Goal: Task Accomplishment & Management: Manage account settings

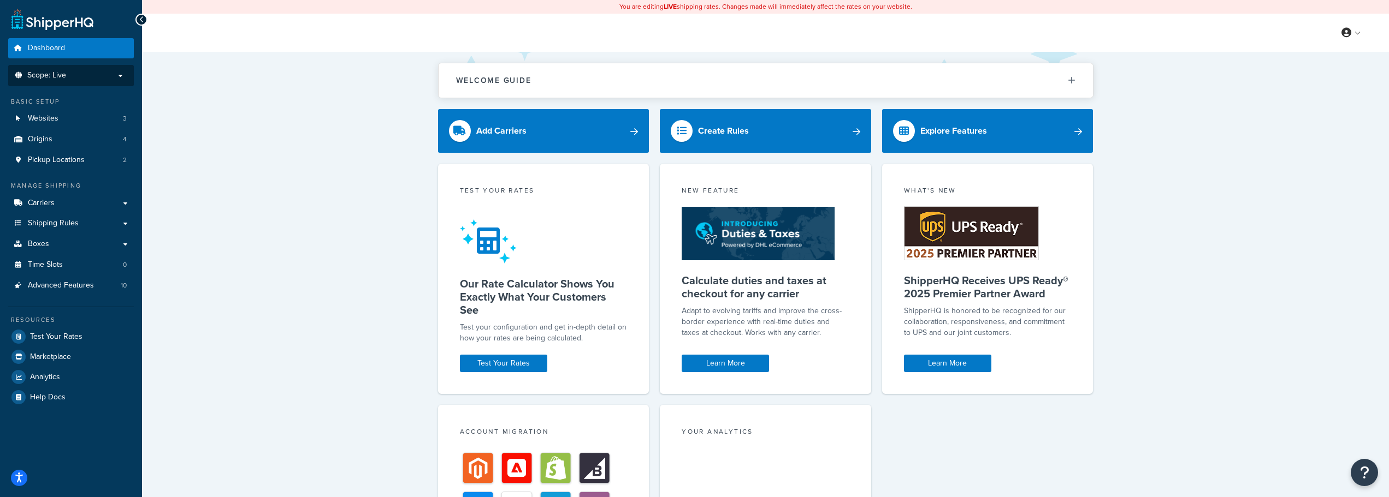
click at [39, 67] on li "Scope: Live" at bounding box center [71, 75] width 126 height 21
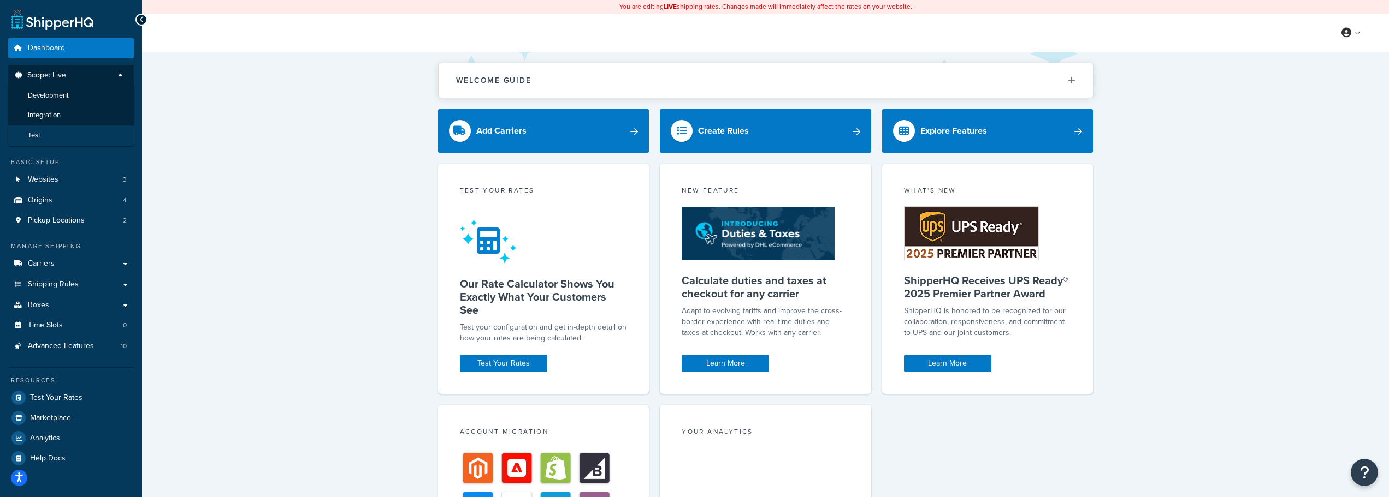
click at [33, 139] on span "Test" at bounding box center [34, 135] width 13 height 9
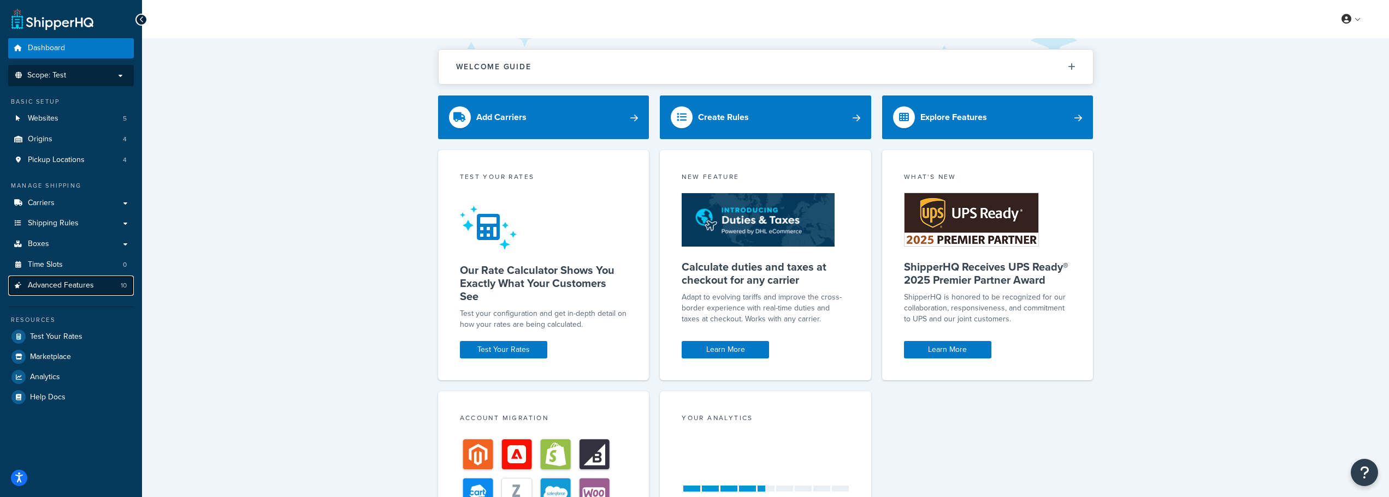
click at [52, 284] on span "Advanced Features" at bounding box center [61, 285] width 66 height 9
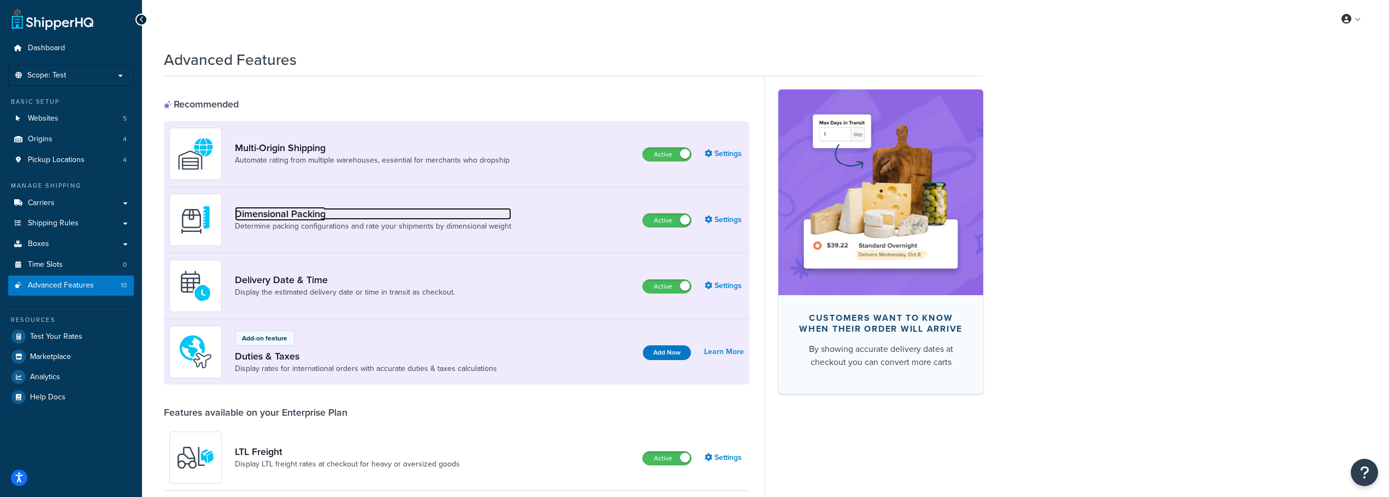
click at [301, 218] on link "Dimensional Packing" at bounding box center [373, 214] width 276 height 12
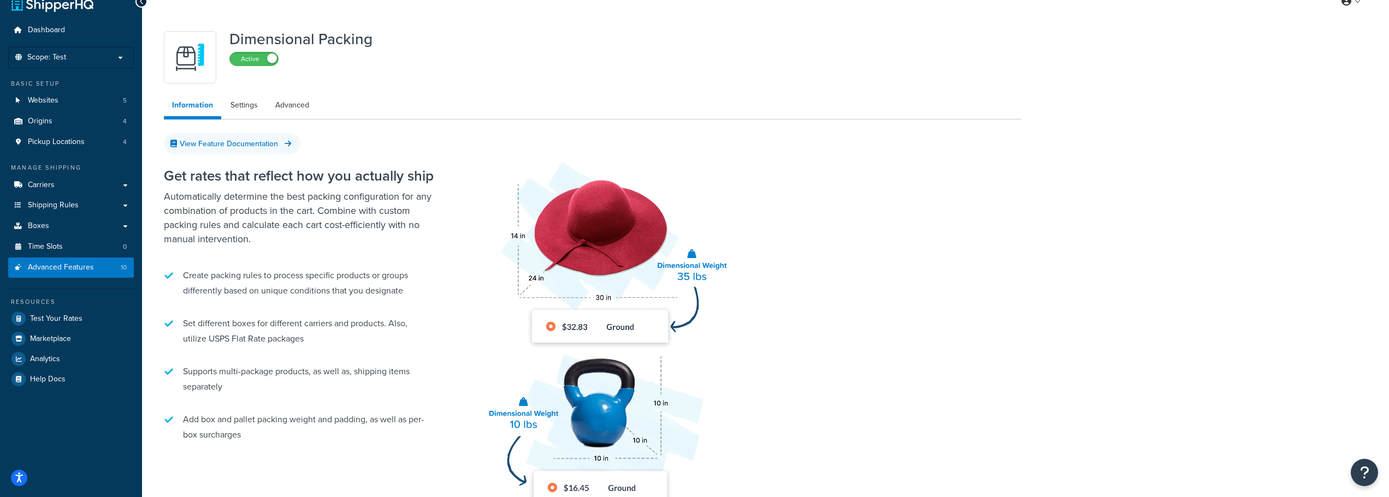
scroll to position [17, 0]
click at [62, 268] on span "Advanced Features" at bounding box center [61, 268] width 66 height 9
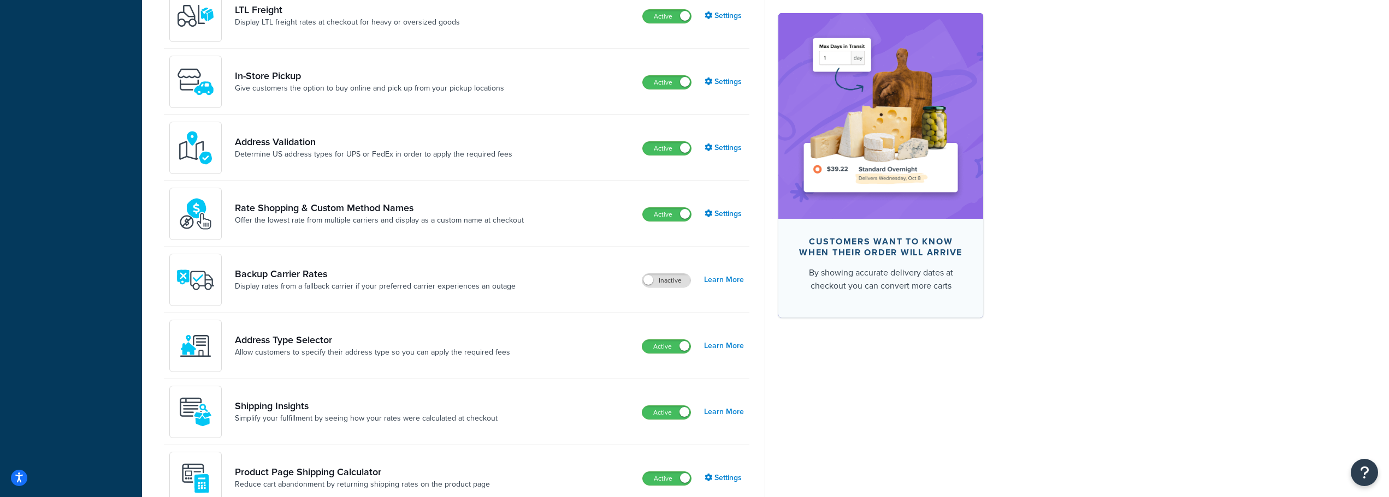
scroll to position [454, 0]
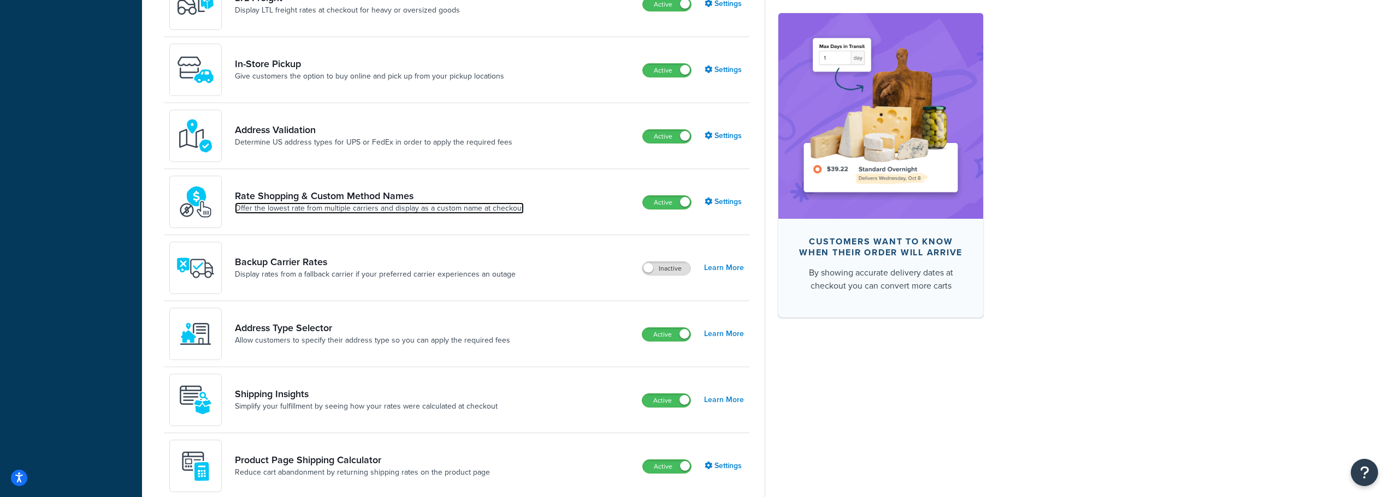
click at [376, 203] on link "Offer the lowest rate from multiple carriers and display as a custom name at ch…" at bounding box center [379, 208] width 289 height 11
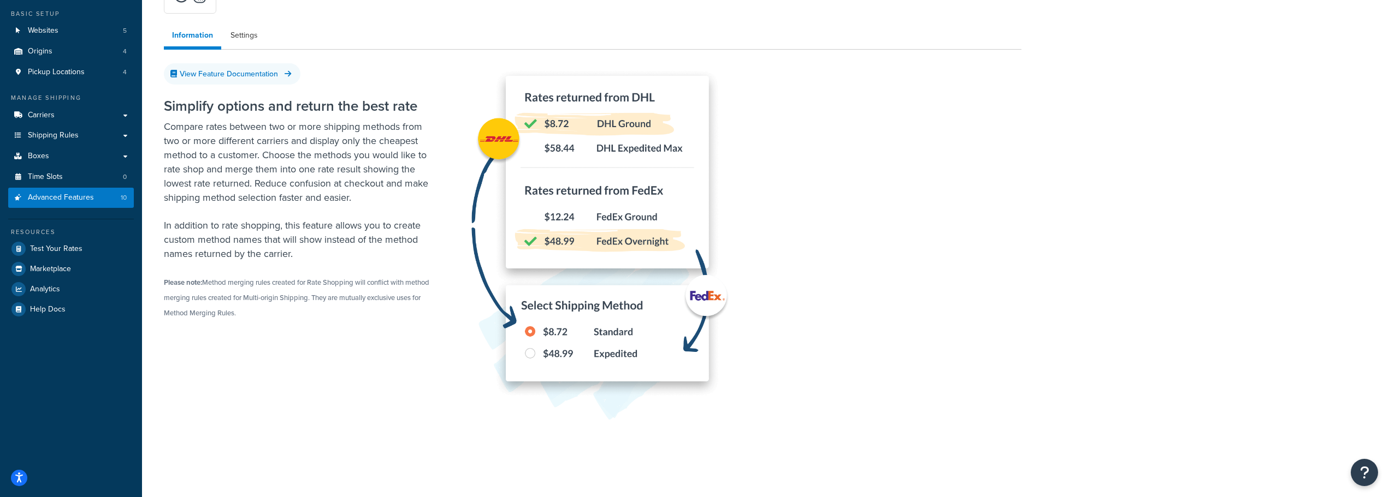
scroll to position [89, 0]
drag, startPoint x: 70, startPoint y: 198, endPoint x: 77, endPoint y: 201, distance: 7.8
click at [71, 199] on span "Advanced Features" at bounding box center [61, 196] width 66 height 9
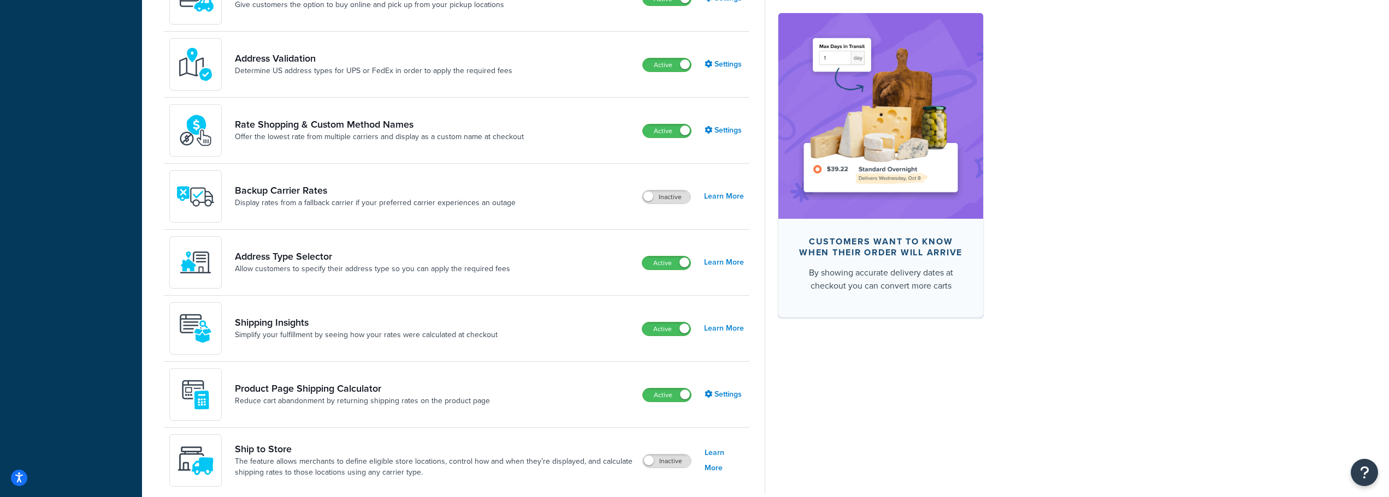
scroll to position [577, 0]
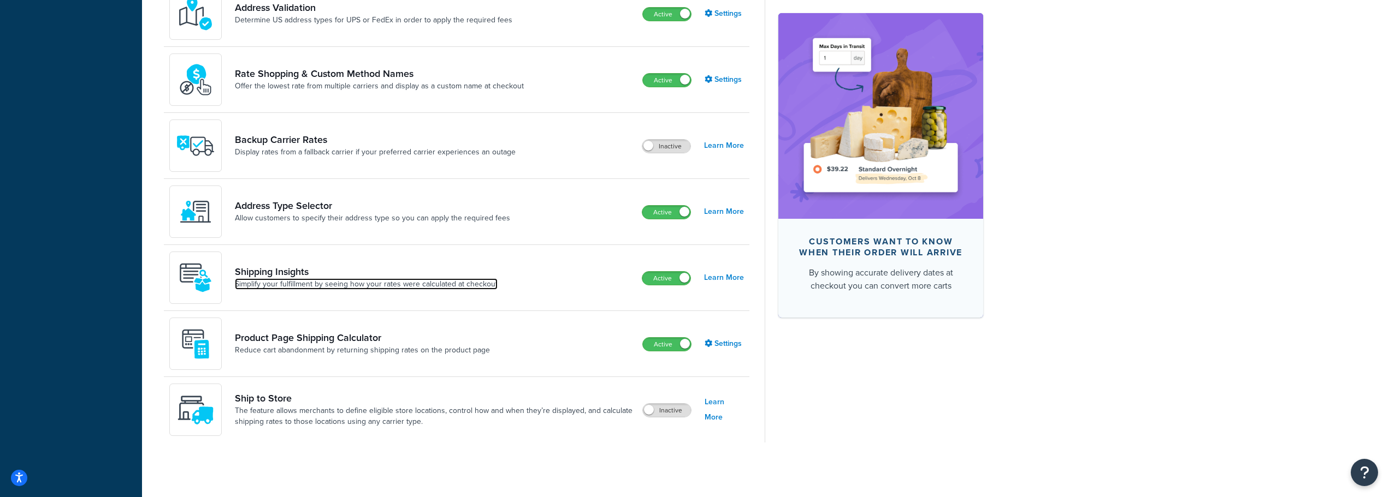
click at [307, 286] on link "Simplify your fulfillment by seeing how your rates were calculated at checkout" at bounding box center [366, 284] width 263 height 11
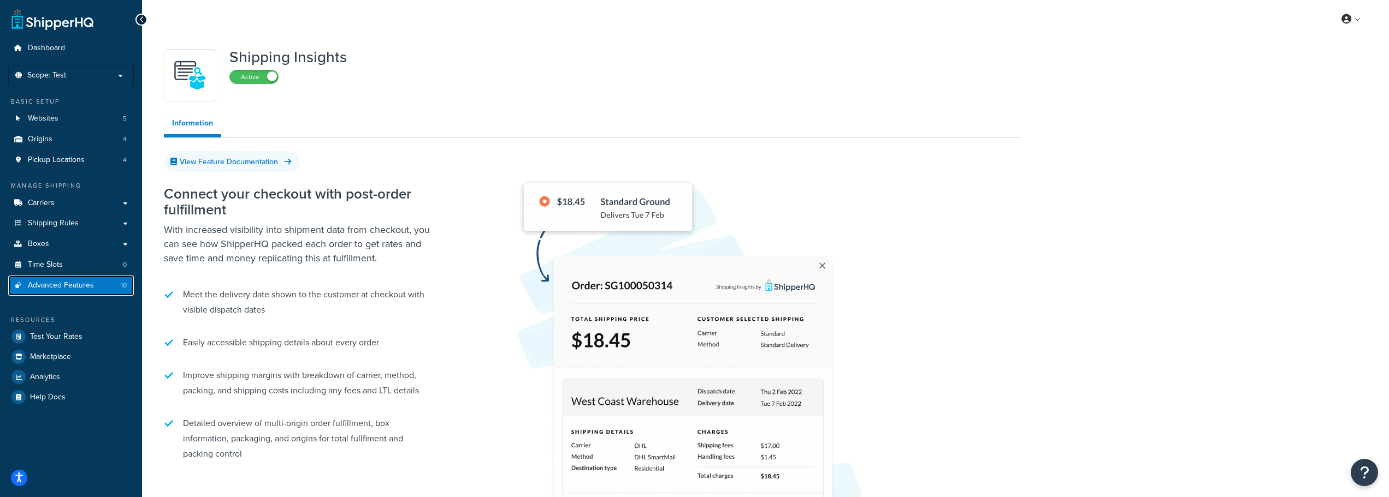
click at [93, 283] on link "Advanced Features 10" at bounding box center [71, 286] width 126 height 20
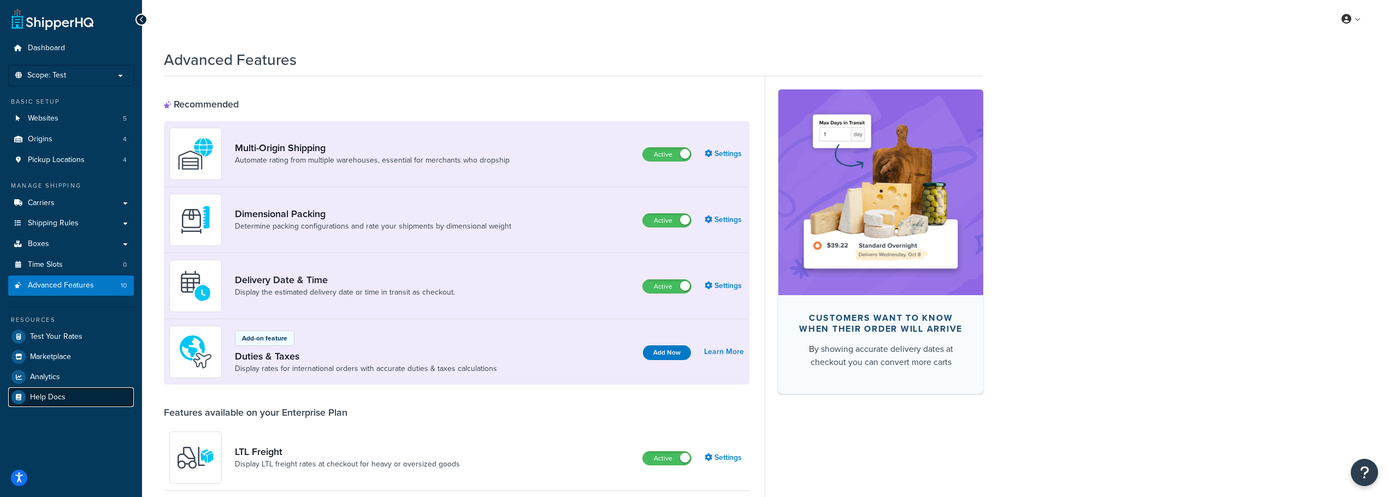
click at [72, 393] on link "Help Docs" at bounding box center [71, 398] width 126 height 20
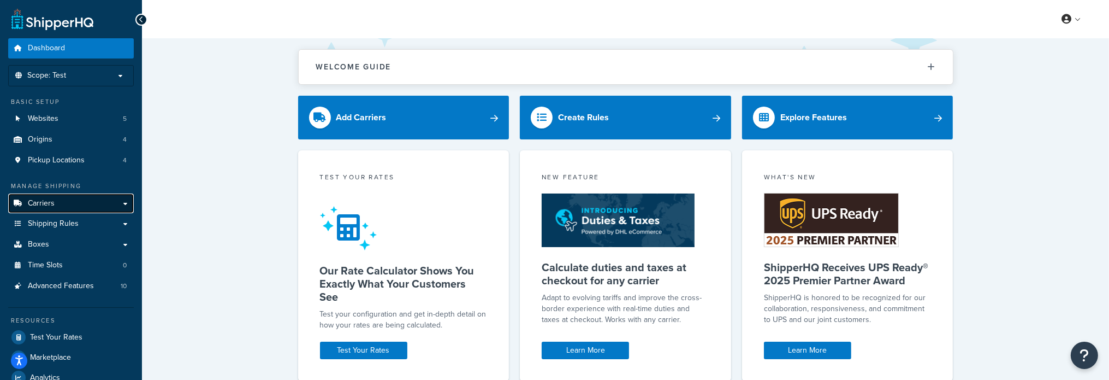
click at [68, 199] on link "Carriers" at bounding box center [71, 203] width 126 height 20
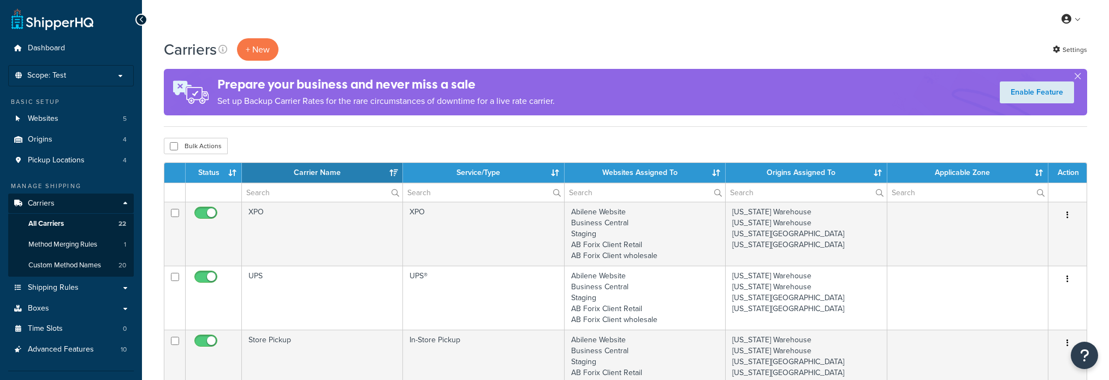
select select "15"
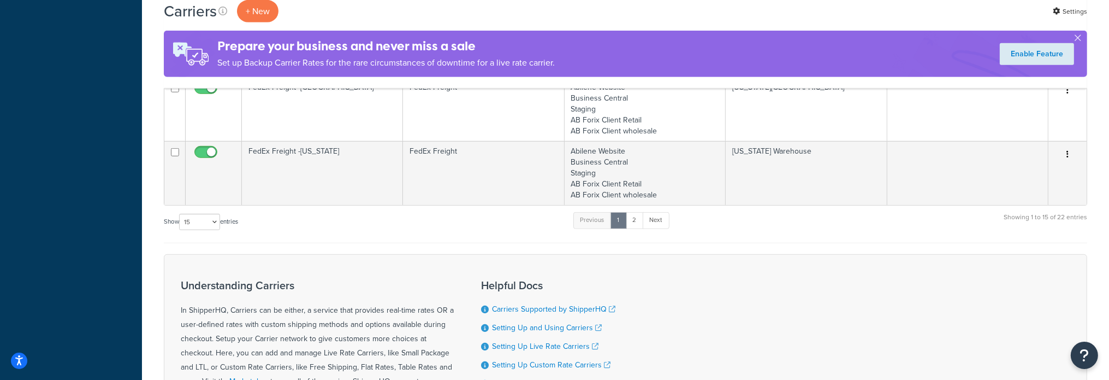
scroll to position [983, 0]
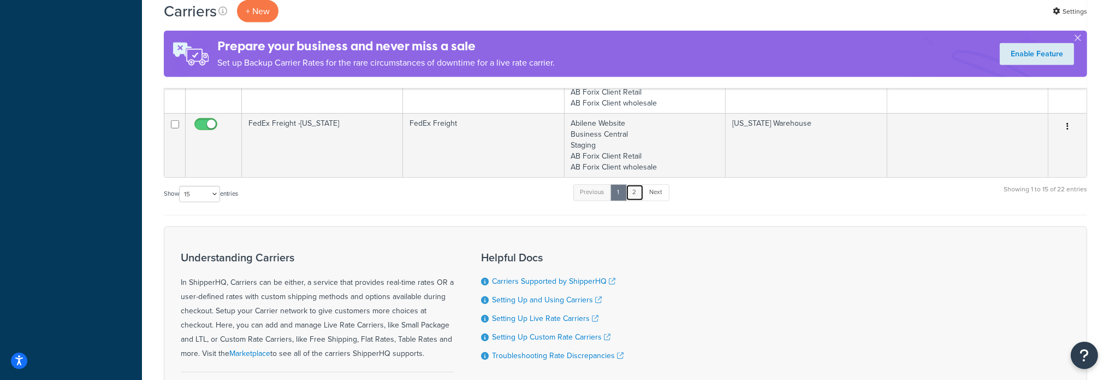
click at [638, 187] on link "2" at bounding box center [635, 192] width 18 height 16
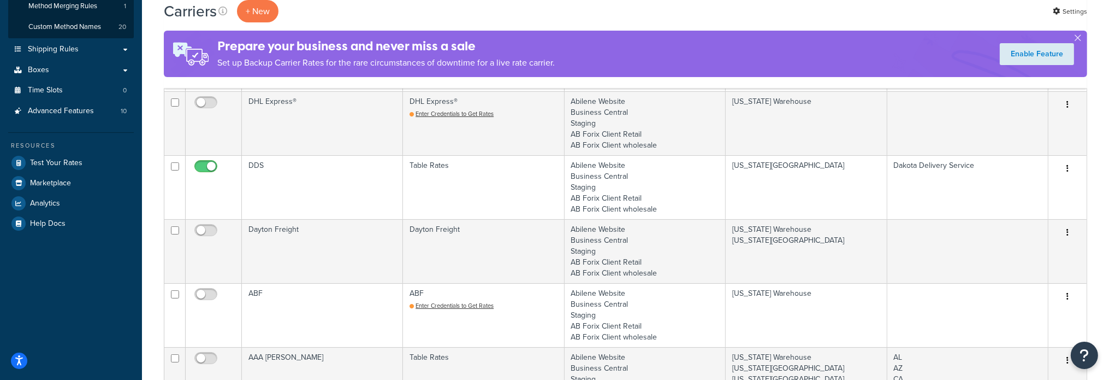
scroll to position [212, 0]
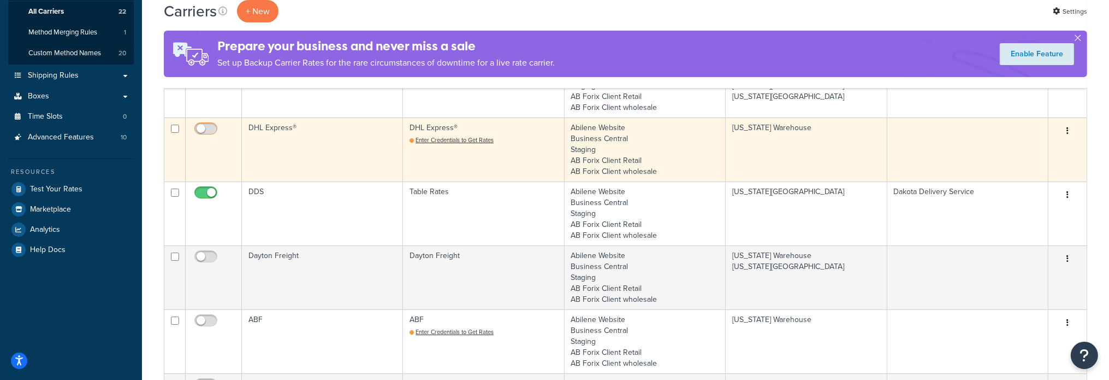
click at [212, 127] on input "checkbox" at bounding box center [207, 132] width 30 height 14
click at [207, 127] on input "checkbox" at bounding box center [207, 132] width 30 height 14
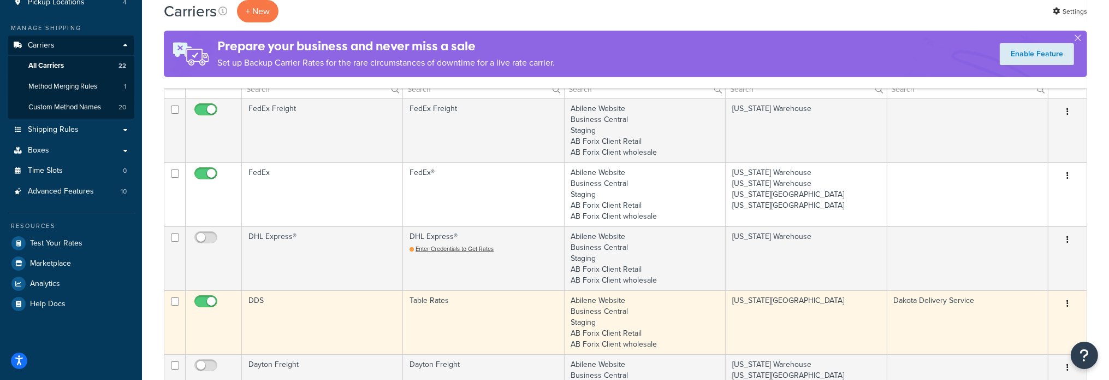
scroll to position [157, 0]
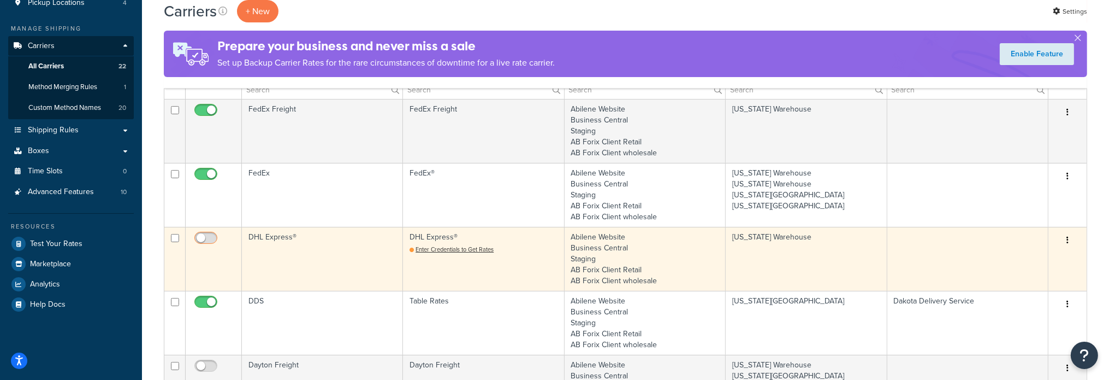
click at [212, 234] on input "checkbox" at bounding box center [207, 241] width 30 height 14
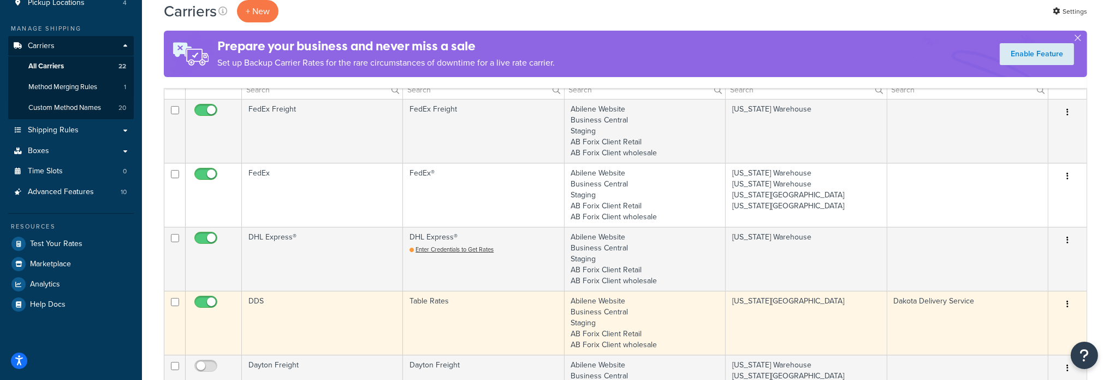
checkbox input "false"
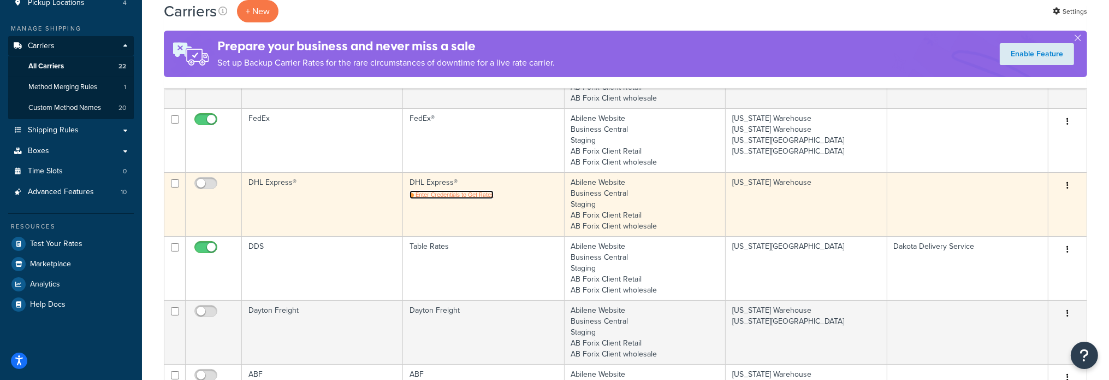
click at [428, 194] on span "Enter Credentials to Get Rates" at bounding box center [455, 194] width 78 height 9
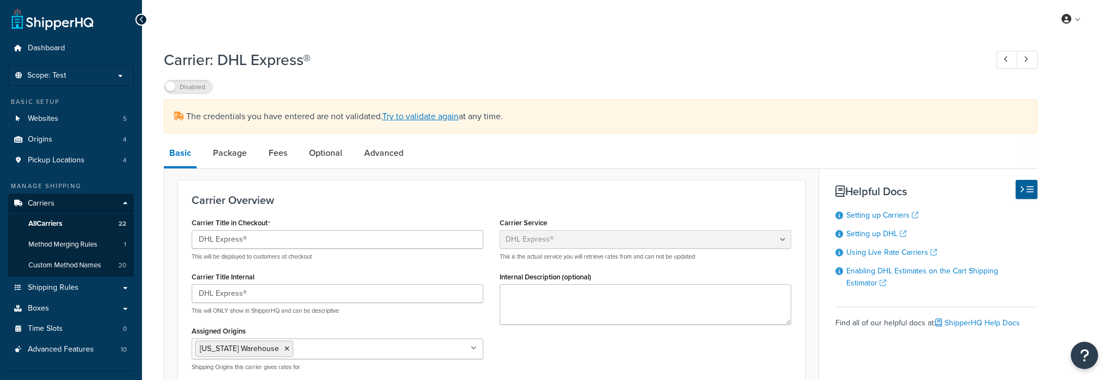
select select "dhl"
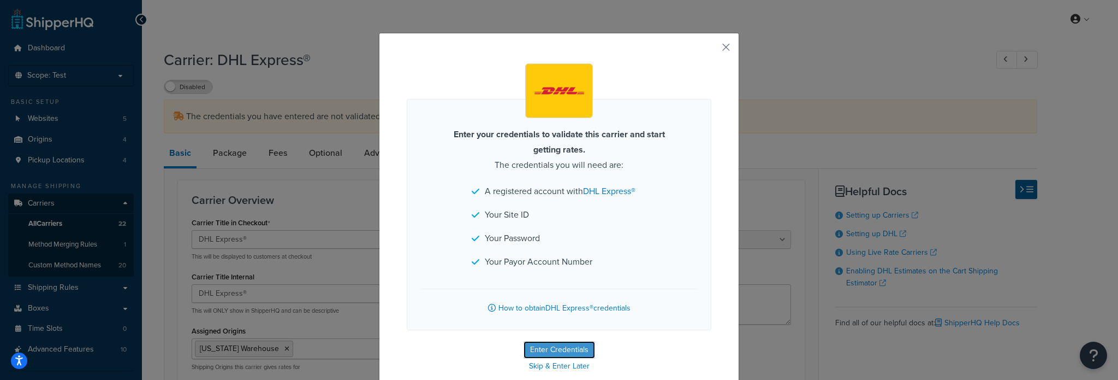
drag, startPoint x: 531, startPoint y: 349, endPoint x: 537, endPoint y: 347, distance: 6.1
click at [535, 349] on button "Enter Credentials" at bounding box center [560, 349] width 72 height 17
select select "US"
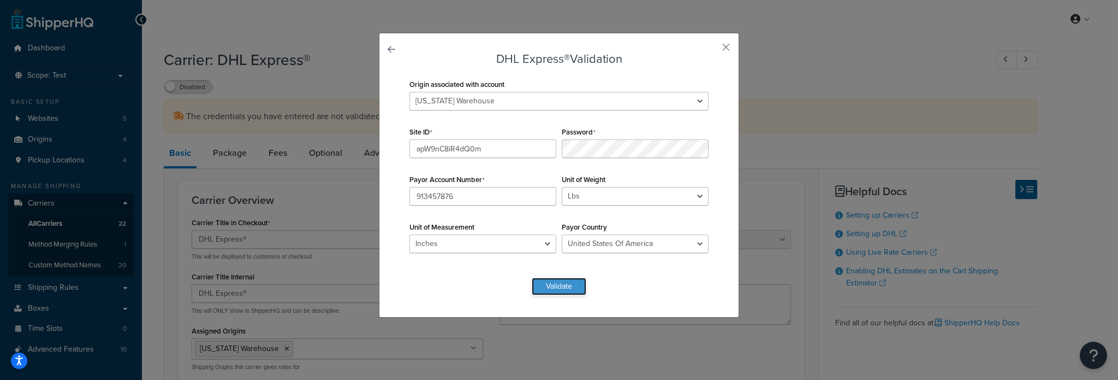
click at [548, 286] on button "Validate" at bounding box center [559, 285] width 55 height 17
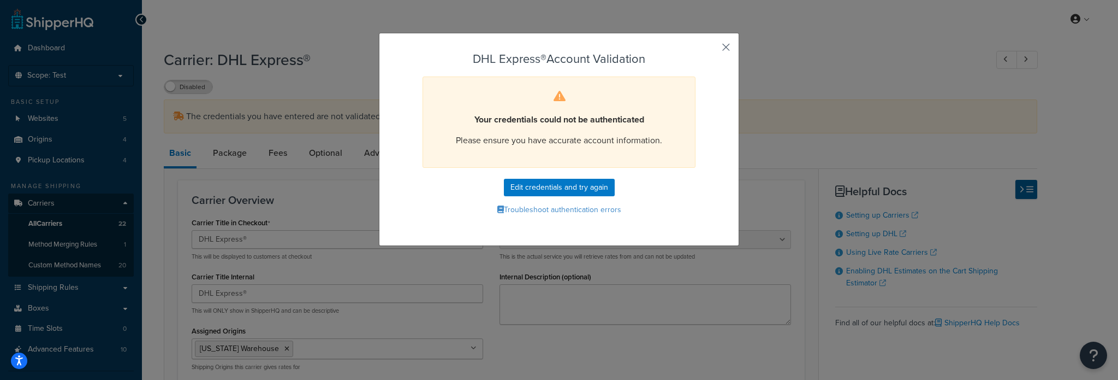
click at [712, 50] on button "button" at bounding box center [710, 51] width 3 height 3
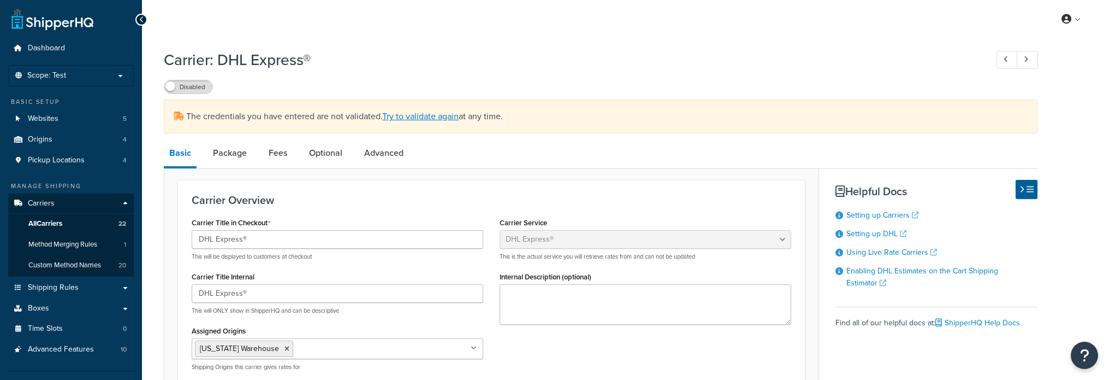
select select "dhl"
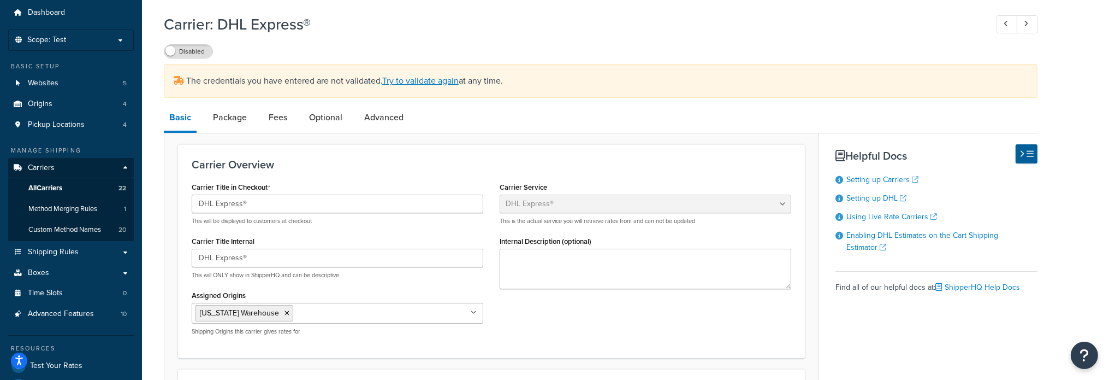
scroll to position [55, 0]
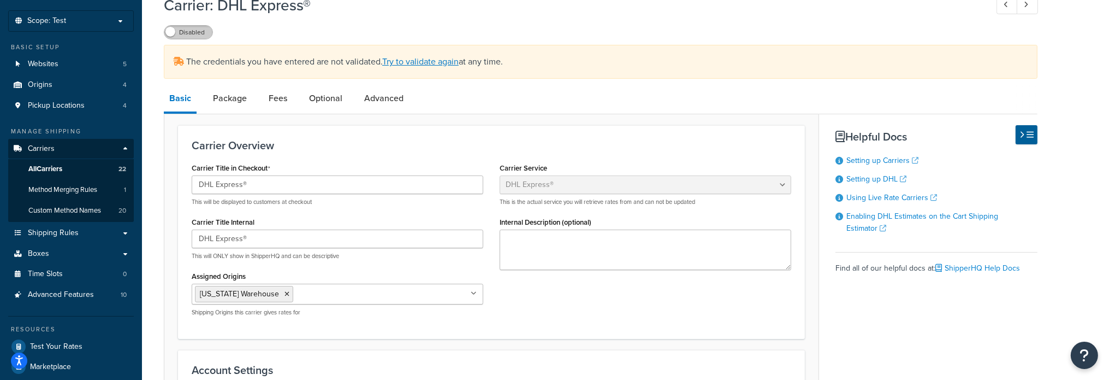
click at [197, 34] on label "Disabled" at bounding box center [188, 32] width 48 height 13
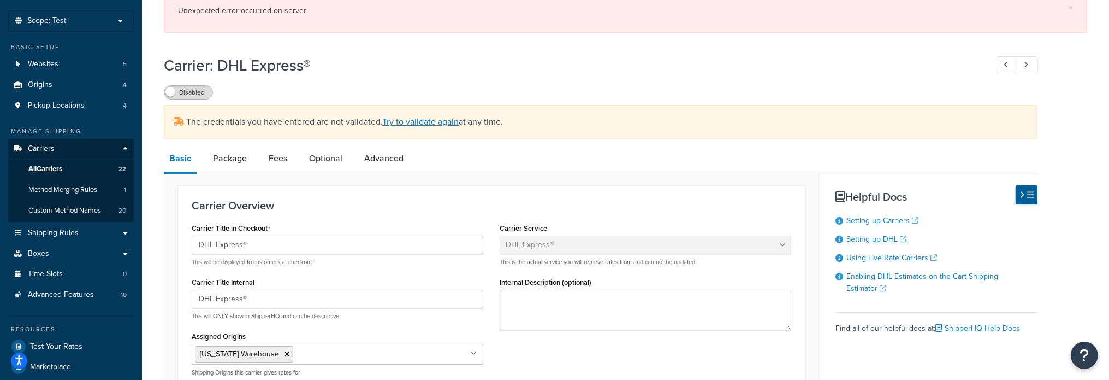
click at [172, 91] on span at bounding box center [170, 92] width 10 height 10
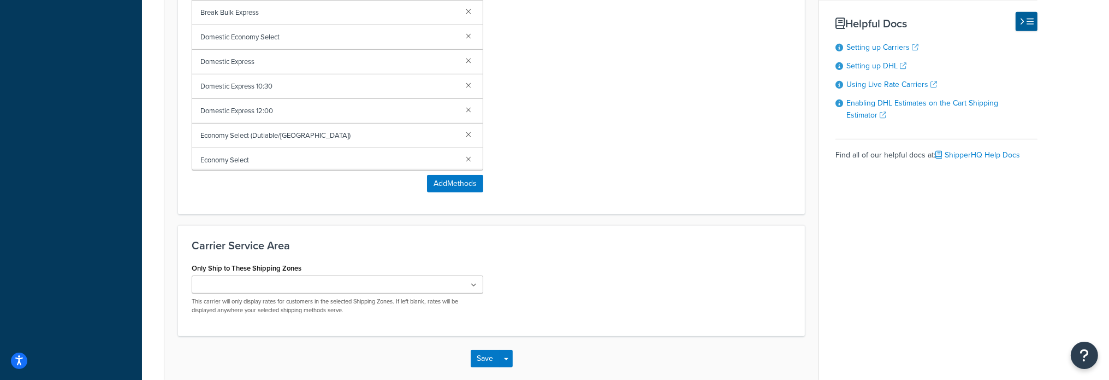
scroll to position [814, 0]
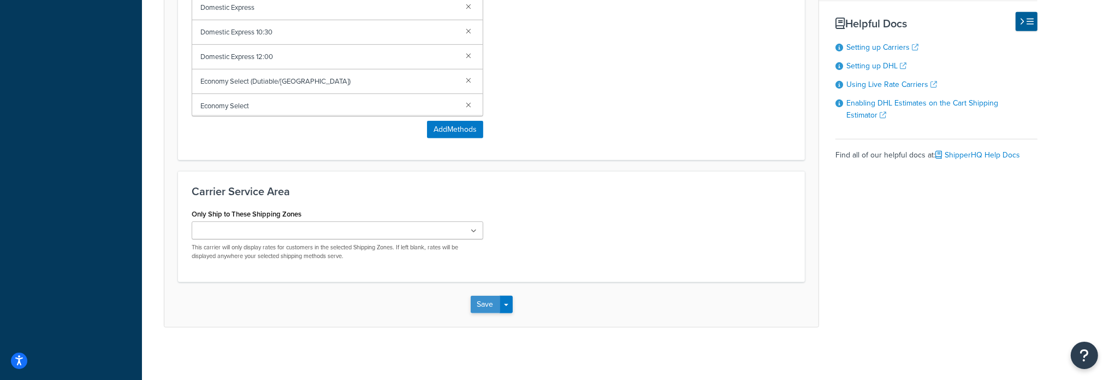
click at [489, 296] on button "Save" at bounding box center [485, 303] width 29 height 17
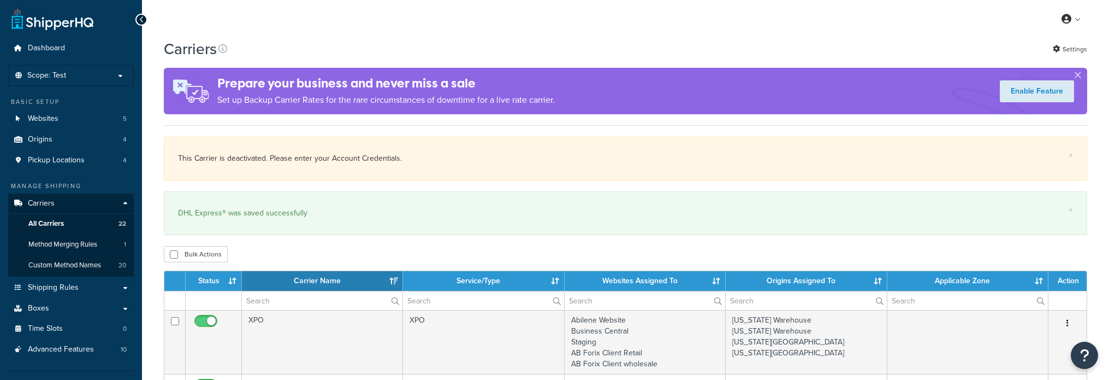
select select "15"
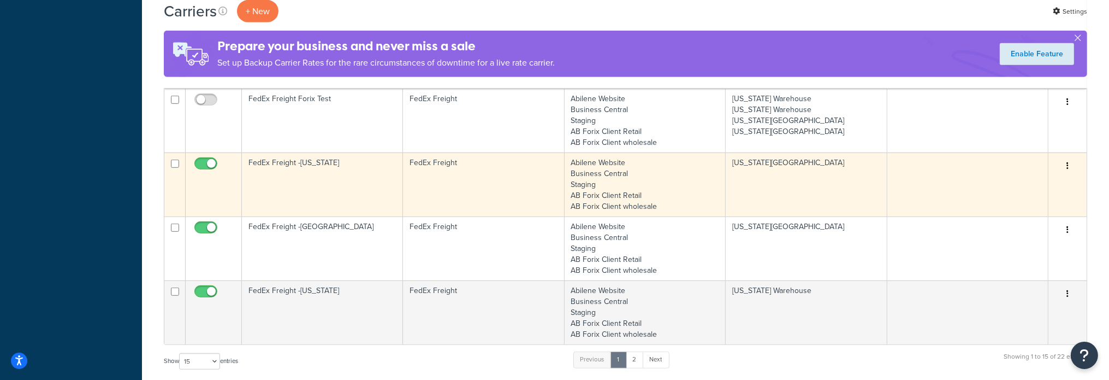
scroll to position [1038, 0]
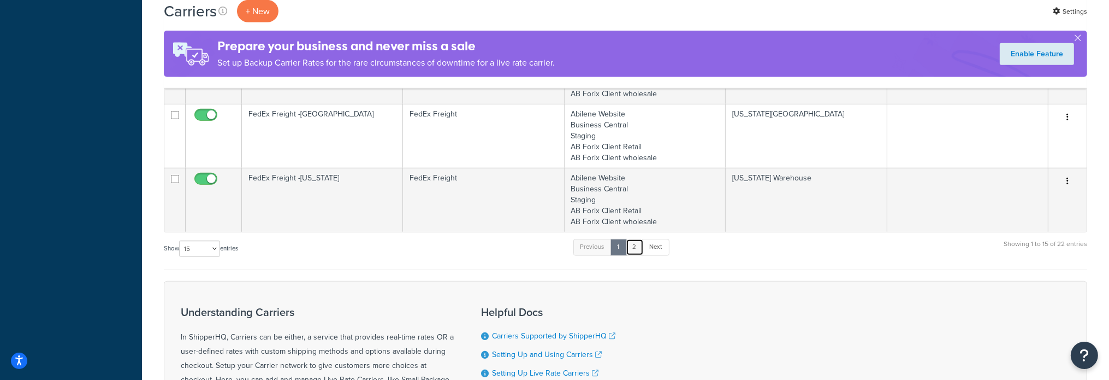
click at [632, 243] on link "2" at bounding box center [635, 247] width 18 height 16
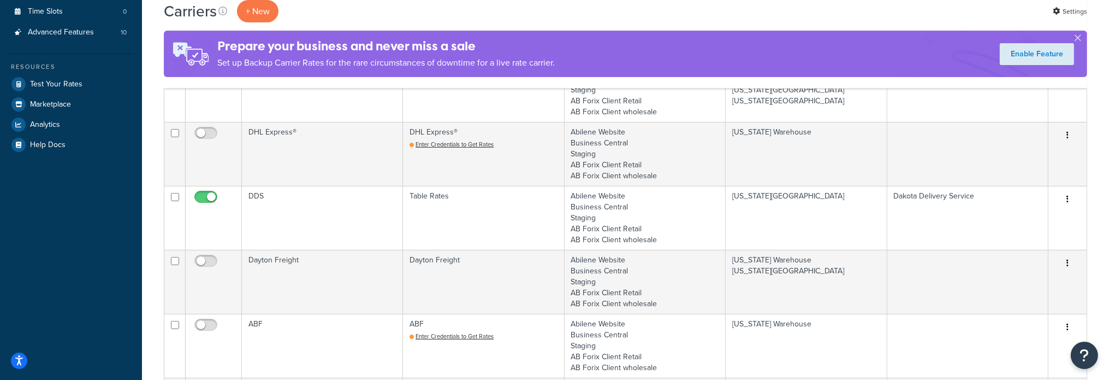
scroll to position [321, 0]
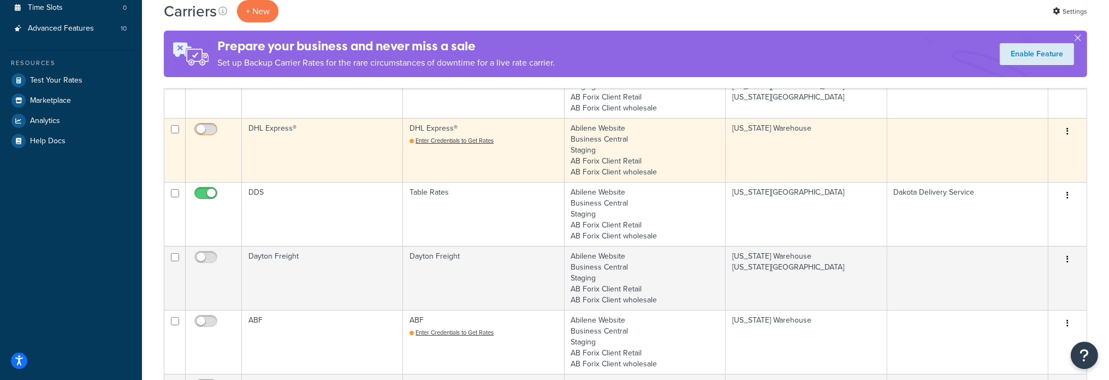
click at [216, 127] on input "checkbox" at bounding box center [207, 132] width 30 height 14
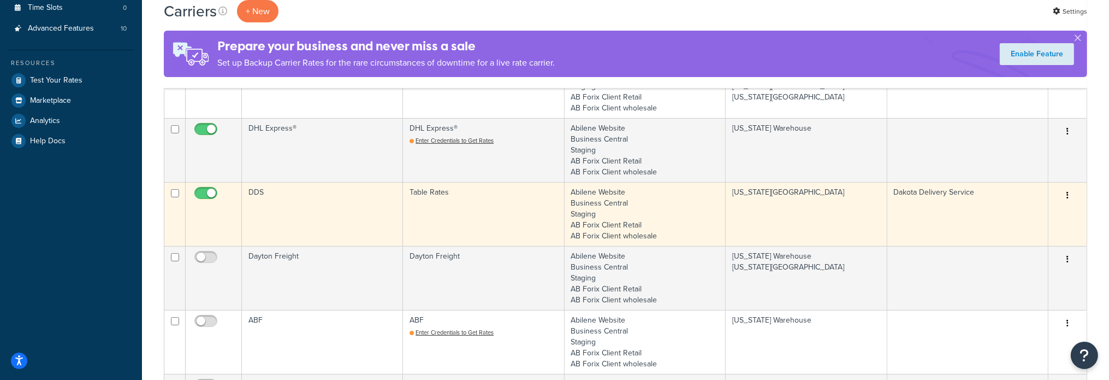
checkbox input "false"
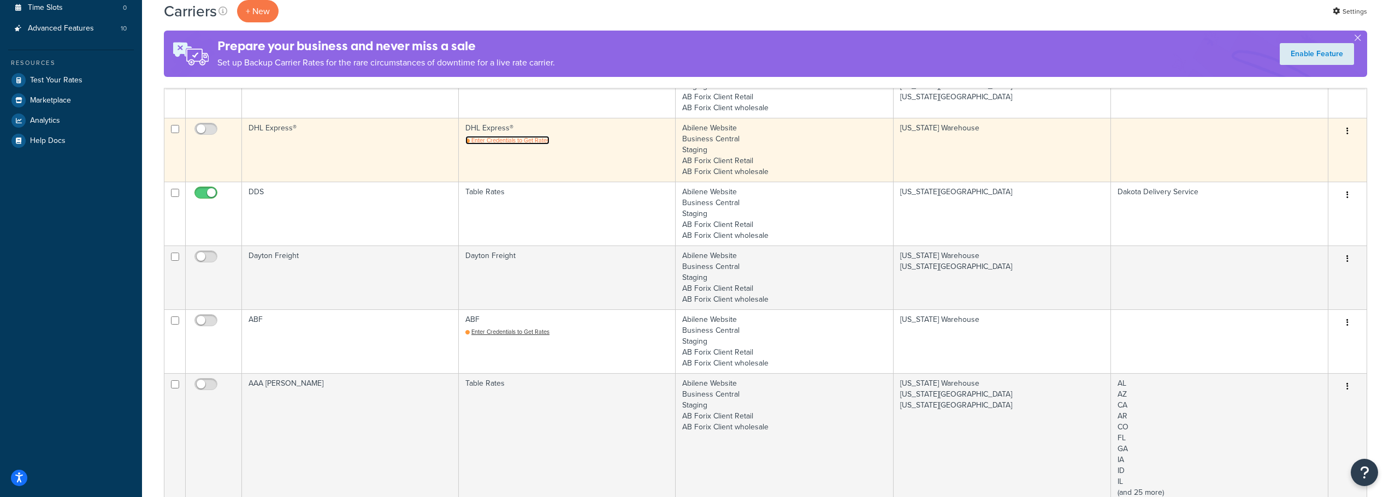
click at [512, 140] on span "Enter Credentials to Get Rates" at bounding box center [510, 140] width 78 height 9
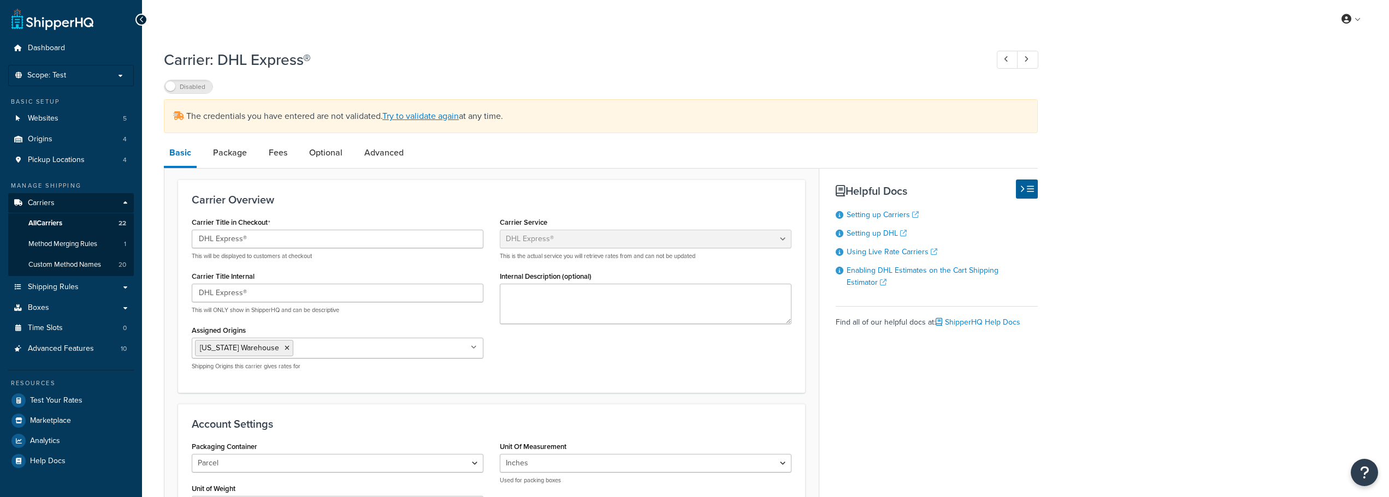
select select "dhl"
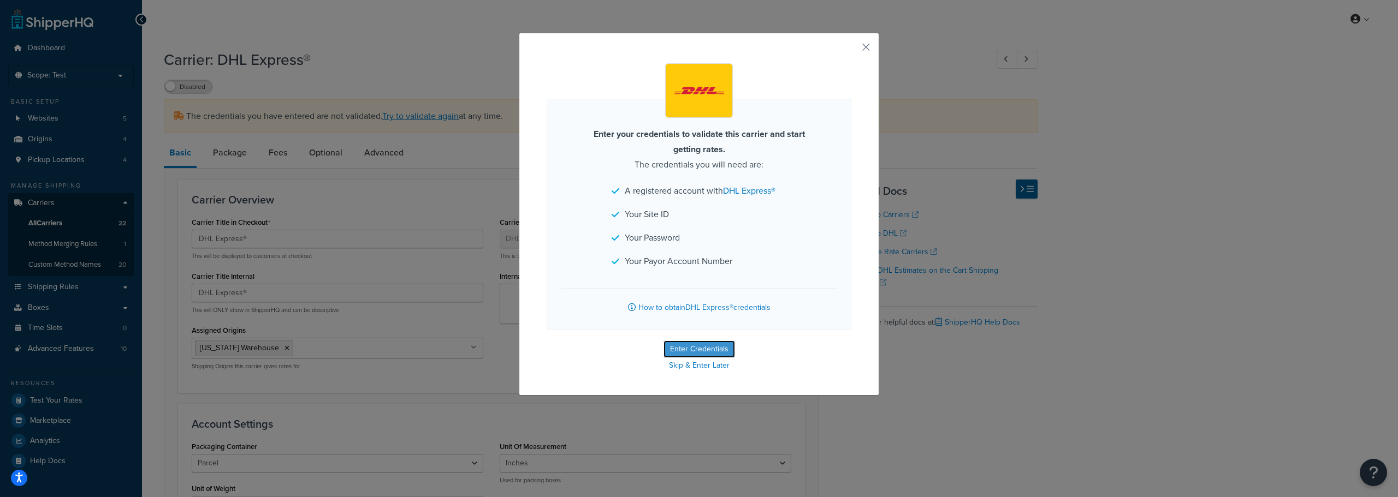
drag, startPoint x: 680, startPoint y: 345, endPoint x: 637, endPoint y: 331, distance: 45.8
click at [679, 345] on button "Enter Credentials" at bounding box center [699, 349] width 72 height 17
select select "US"
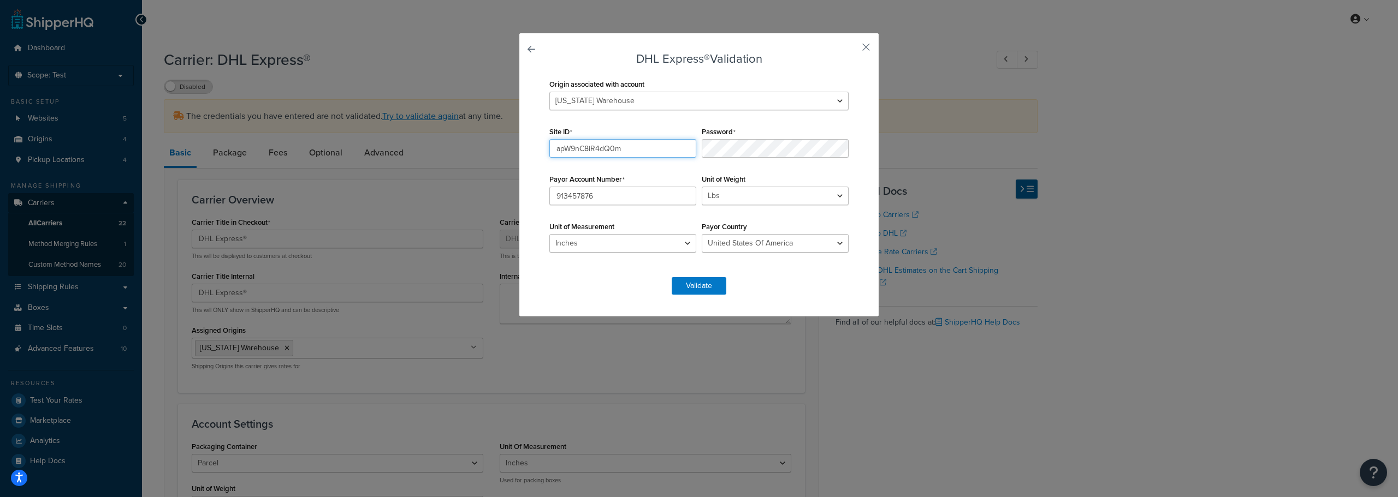
drag, startPoint x: 637, startPoint y: 150, endPoint x: 509, endPoint y: 150, distance: 127.8
click at [508, 150] on div "DHL Express® Validation Origin associated with account Kansas Warehouse Montana…" at bounding box center [699, 248] width 1398 height 497
paste input "R"
type input "apW9nC8i R 4dQ0m"
click at [703, 283] on button "Validate" at bounding box center [699, 285] width 55 height 17
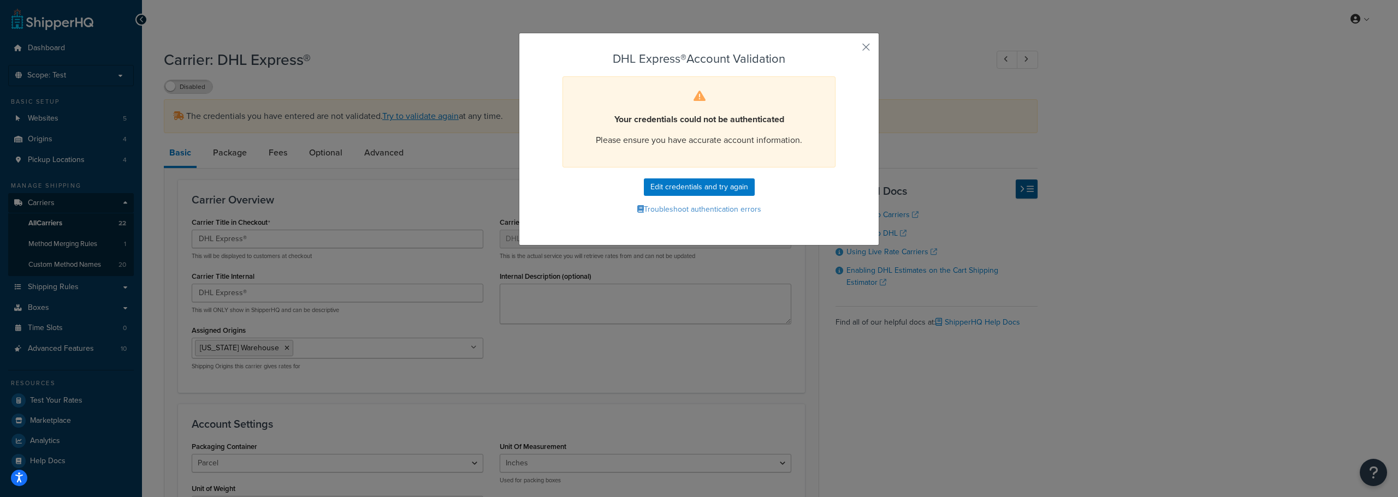
click at [856, 49] on div "DHL Express® Account Validation Your credentials could not be authenticated Ple…" at bounding box center [699, 139] width 360 height 213
click at [851, 50] on button "button" at bounding box center [850, 51] width 3 height 3
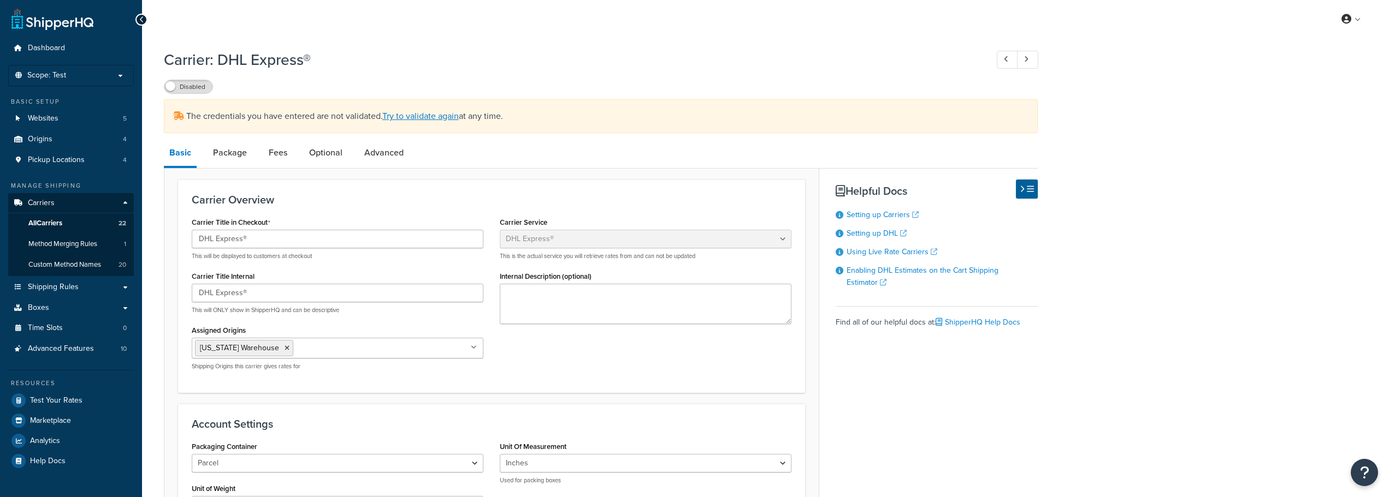
select select "dhl"
click at [44, 401] on span "Test Your Rates" at bounding box center [56, 400] width 52 height 9
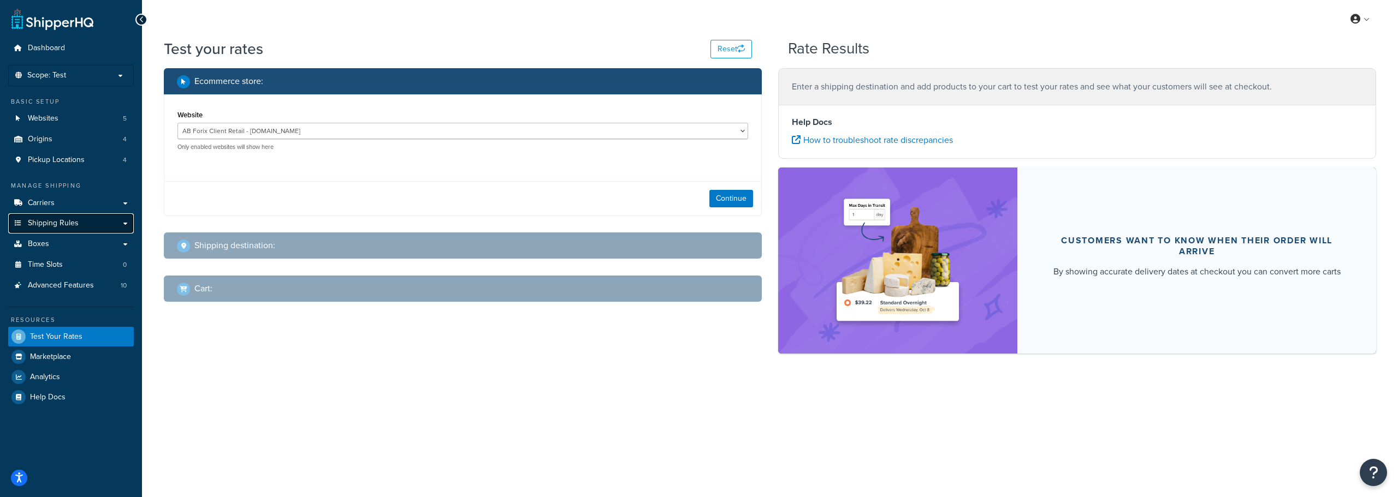
click at [53, 223] on span "Shipping Rules" at bounding box center [53, 223] width 51 height 9
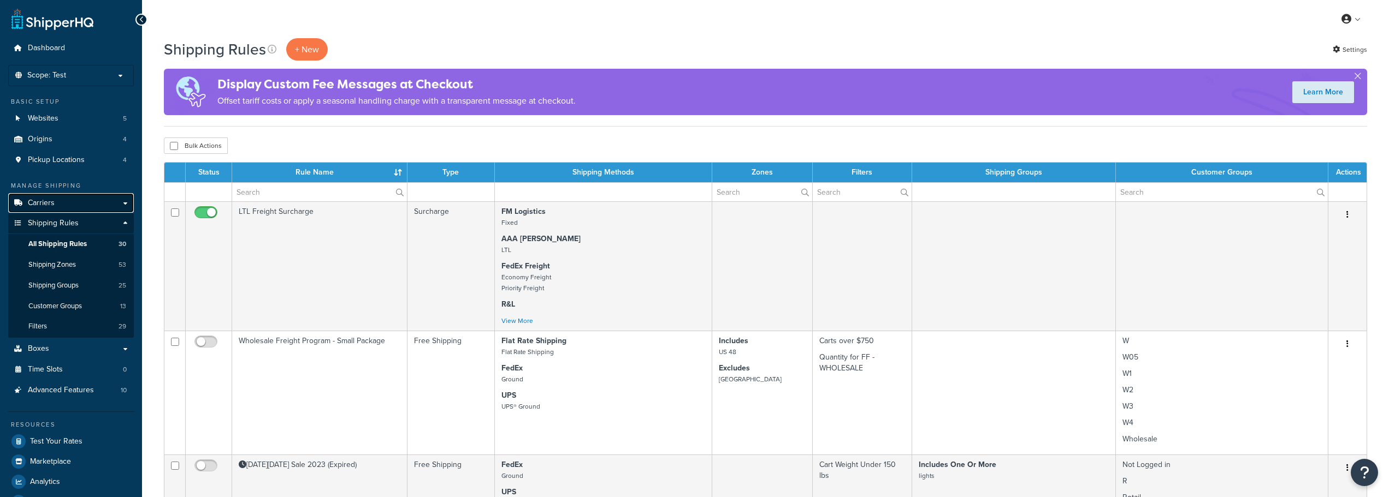
click at [53, 204] on span "Carriers" at bounding box center [41, 203] width 27 height 9
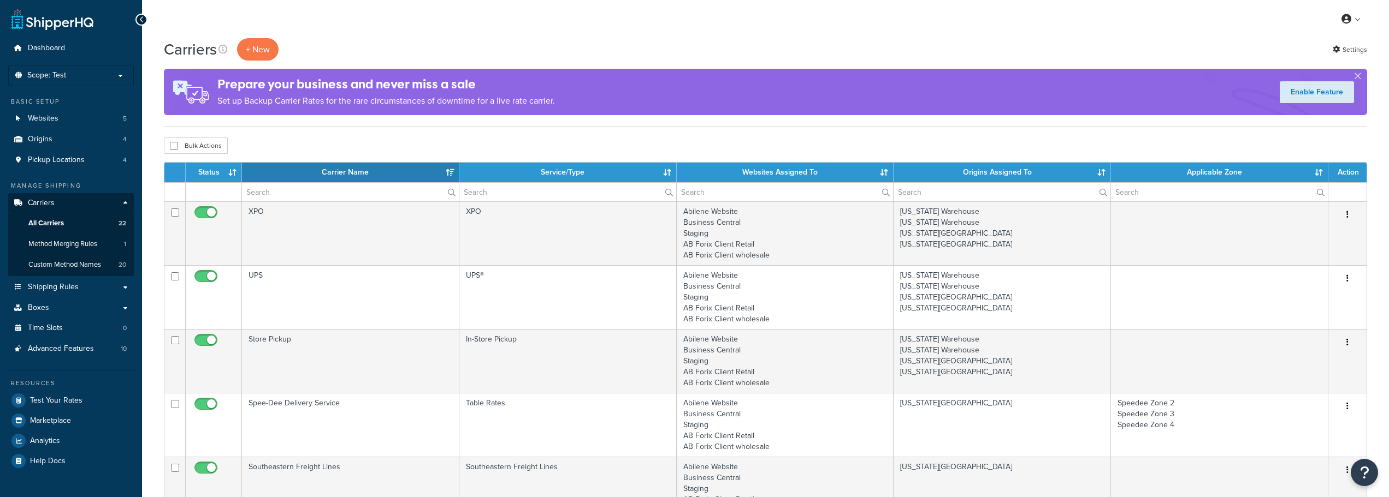
select select "15"
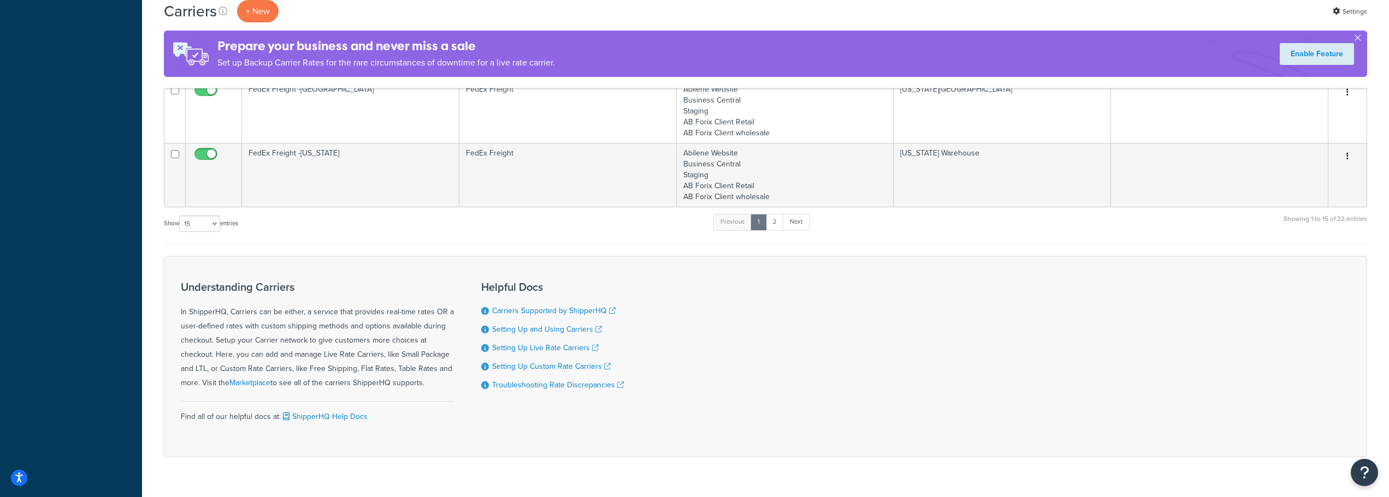
scroll to position [979, 0]
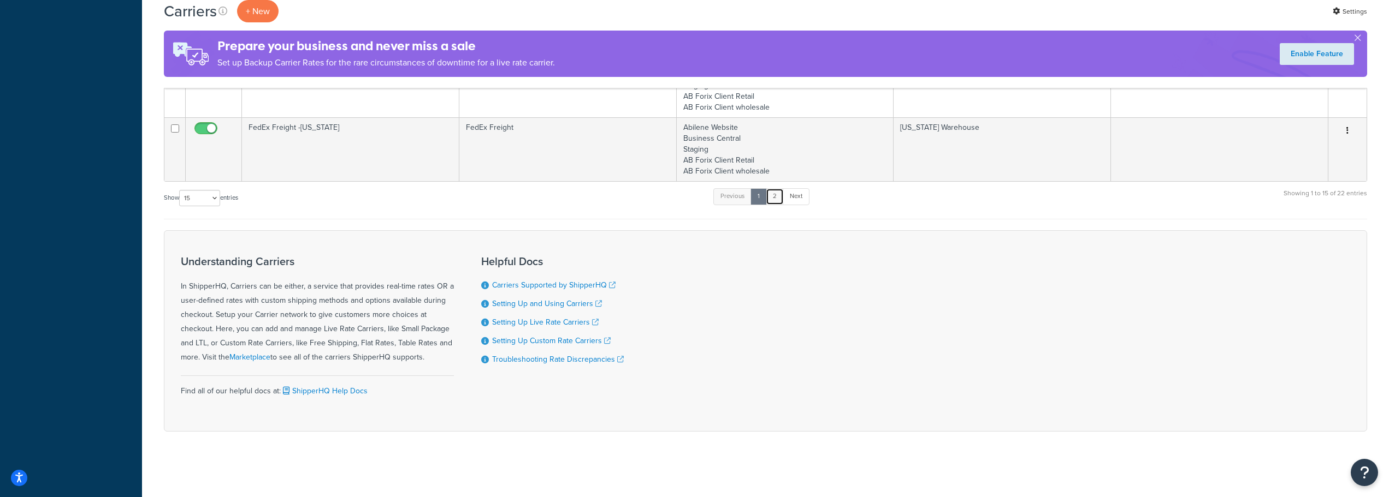
click at [777, 201] on link "2" at bounding box center [775, 196] width 18 height 16
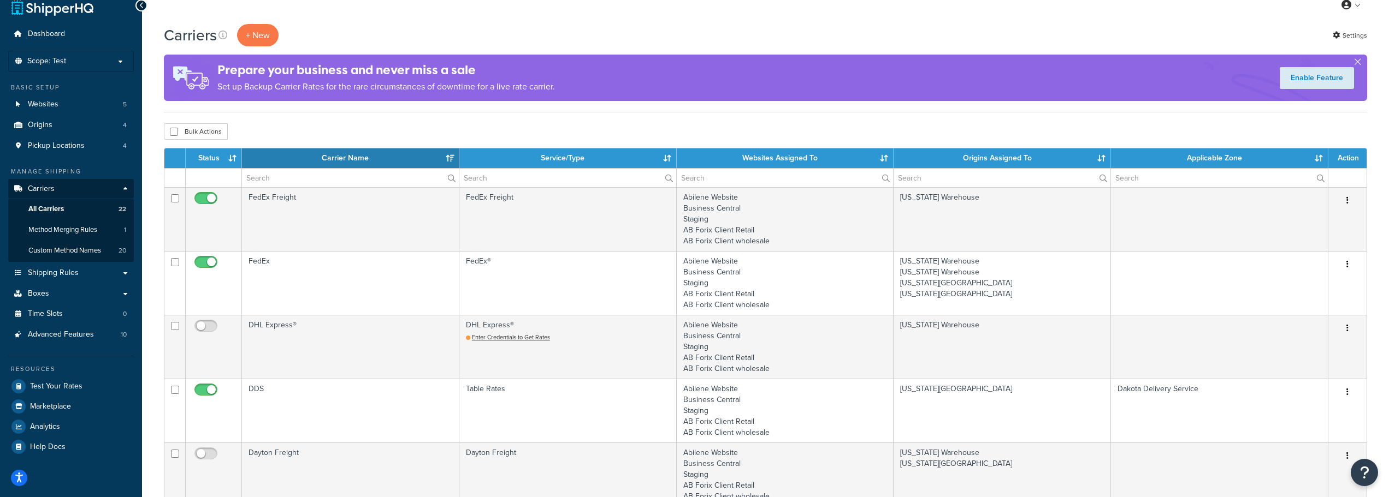
scroll to position [0, 0]
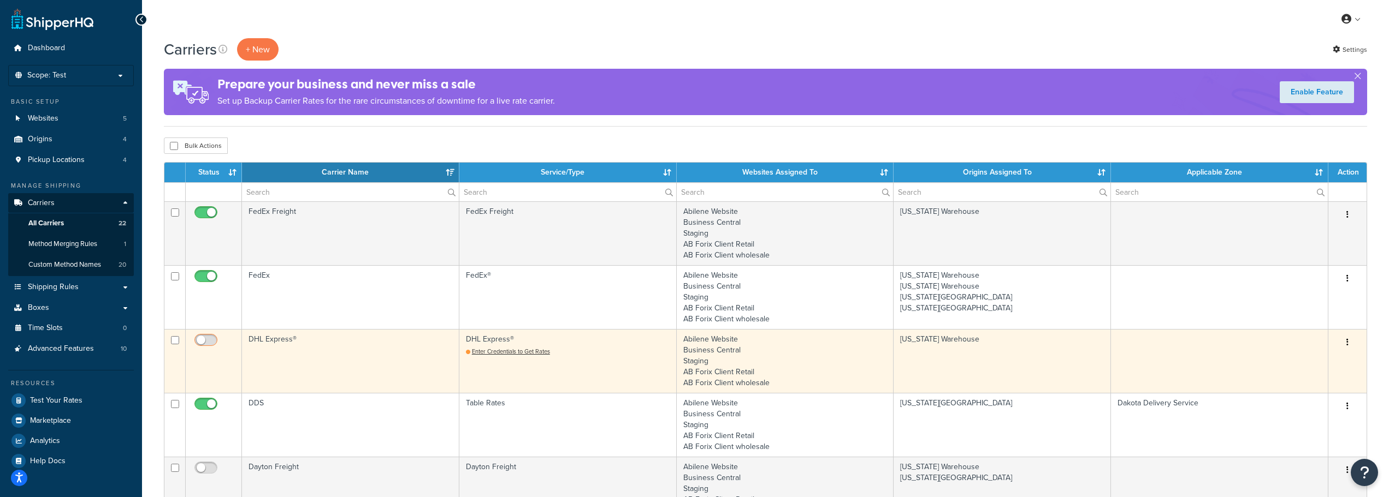
click at [210, 340] on input "checkbox" at bounding box center [207, 343] width 30 height 14
checkbox input "false"
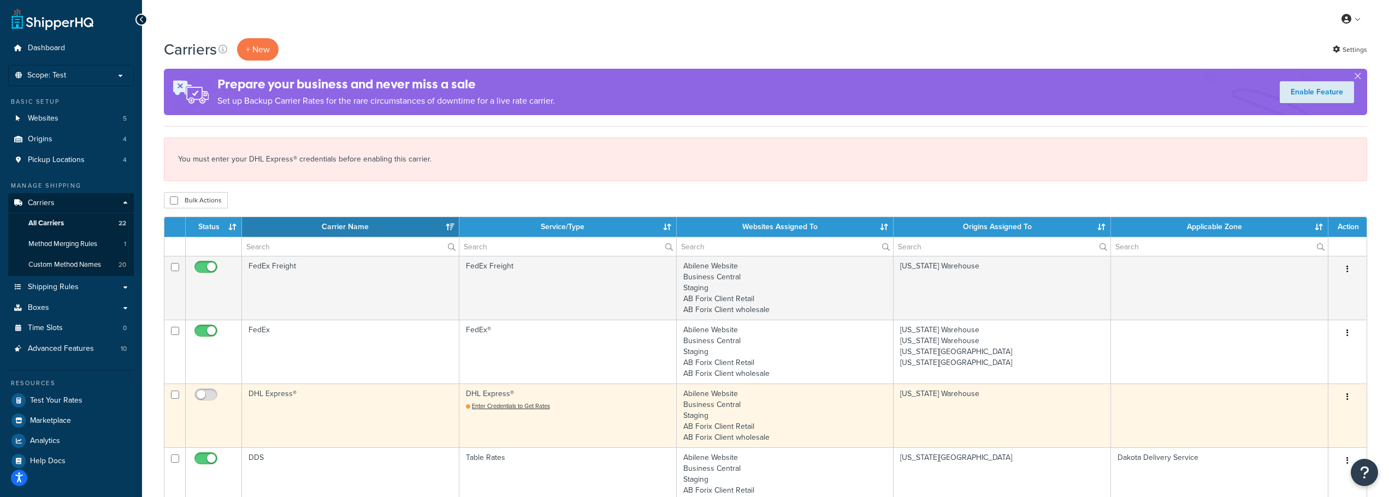
click at [275, 389] on td "DHL Express®" at bounding box center [350, 416] width 217 height 64
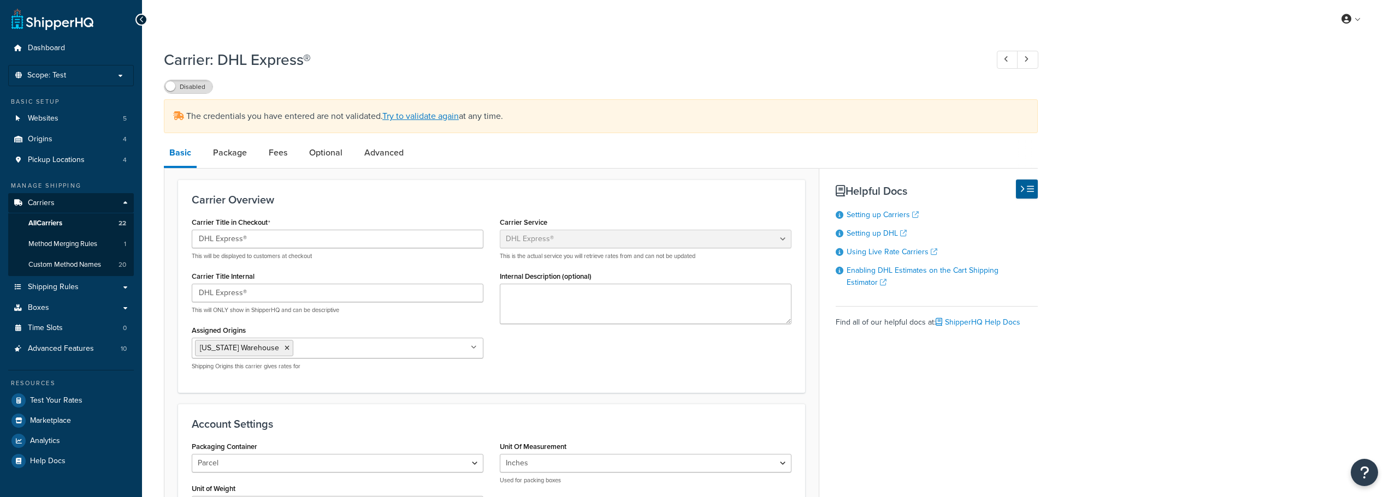
select select "dhl"
click at [184, 87] on label "Disabled" at bounding box center [188, 86] width 48 height 13
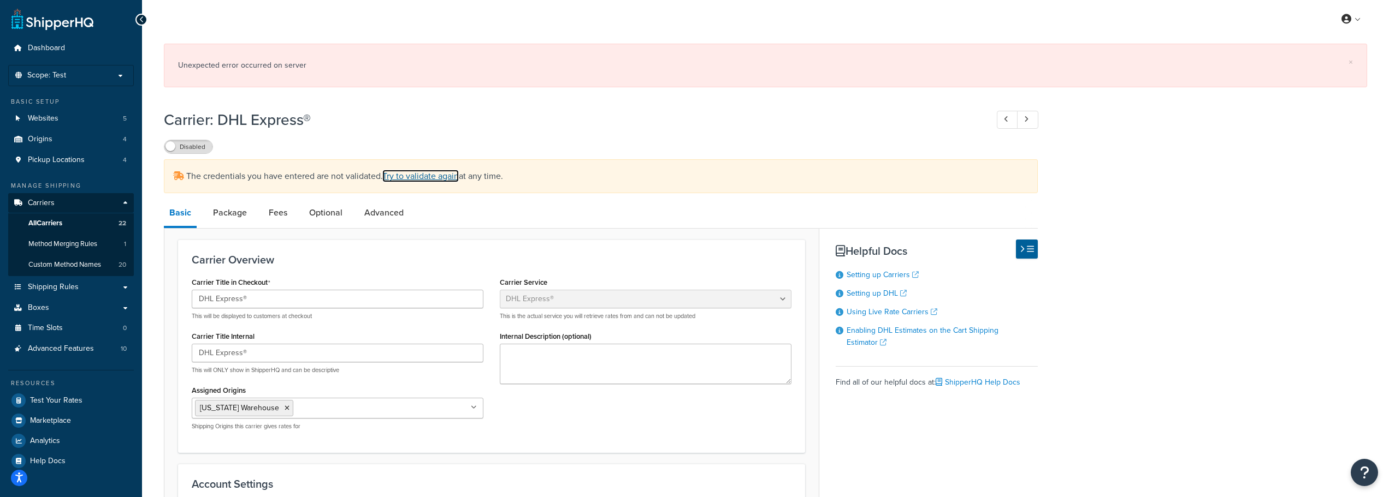
click at [447, 175] on link "Try to validate again" at bounding box center [420, 176] width 76 height 13
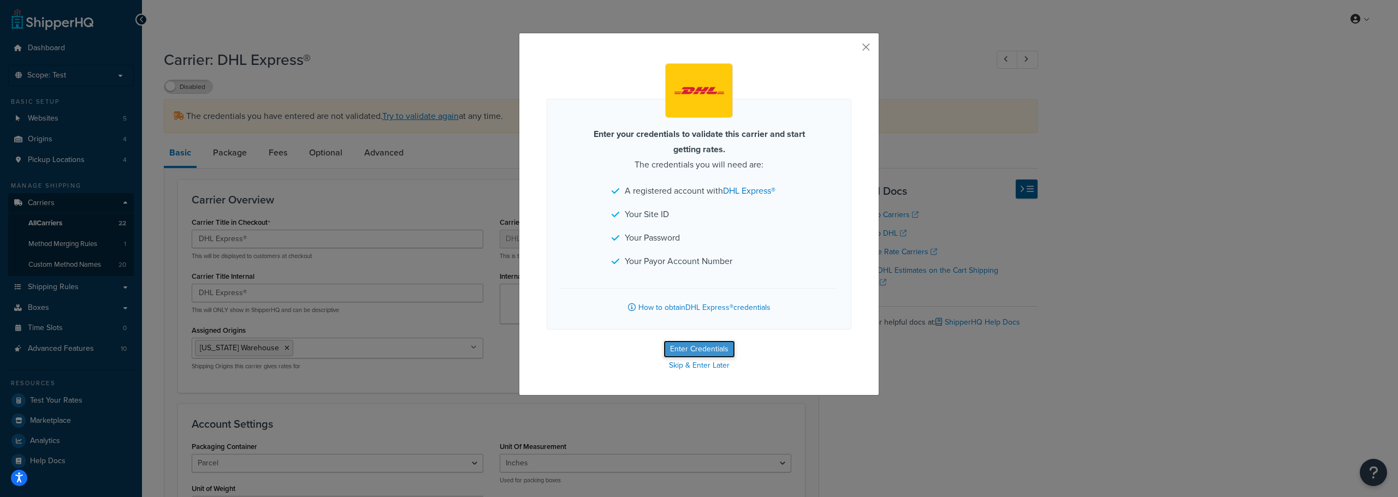
click at [708, 353] on button "Enter Credentials" at bounding box center [699, 349] width 72 height 17
select select "US"
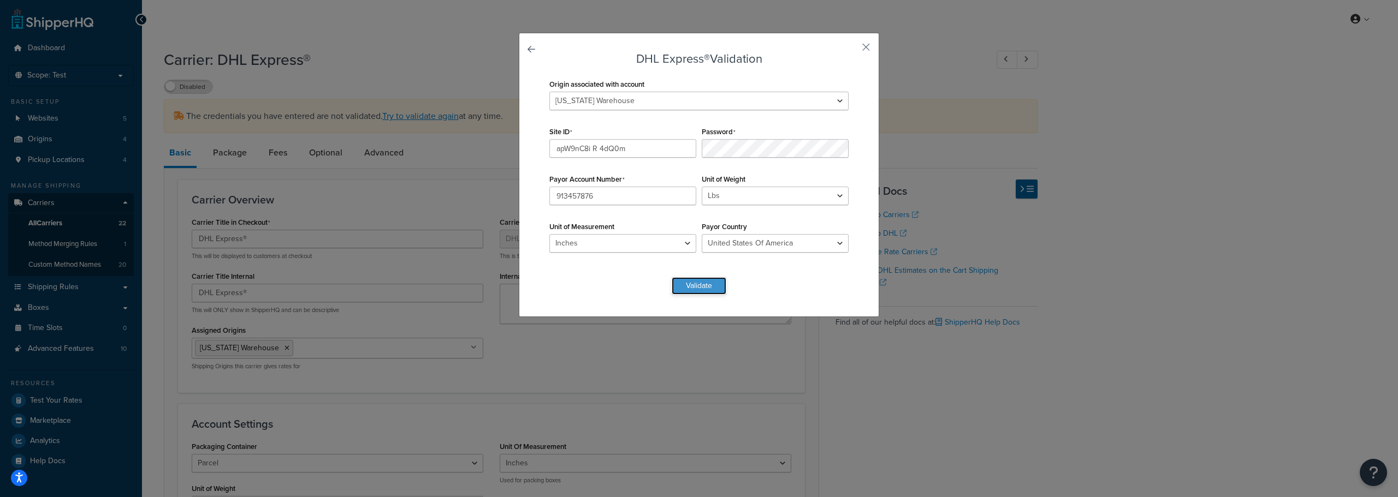
click at [715, 286] on button "Validate" at bounding box center [699, 285] width 55 height 17
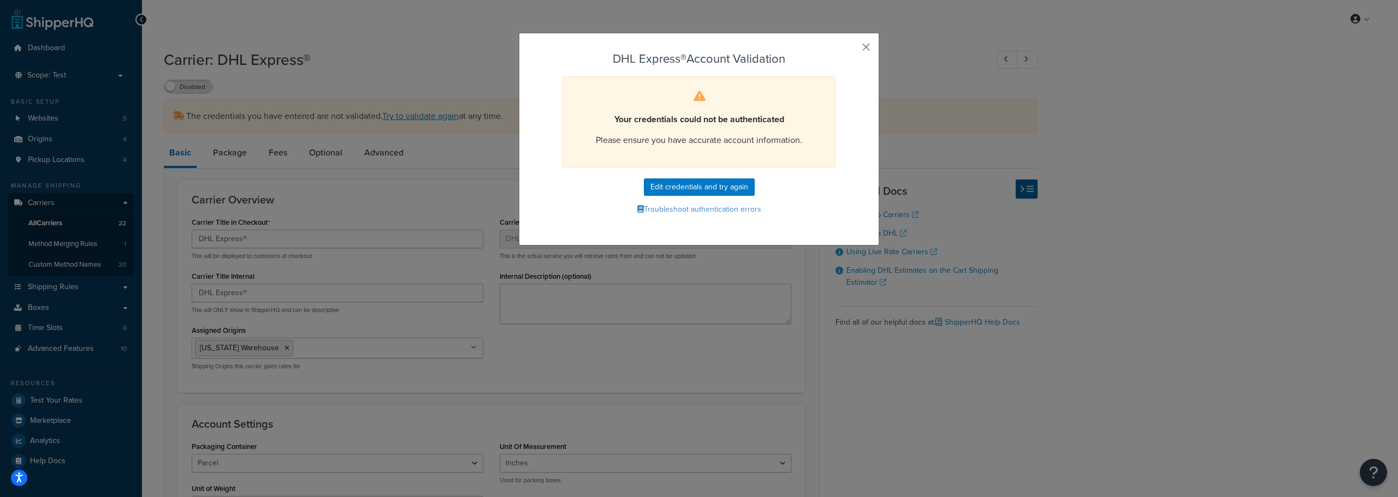
click at [851, 50] on button "button" at bounding box center [850, 51] width 3 height 3
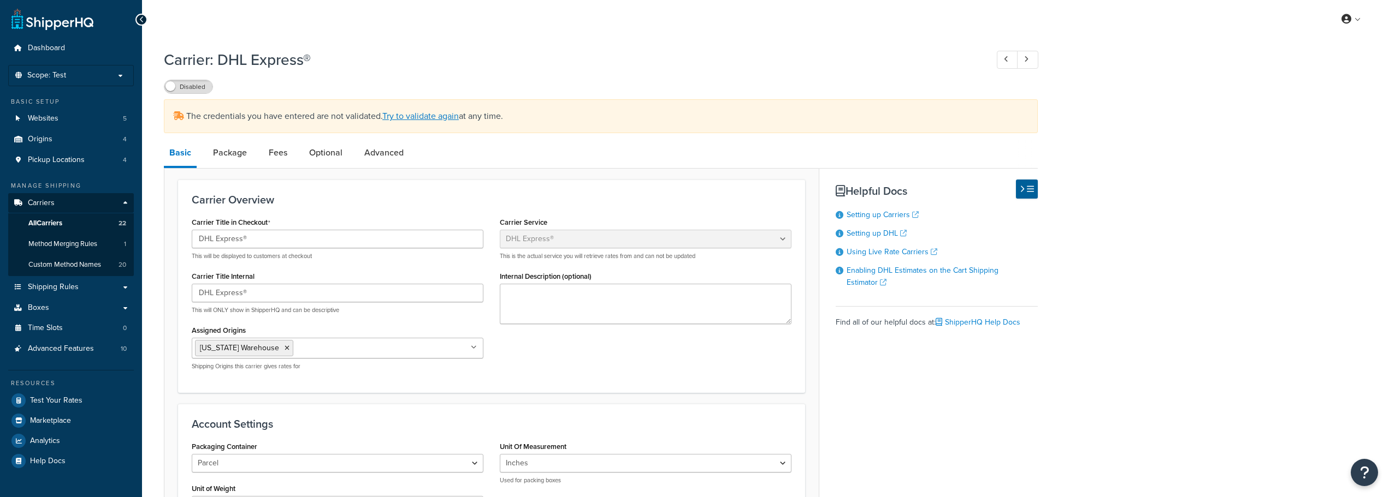
select select "dhl"
click at [326, 153] on link "Optional" at bounding box center [326, 153] width 44 height 26
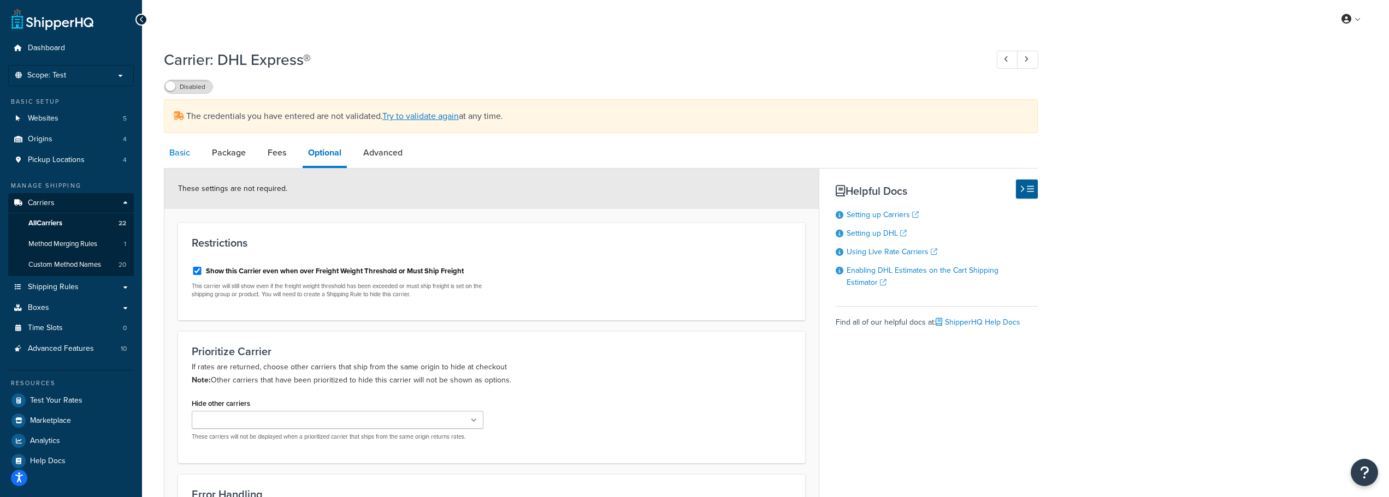
click at [175, 151] on link "Basic" at bounding box center [180, 153] width 32 height 26
select select "dhl"
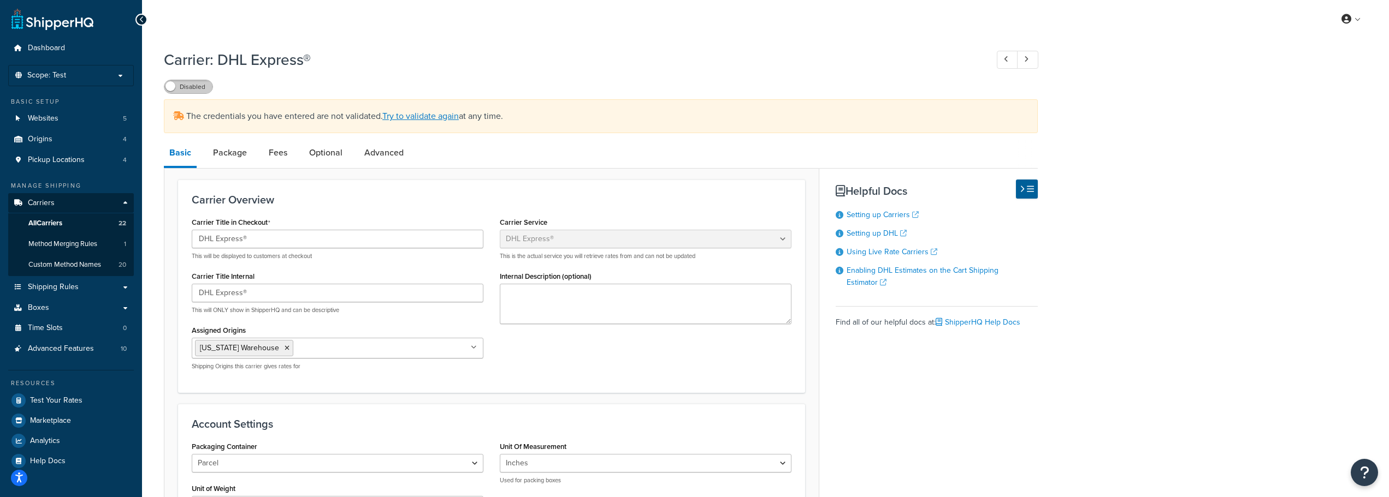
click at [189, 87] on label "Disabled" at bounding box center [188, 86] width 48 height 13
select select "dhl"
click at [73, 228] on link "All Carriers 22" at bounding box center [71, 224] width 126 height 20
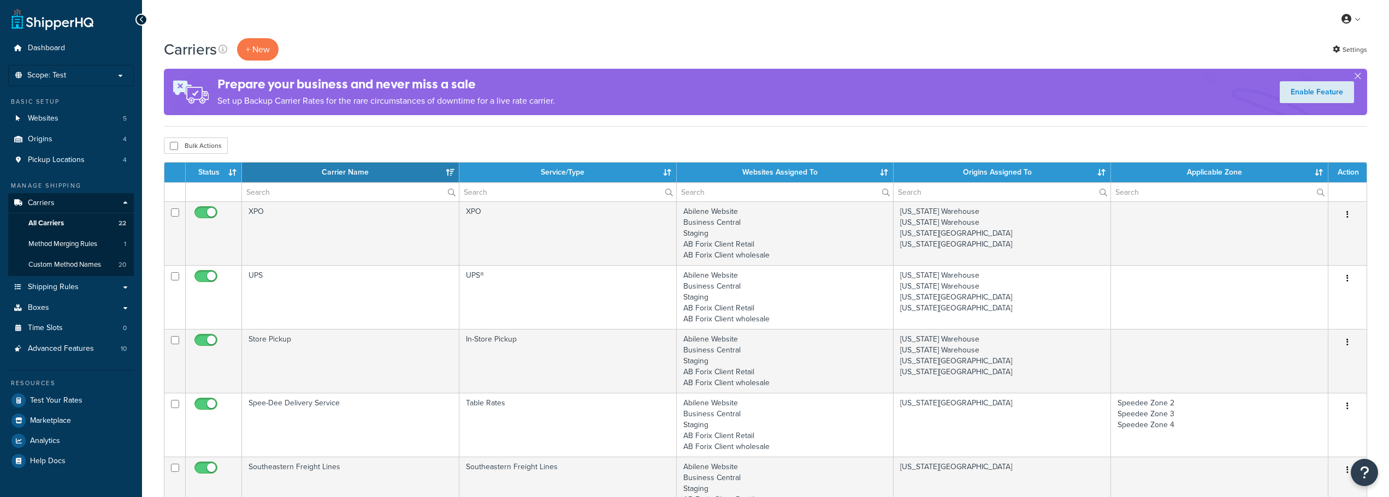
select select "15"
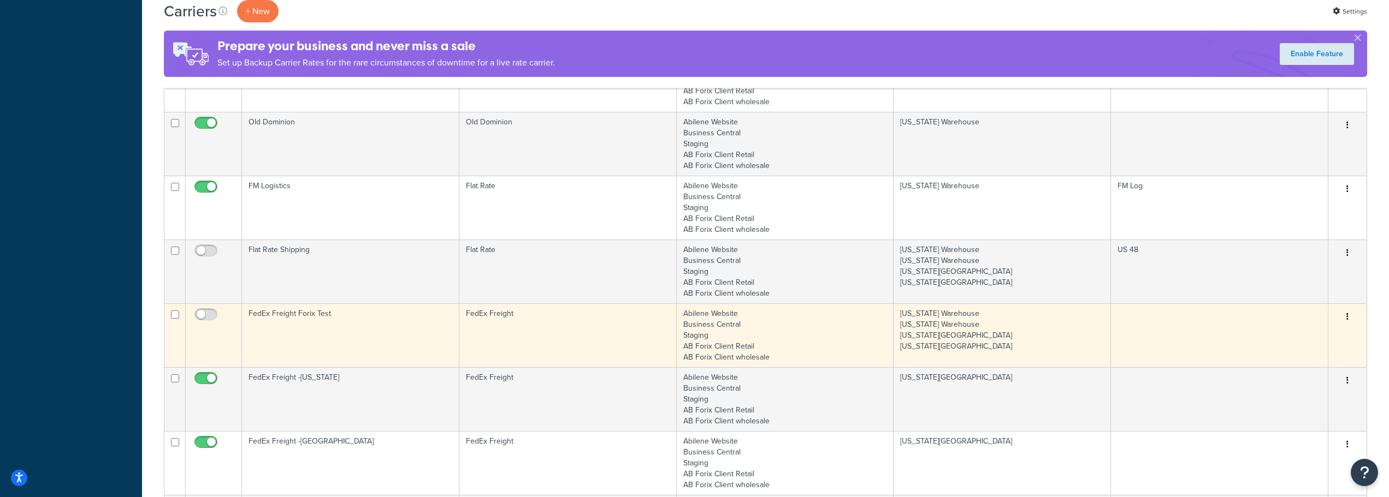
scroll to position [764, 0]
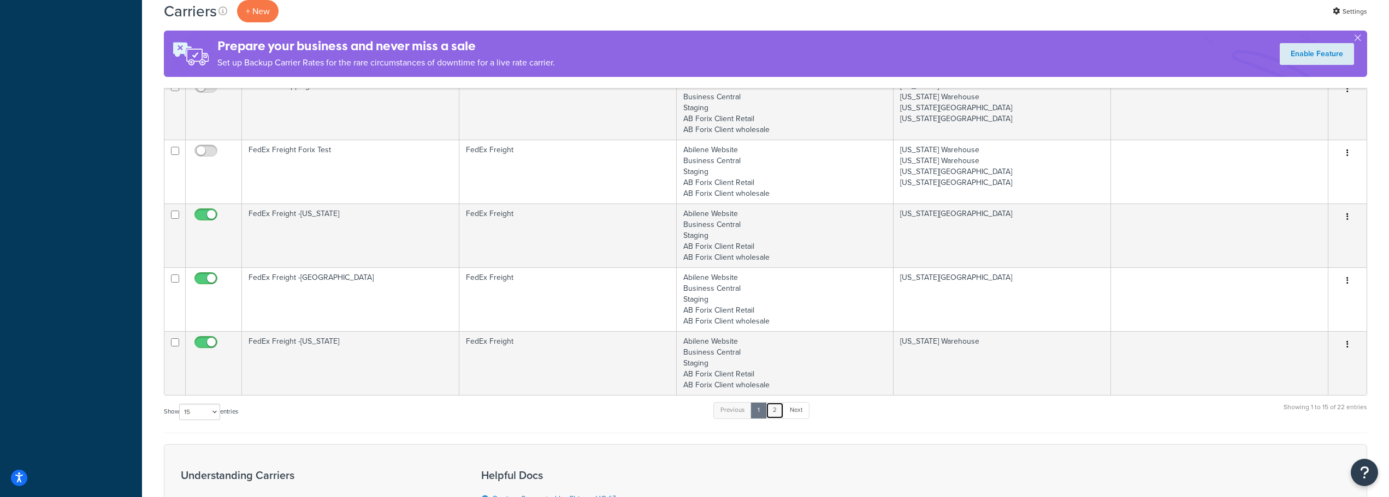
click at [775, 414] on link "2" at bounding box center [775, 410] width 18 height 16
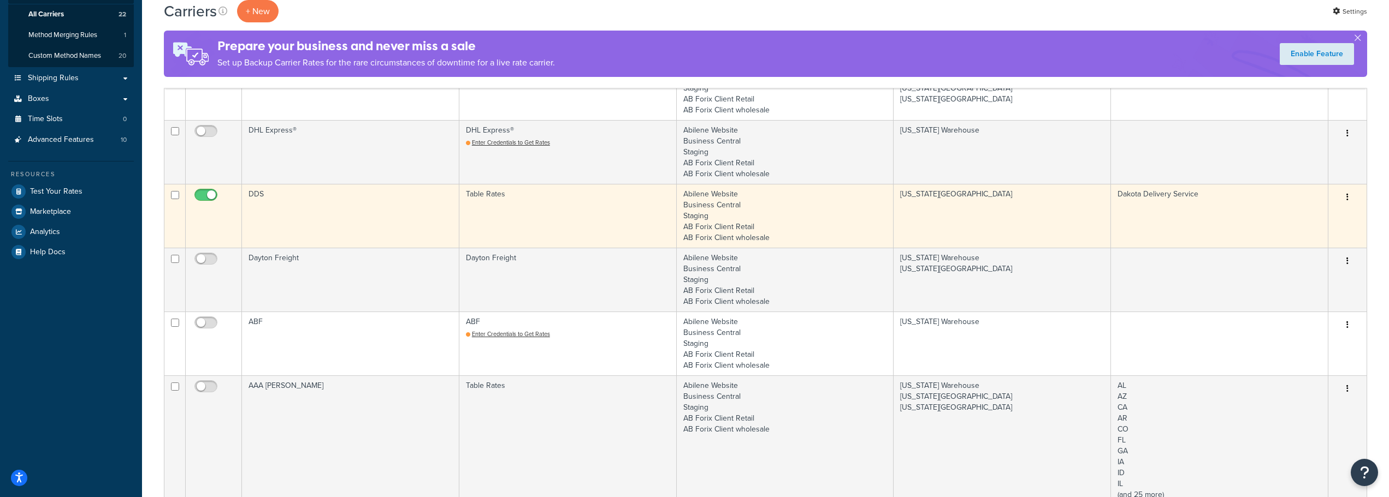
scroll to position [205, 0]
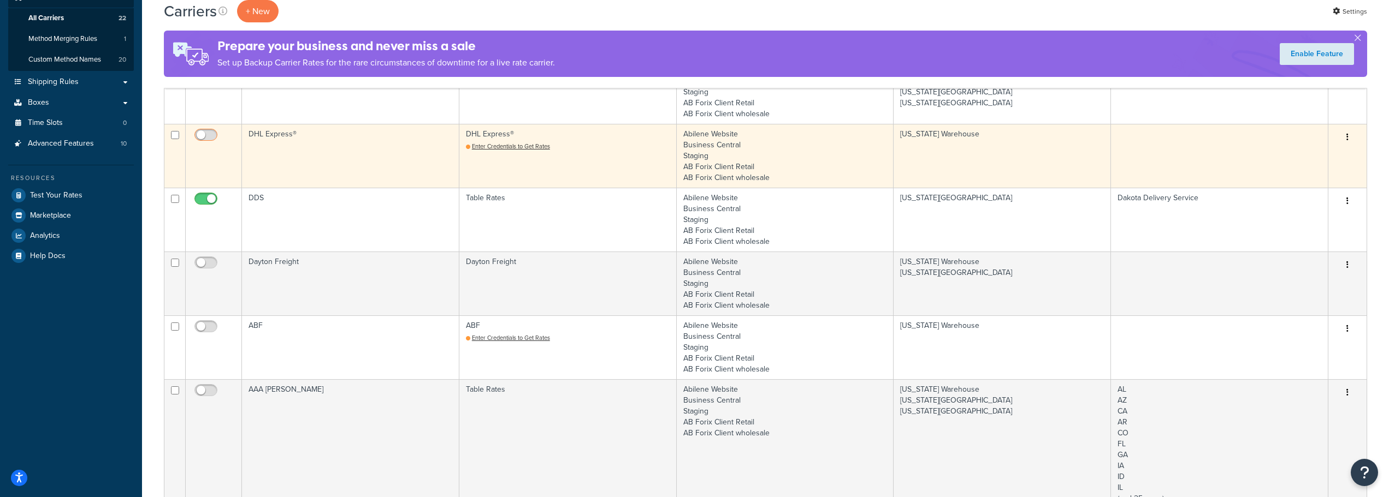
click at [213, 137] on input "checkbox" at bounding box center [207, 138] width 30 height 14
checkbox input "false"
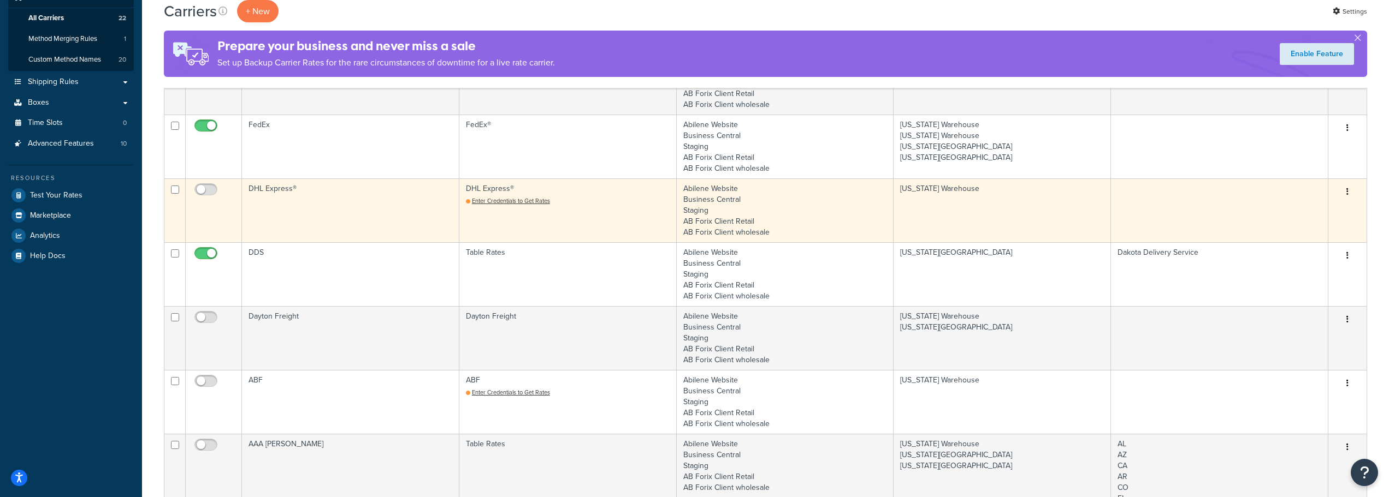
click at [274, 193] on td "DHL Express®" at bounding box center [350, 211] width 217 height 64
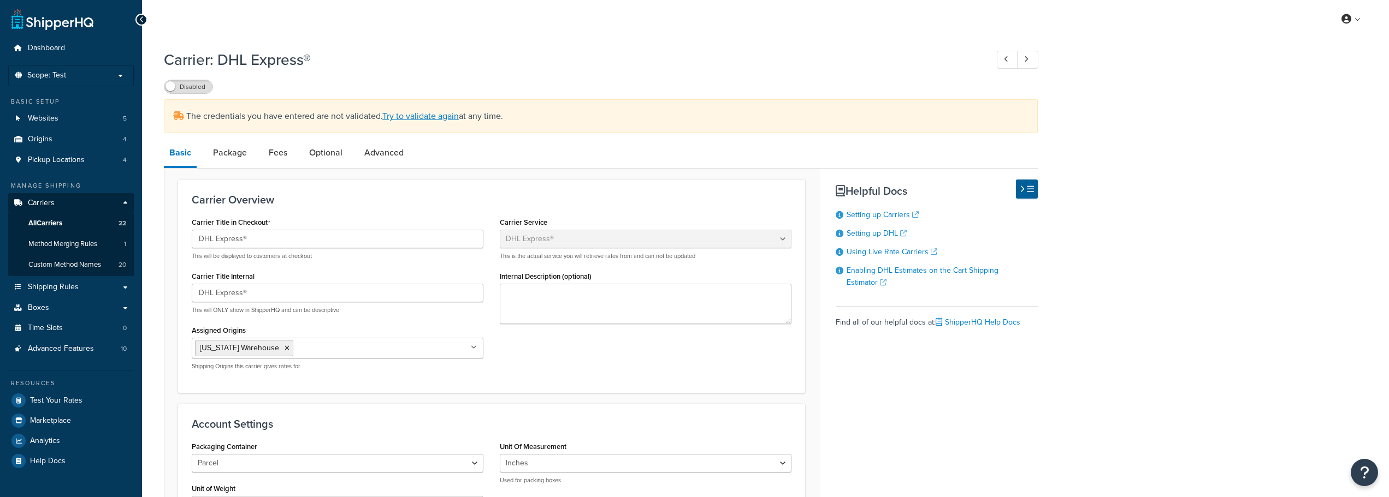
select select "dhl"
click at [447, 116] on link "Try to validate again" at bounding box center [420, 116] width 76 height 13
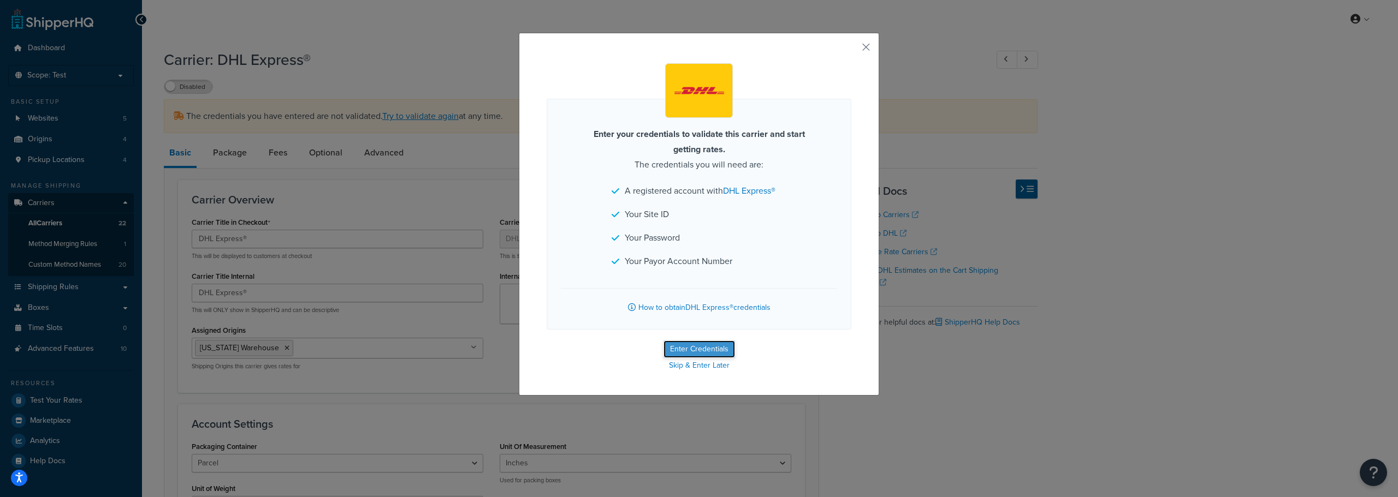
click at [693, 343] on button "Enter Credentials" at bounding box center [699, 349] width 72 height 17
select select "US"
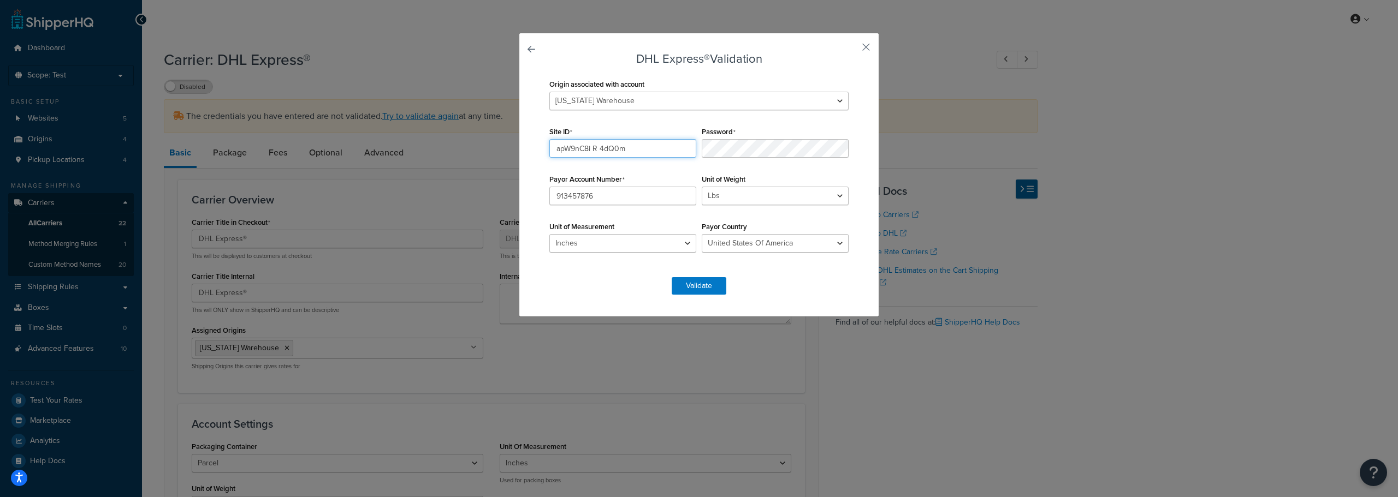
click at [595, 150] on input "apW9nC8i R 4dQ0m" at bounding box center [622, 148] width 147 height 19
type input "apW9nC8i R4dQ0m"
click at [687, 286] on button "Validate" at bounding box center [699, 285] width 55 height 17
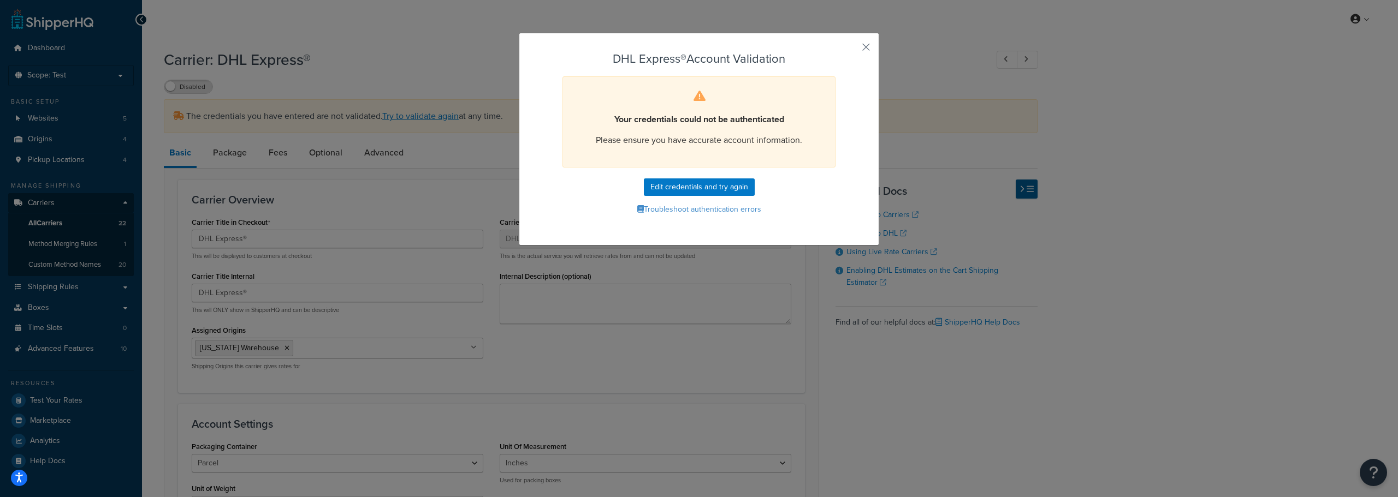
click at [857, 53] on div "DHL Express® Account Validation Your credentials could not be authenticated Ple…" at bounding box center [699, 139] width 360 height 213
click at [851, 50] on button "button" at bounding box center [850, 51] width 3 height 3
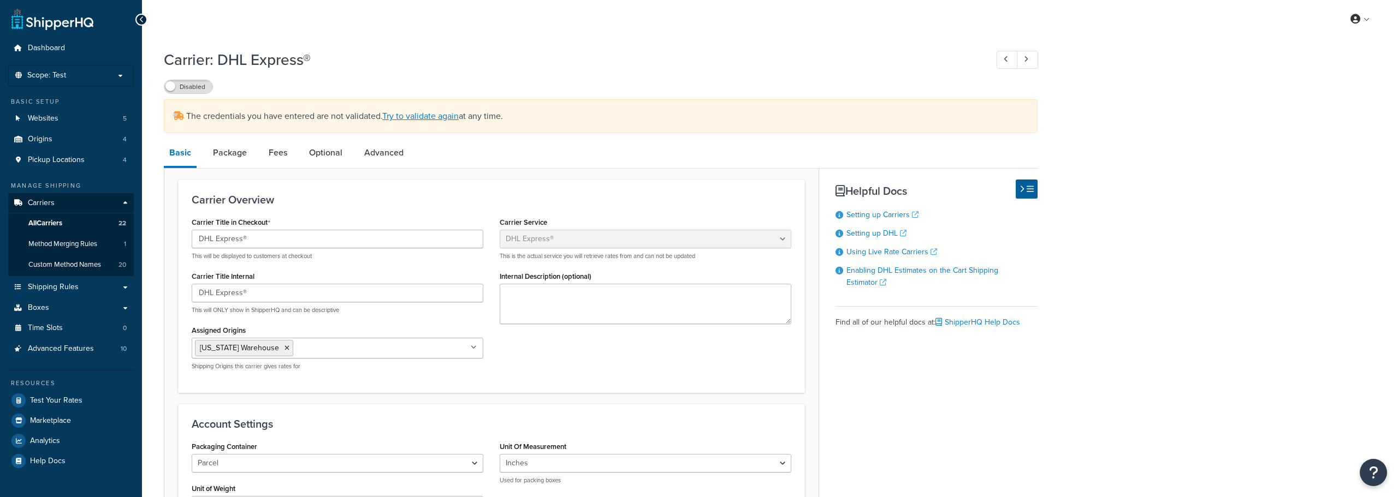
select select "dhl"
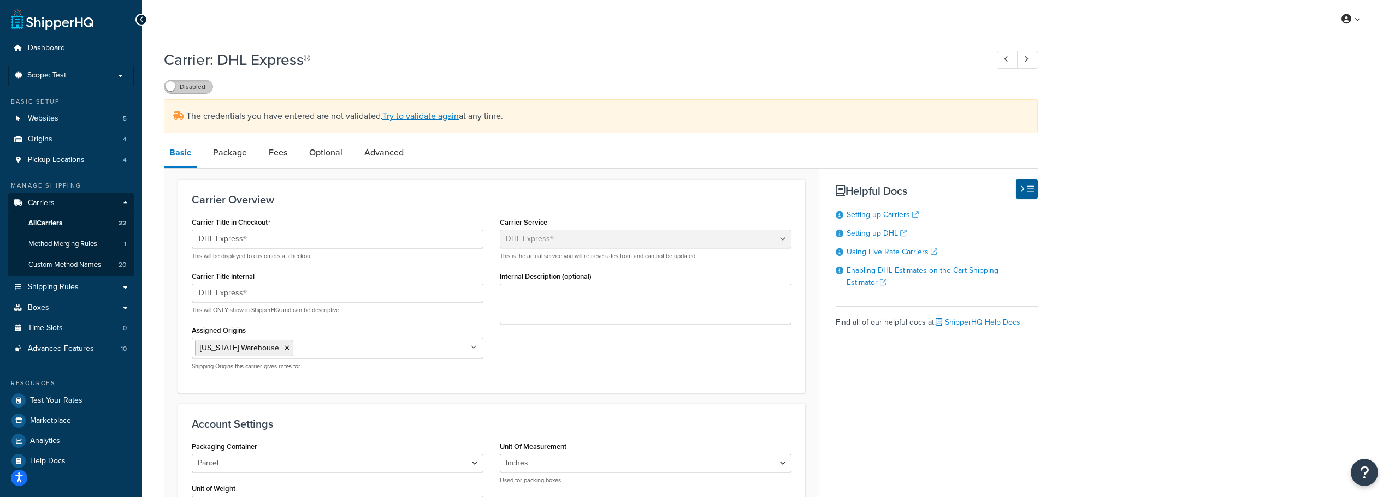
click at [186, 81] on label "Disabled" at bounding box center [188, 86] width 48 height 13
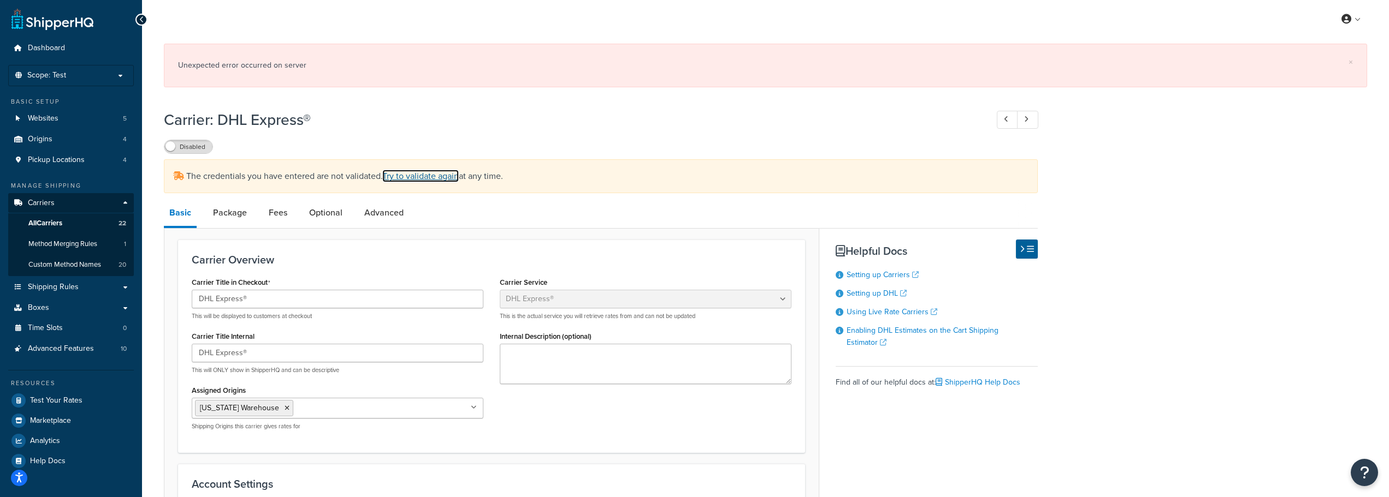
click at [425, 177] on link "Try to validate again" at bounding box center [420, 176] width 76 height 13
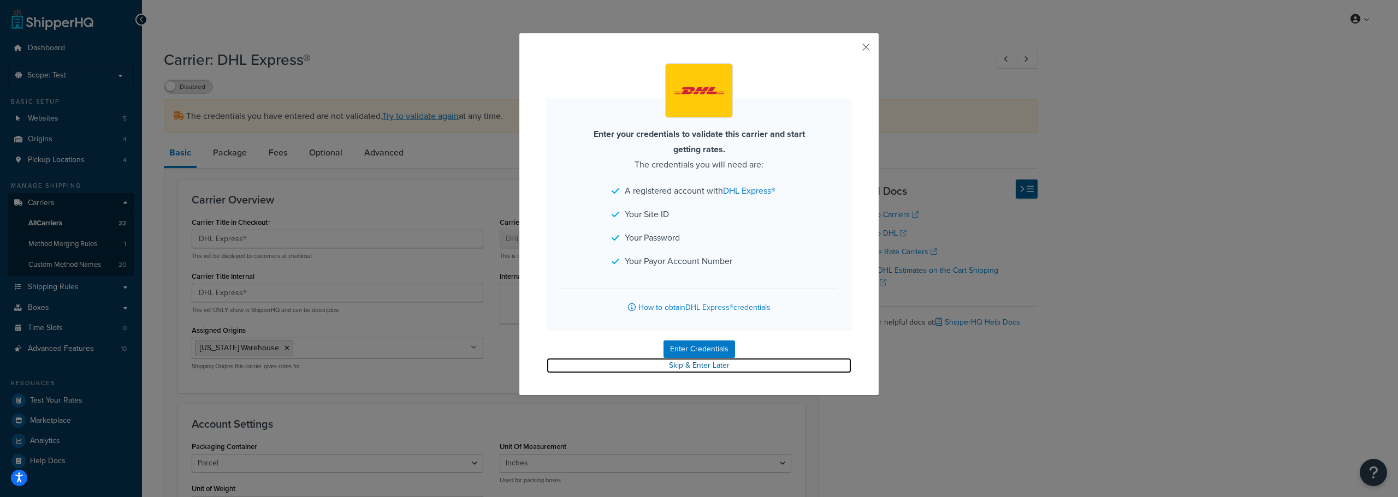
click at [680, 366] on link "Skip & Enter Later" at bounding box center [699, 365] width 305 height 15
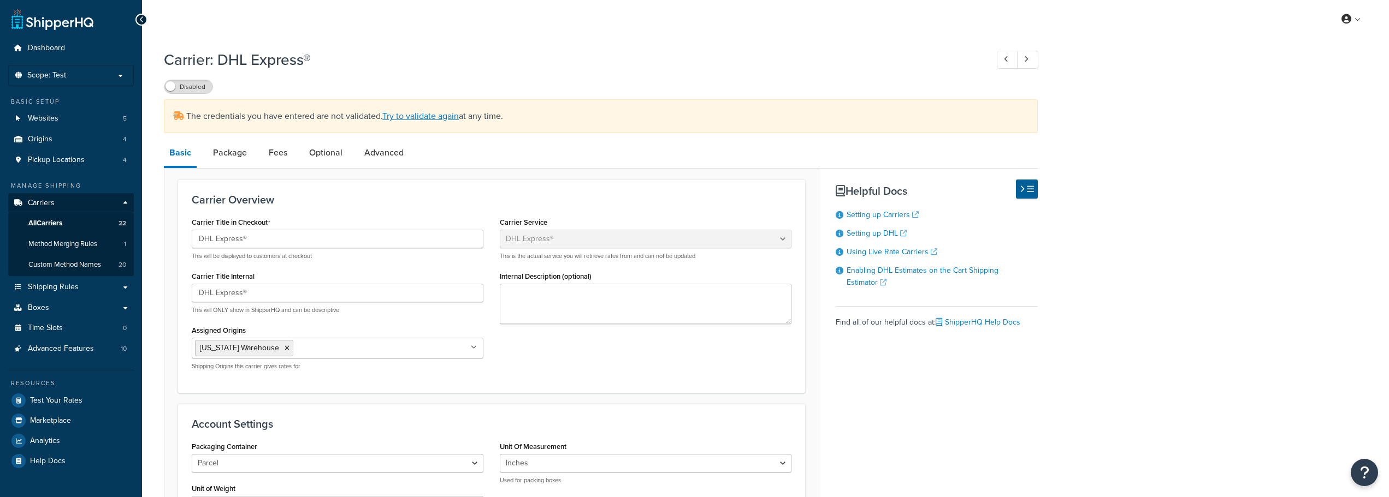
select select "dhl"
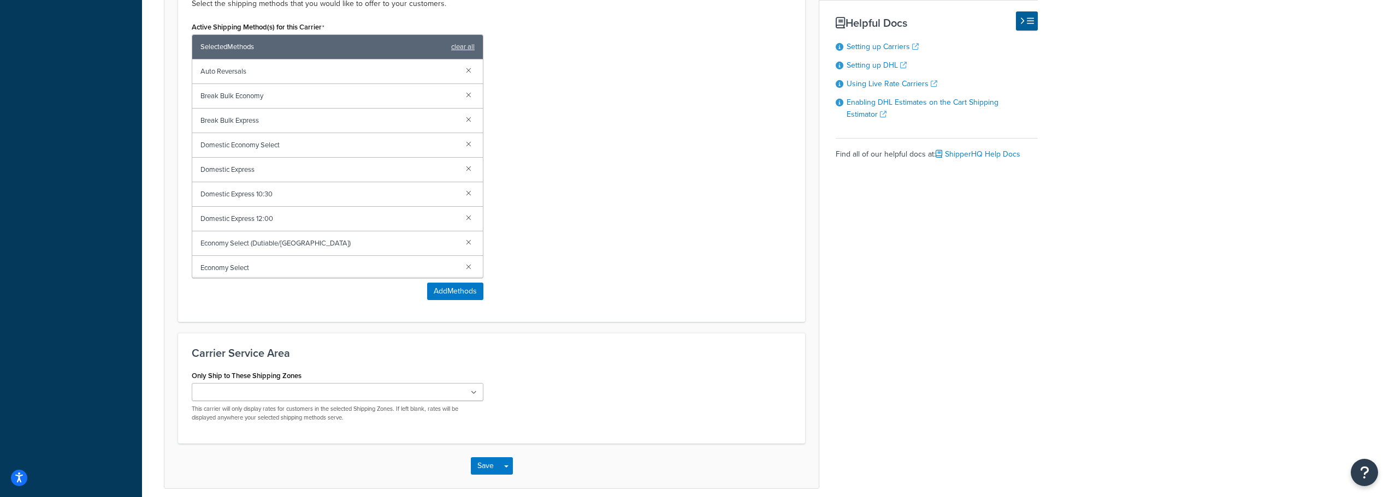
scroll to position [638, 0]
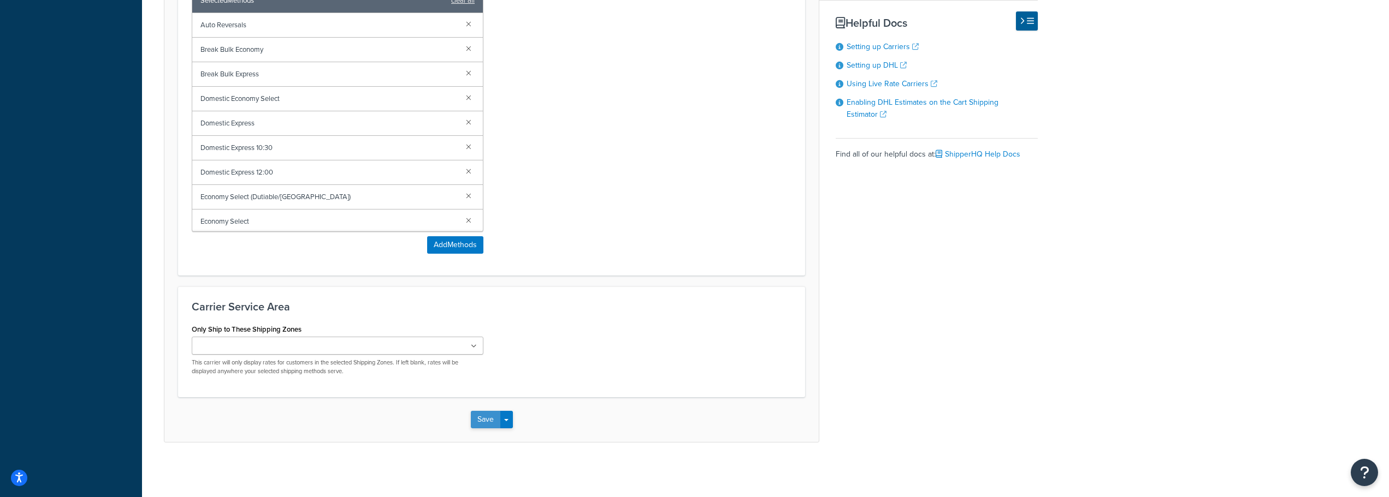
click at [476, 420] on button "Save" at bounding box center [485, 419] width 29 height 17
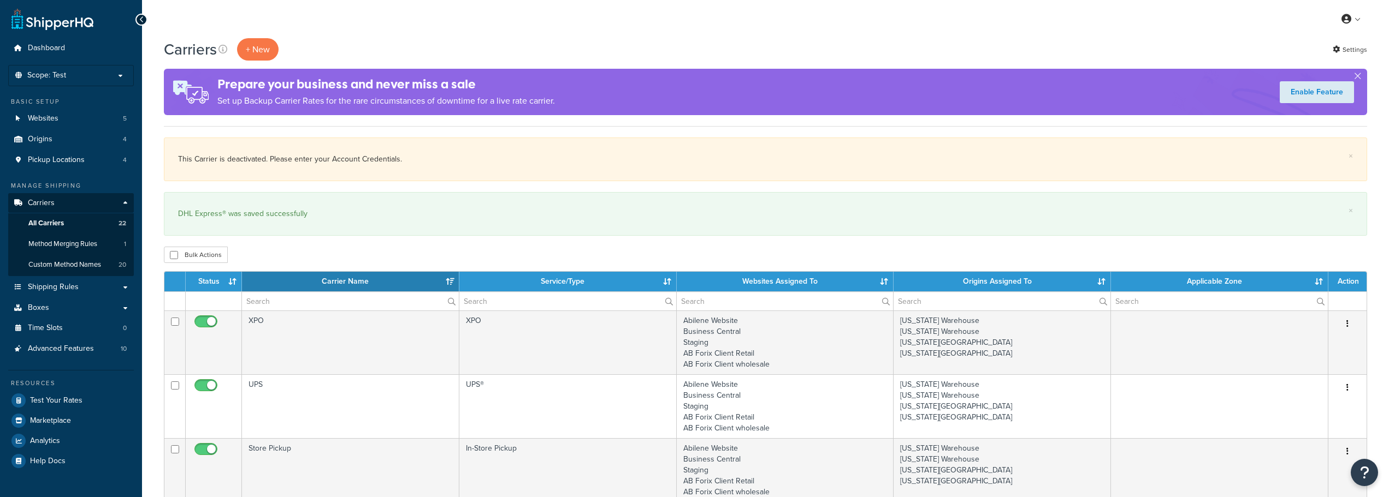
select select "15"
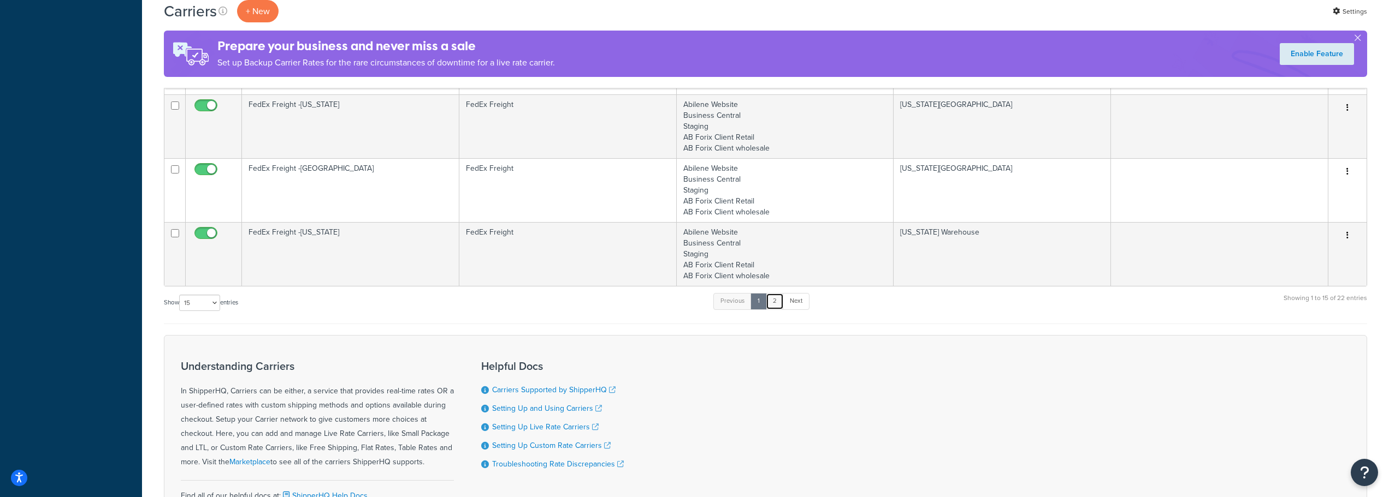
click at [773, 305] on link "2" at bounding box center [775, 301] width 18 height 16
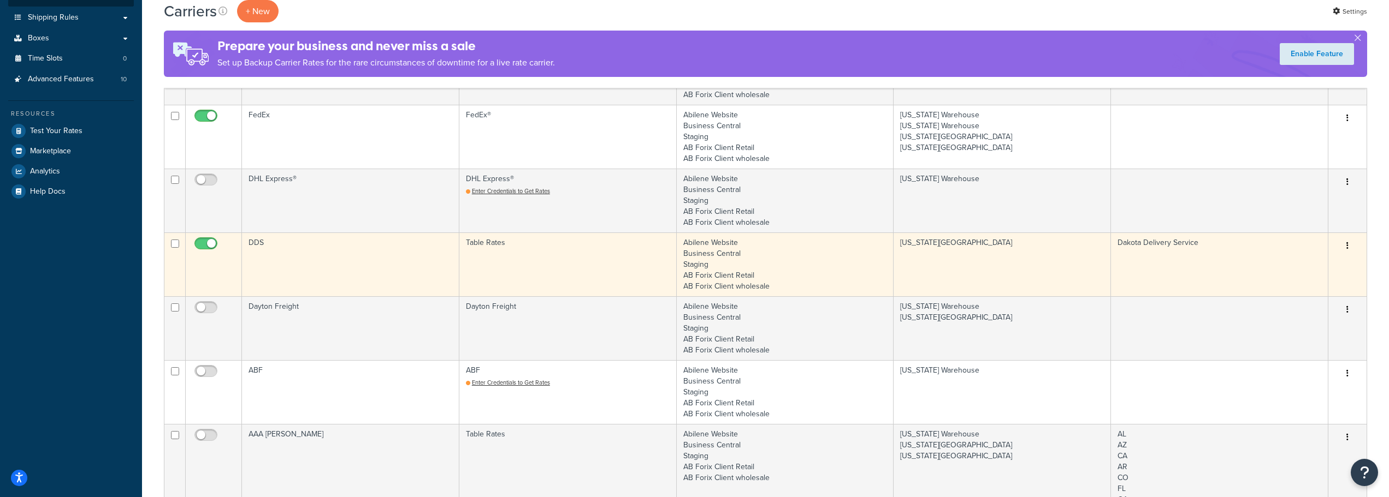
scroll to position [260, 0]
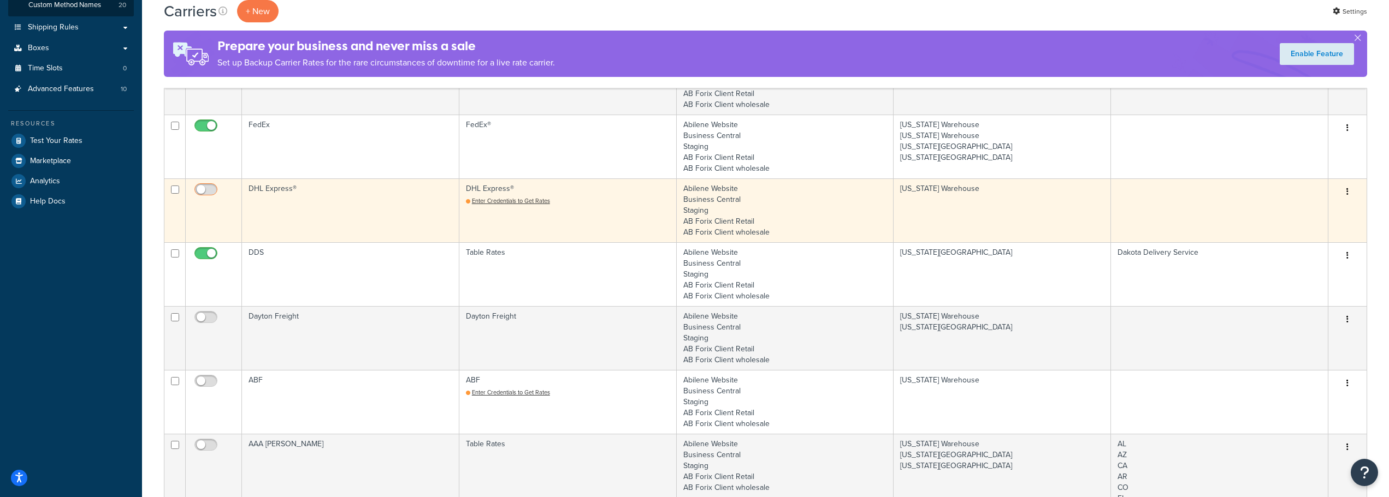
click at [211, 188] on input "checkbox" at bounding box center [207, 193] width 30 height 14
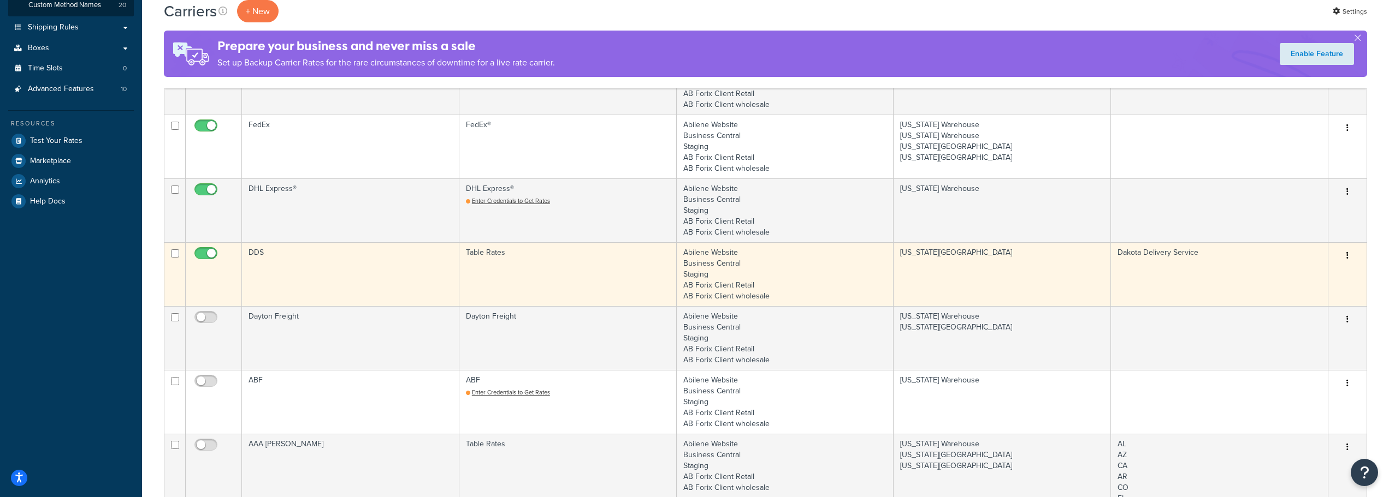
checkbox input "false"
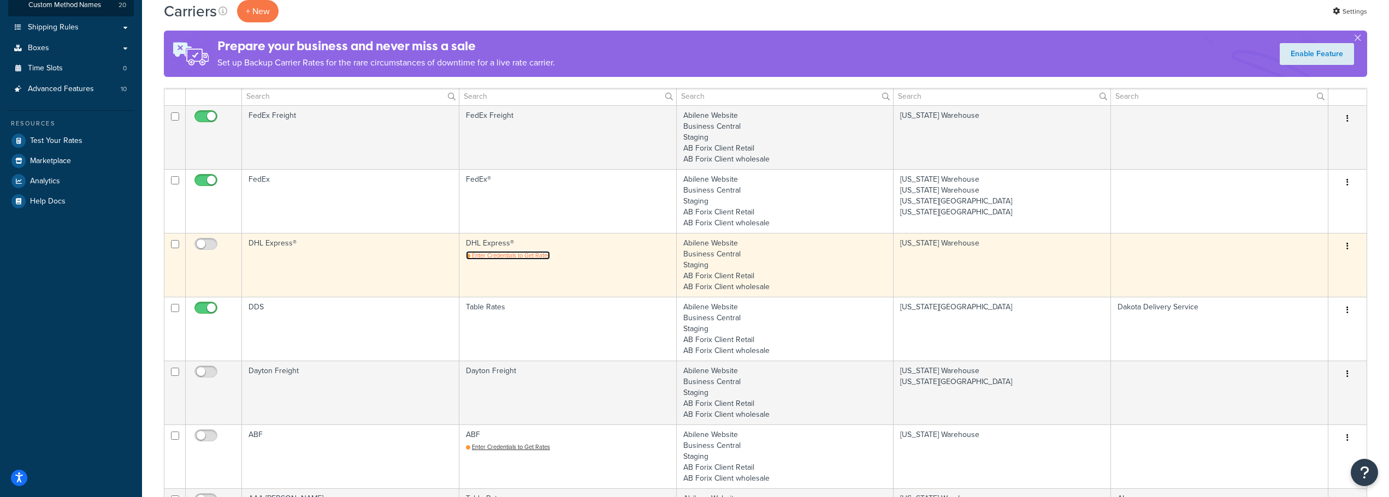
click at [487, 257] on span "Enter Credentials to Get Rates" at bounding box center [511, 255] width 78 height 9
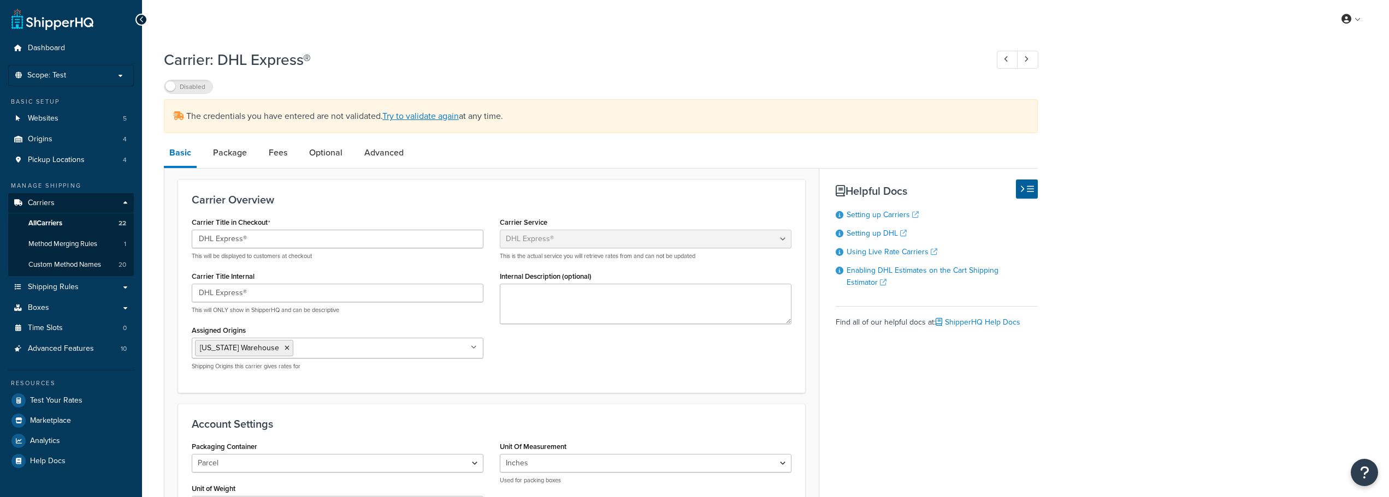
select select "dhl"
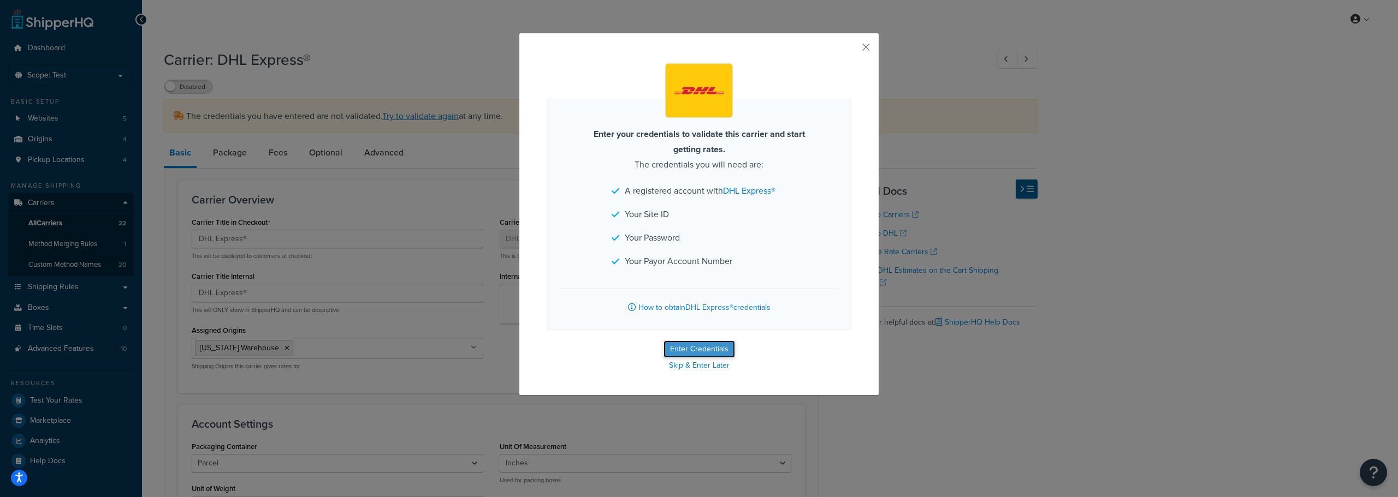
click at [714, 352] on button "Enter Credentials" at bounding box center [699, 349] width 72 height 17
select select "US"
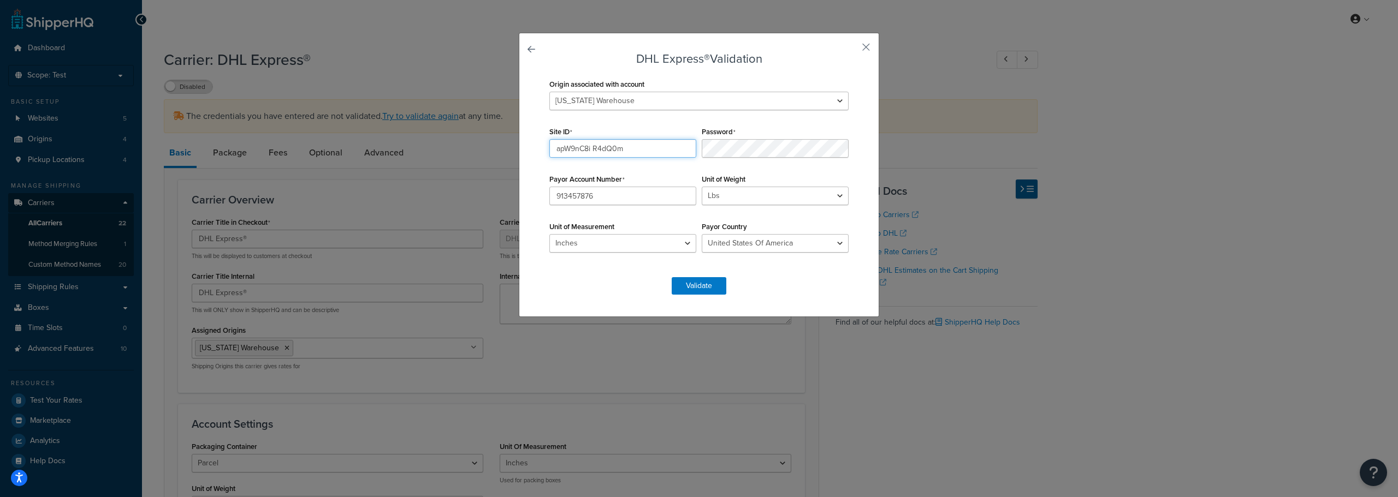
click at [589, 152] on input "apW9nC8i R4dQ0m" at bounding box center [622, 148] width 147 height 19
type input "apW9nC8iR4dQ0m"
click at [649, 191] on input "913457876" at bounding box center [622, 196] width 147 height 19
click at [688, 283] on button "Validate" at bounding box center [699, 285] width 55 height 17
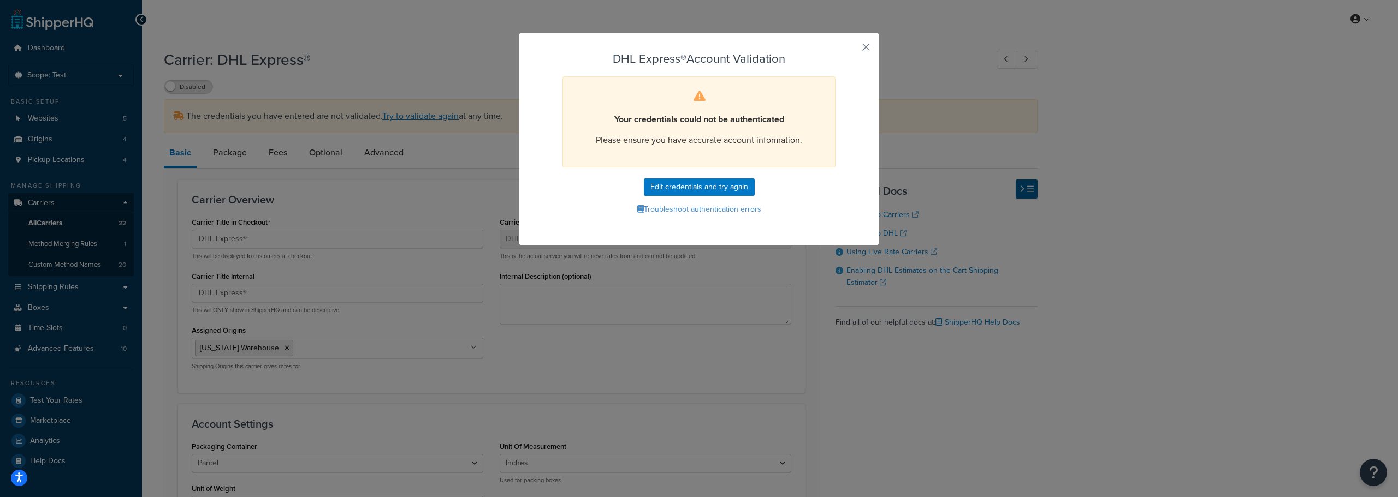
click at [856, 47] on div "DHL Express® Account Validation Your credentials could not be authenticated Ple…" at bounding box center [699, 139] width 360 height 213
click at [678, 179] on button "Edit credentials and try again" at bounding box center [699, 187] width 111 height 17
select select "US"
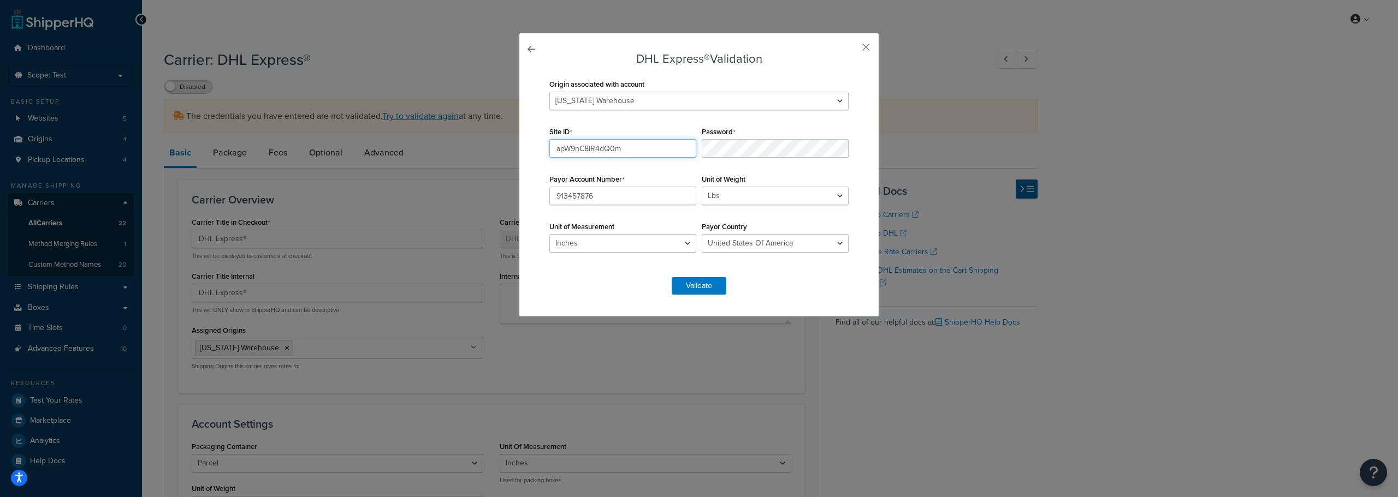
click at [590, 150] on input "apW9nC8iR4dQ0m" at bounding box center [622, 148] width 147 height 19
click at [586, 151] on input "apW9nC8iR4dQ0m" at bounding box center [622, 148] width 147 height 19
click at [851, 50] on button "button" at bounding box center [850, 51] width 3 height 3
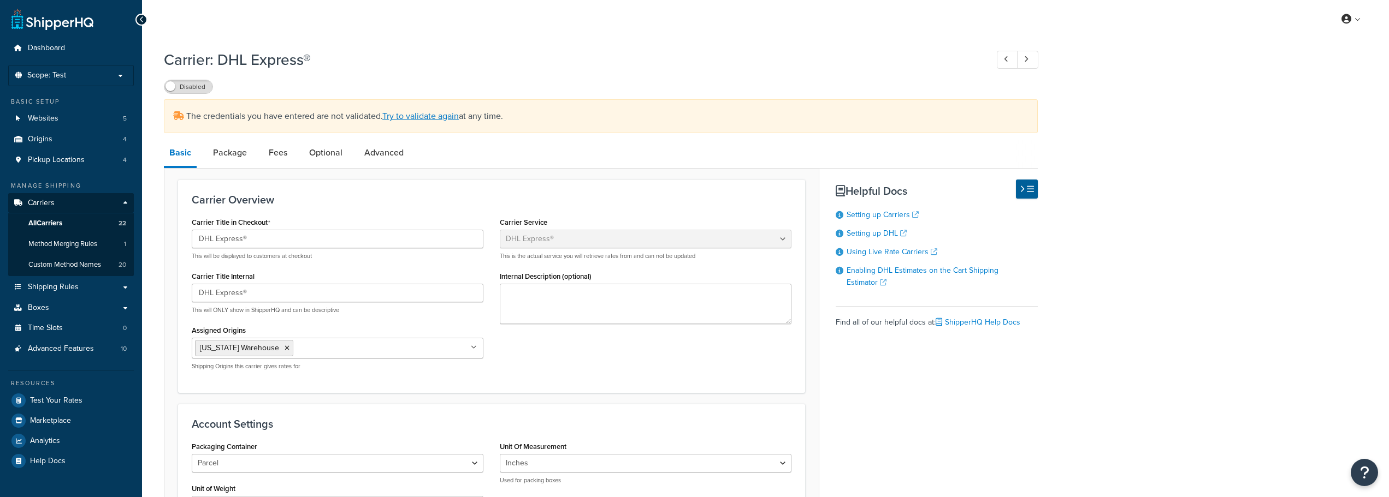
select select "dhl"
click at [62, 229] on link "All Carriers 22" at bounding box center [71, 224] width 126 height 20
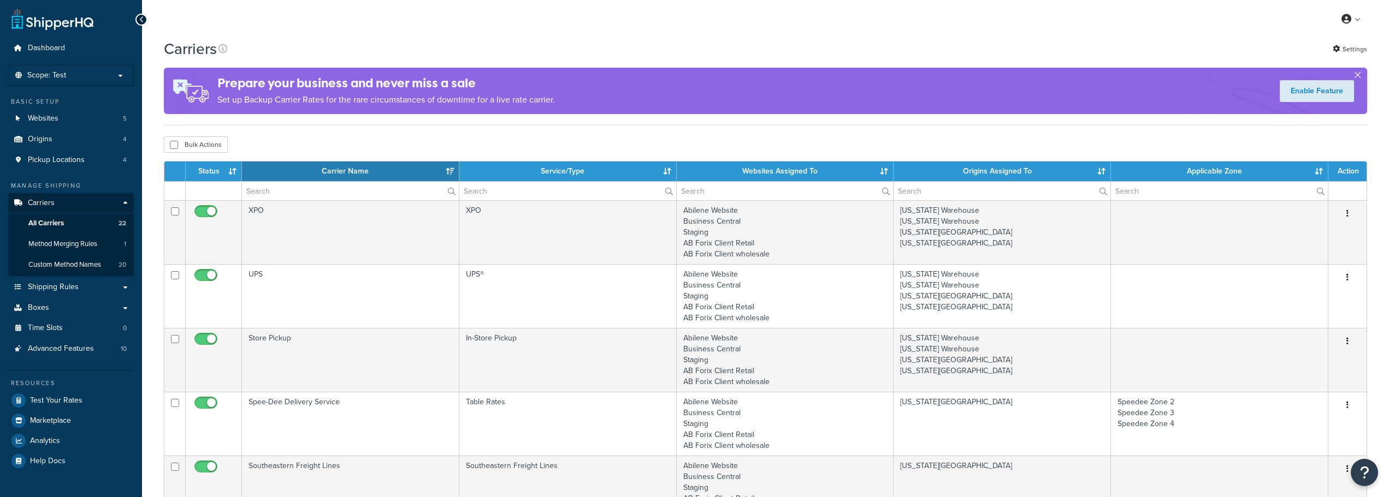
select select "15"
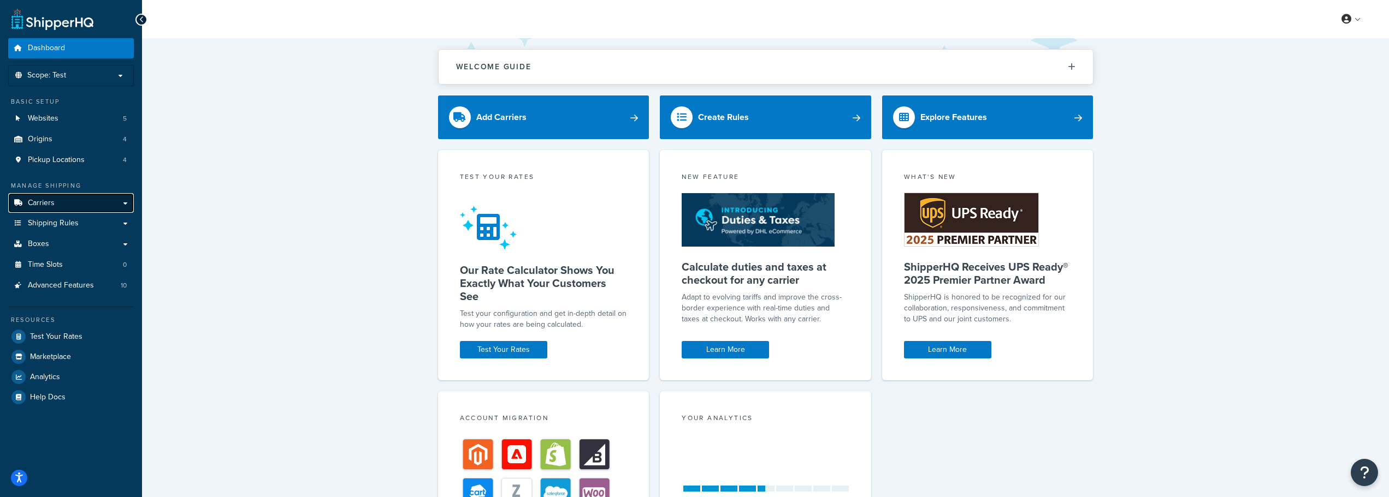
click at [76, 205] on link "Carriers" at bounding box center [71, 203] width 126 height 20
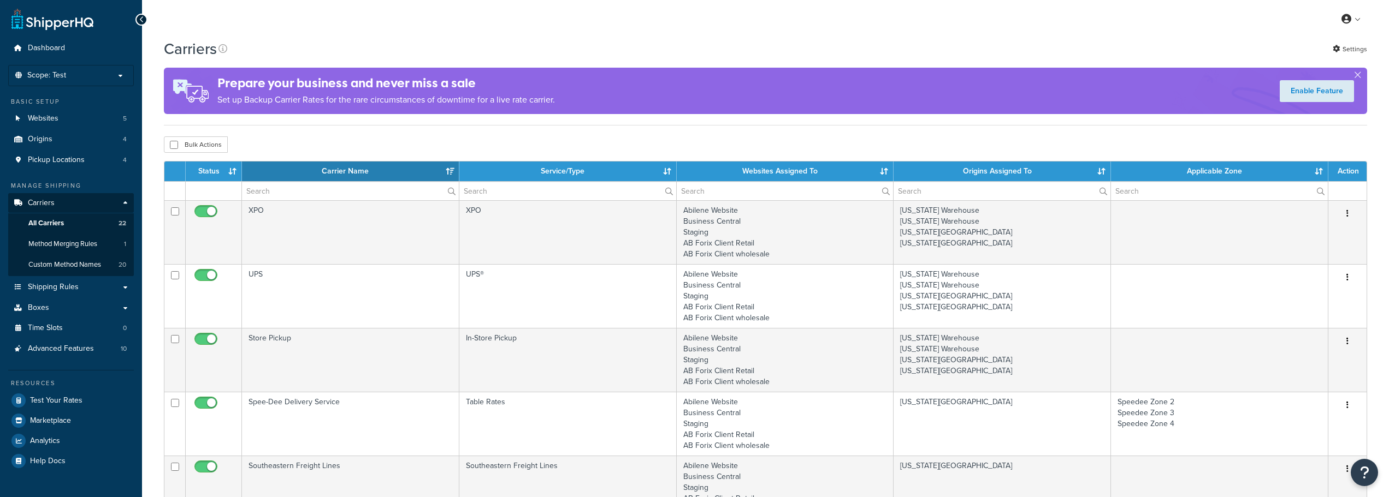
select select "15"
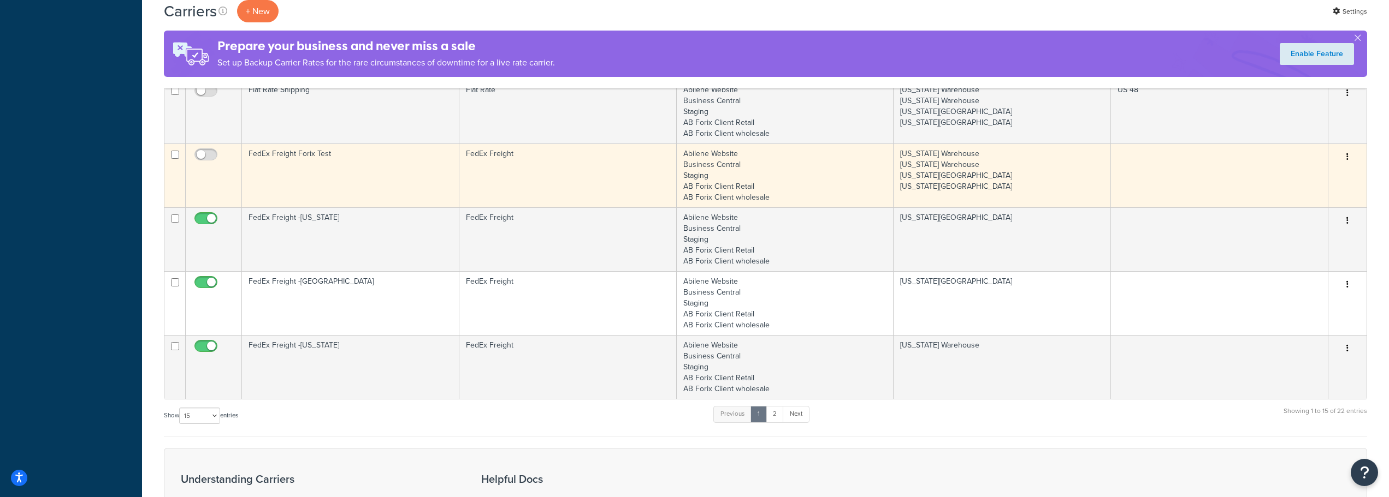
scroll to position [764, 0]
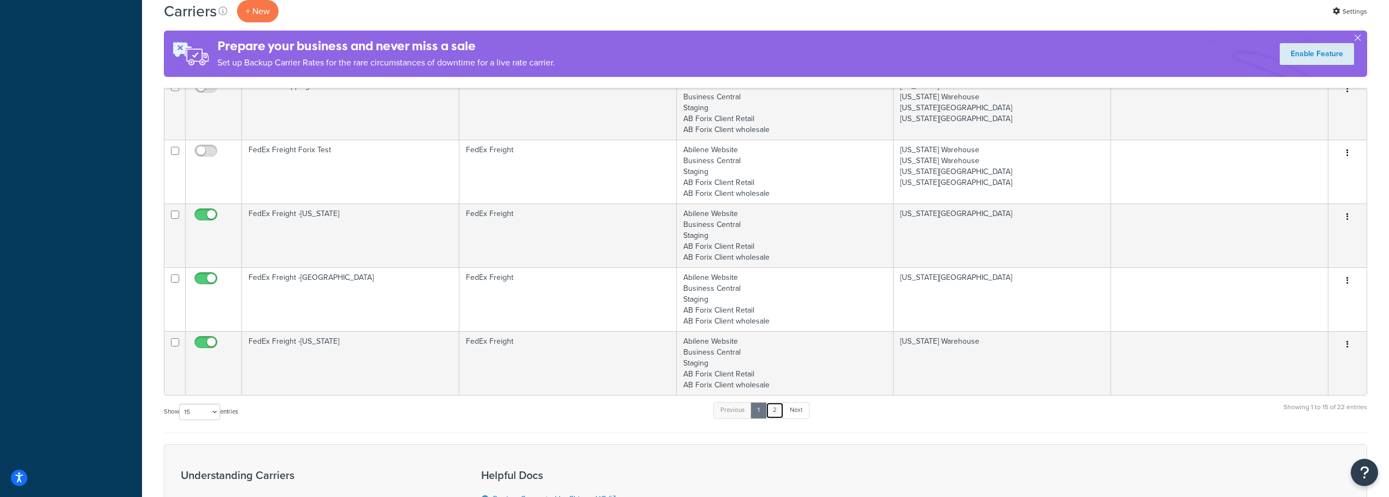
click at [775, 411] on link "2" at bounding box center [775, 410] width 18 height 16
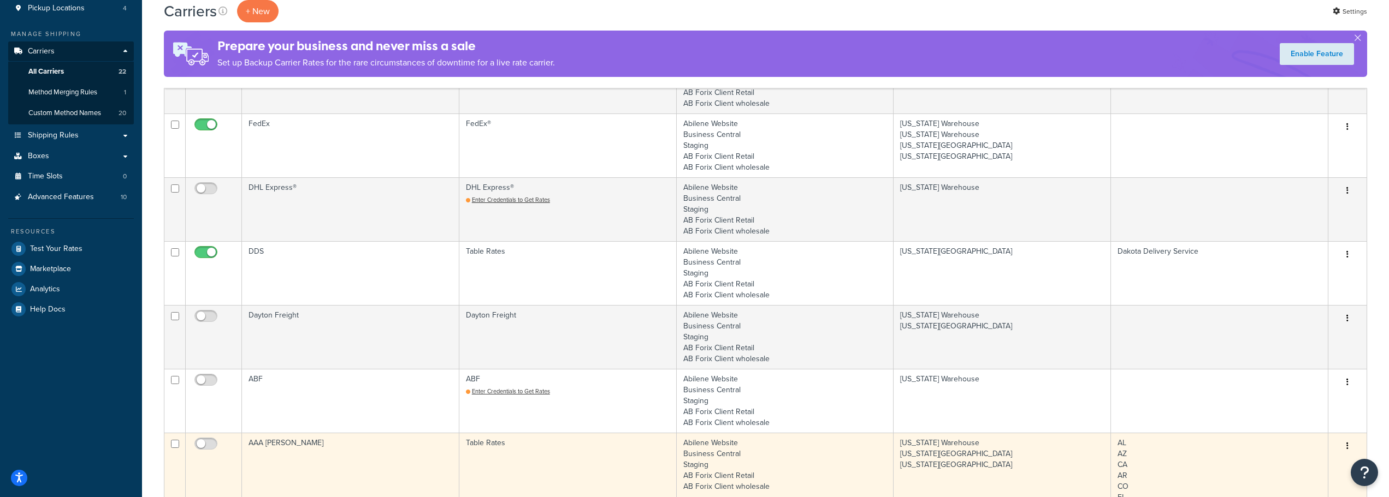
scroll to position [151, 0]
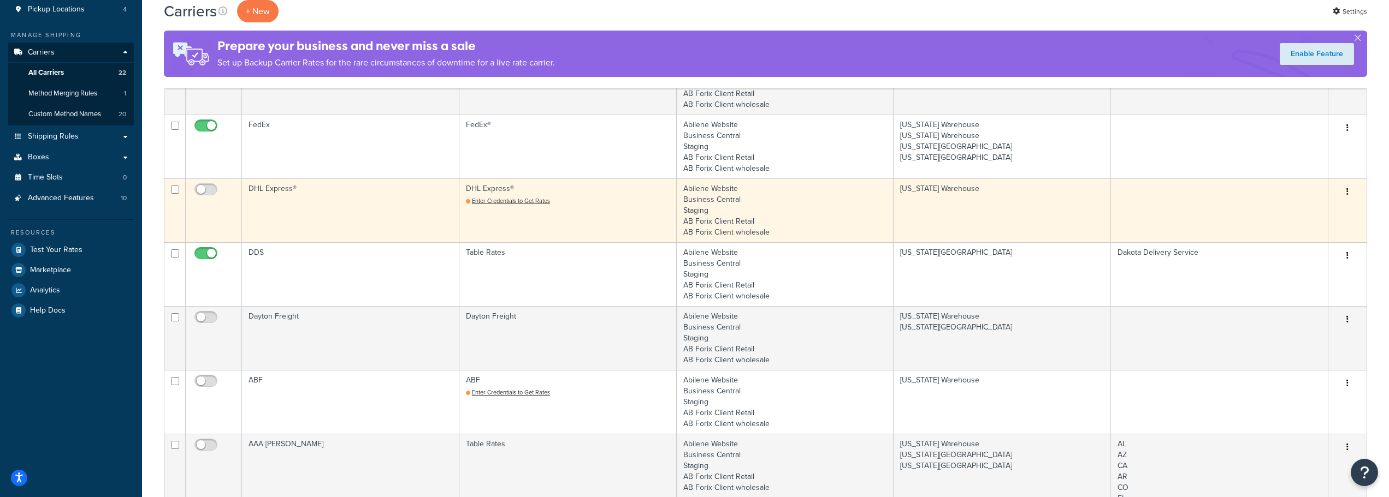
click at [1346, 189] on icon "button" at bounding box center [1347, 192] width 2 height 8
click at [1291, 258] on link "Delete" at bounding box center [1303, 258] width 86 height 22
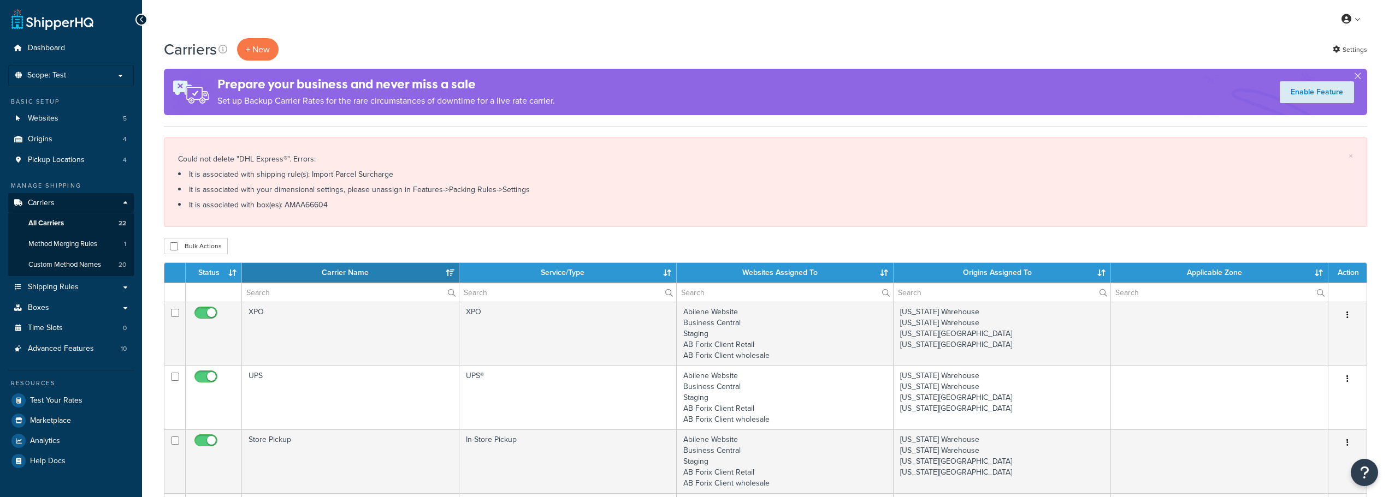
select select "15"
click at [67, 290] on span "Shipping Rules" at bounding box center [53, 287] width 51 height 9
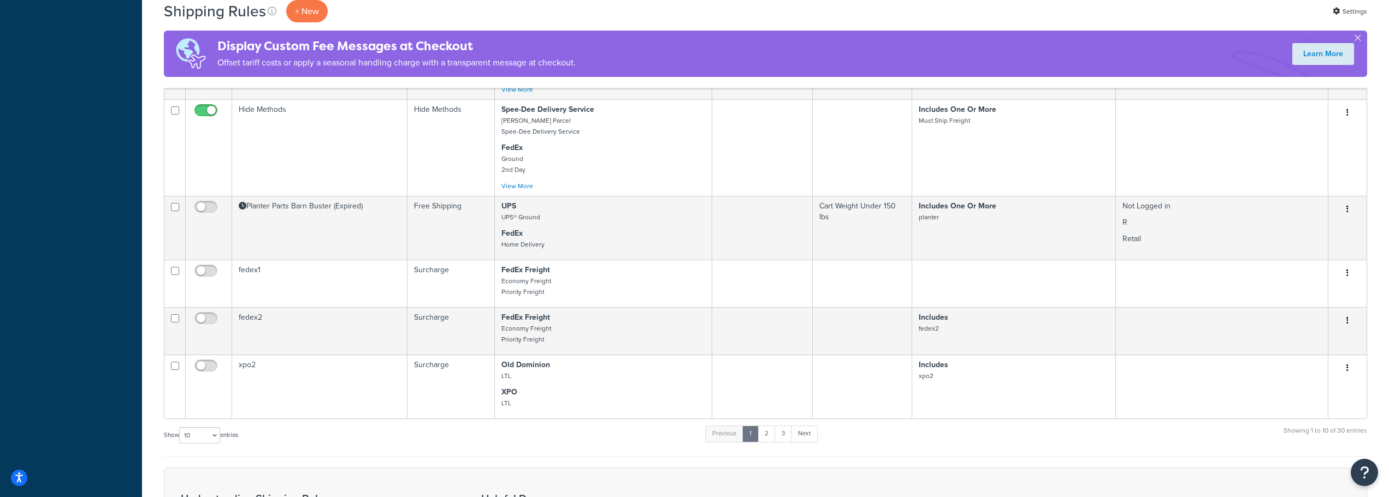
scroll to position [655, 0]
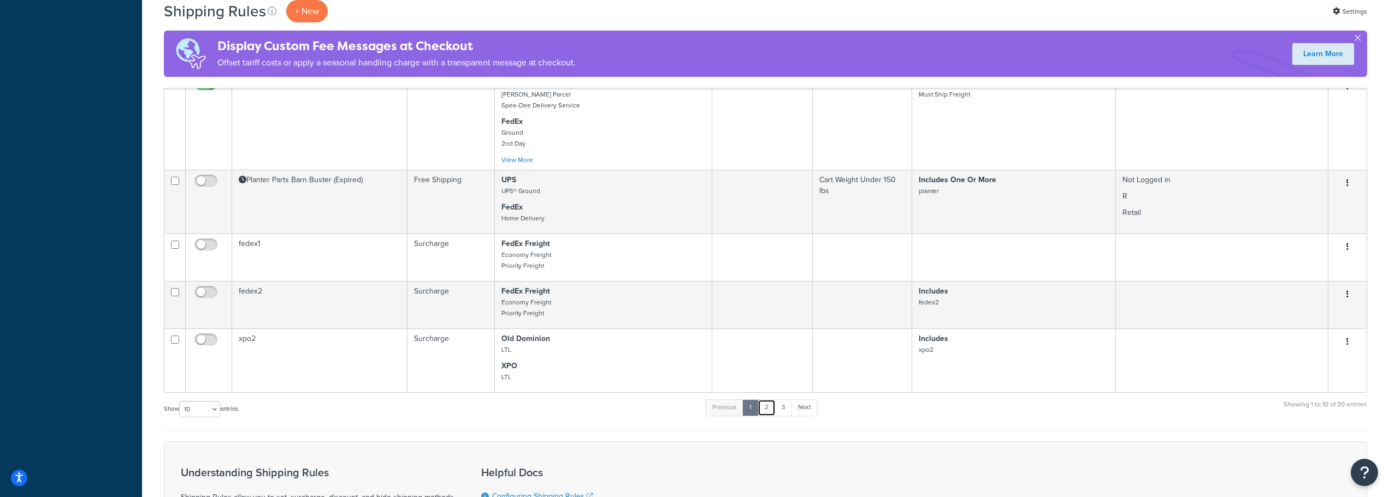
click at [769, 405] on link "2" at bounding box center [766, 408] width 18 height 16
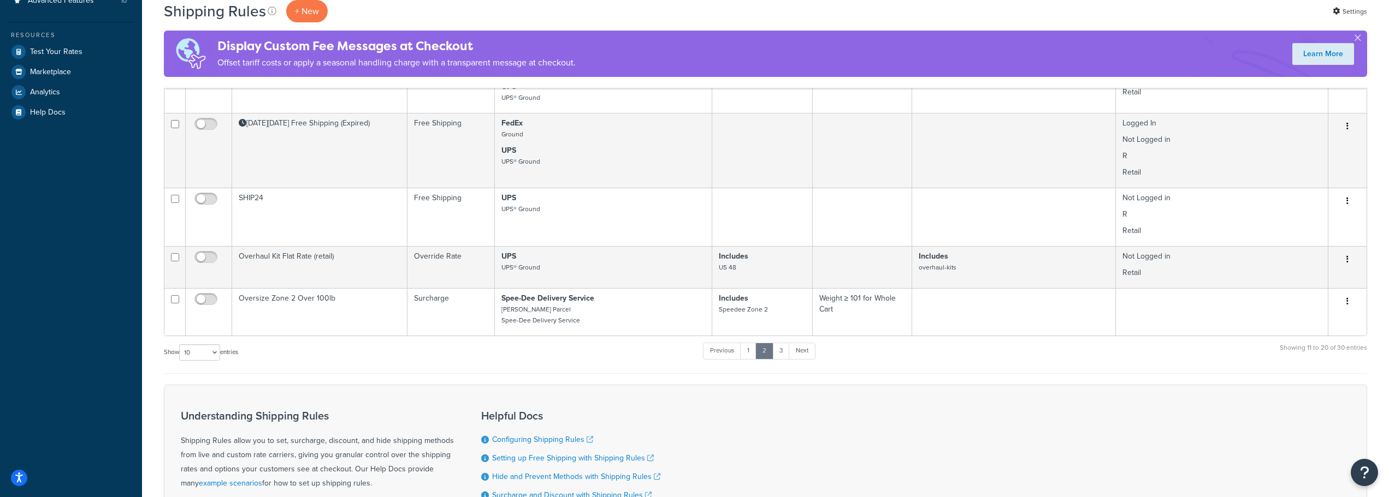
scroll to position [375, 0]
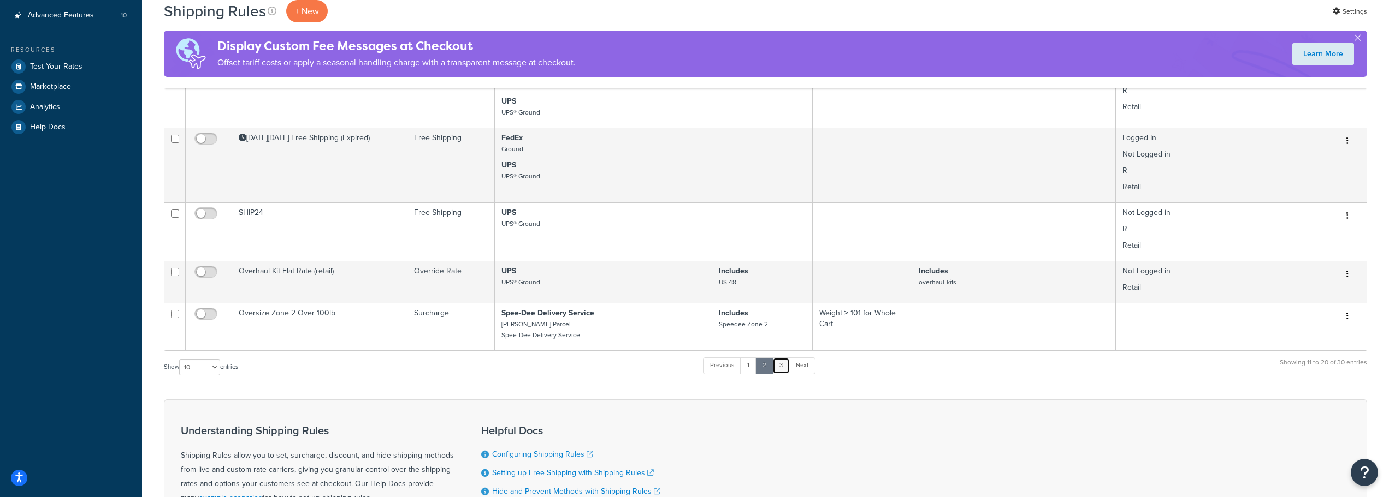
click at [787, 366] on link "3" at bounding box center [780, 366] width 17 height 16
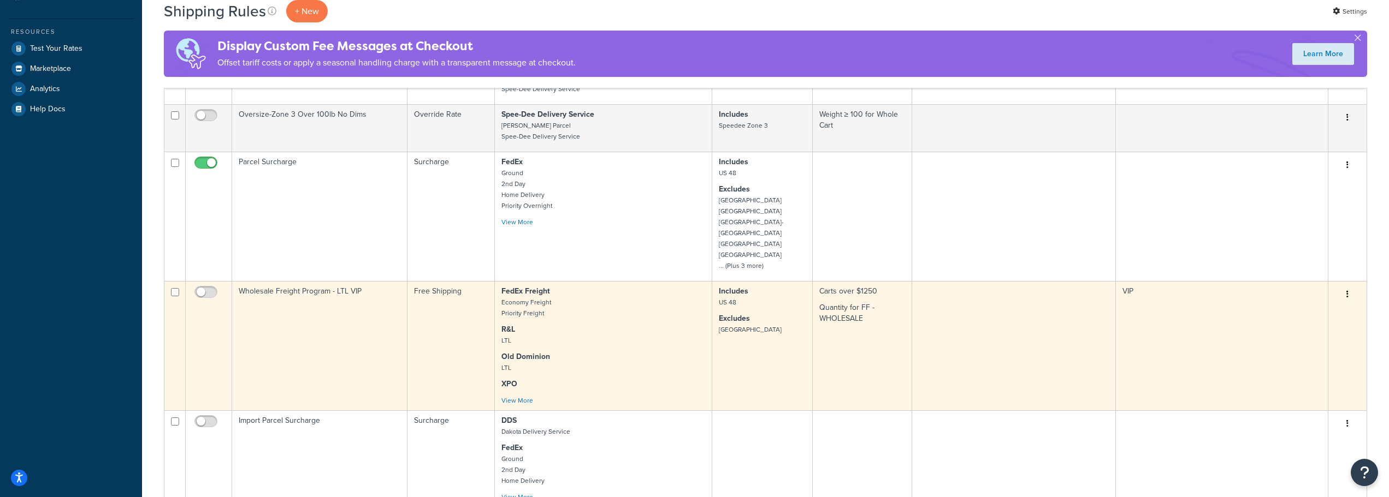
scroll to position [372, 0]
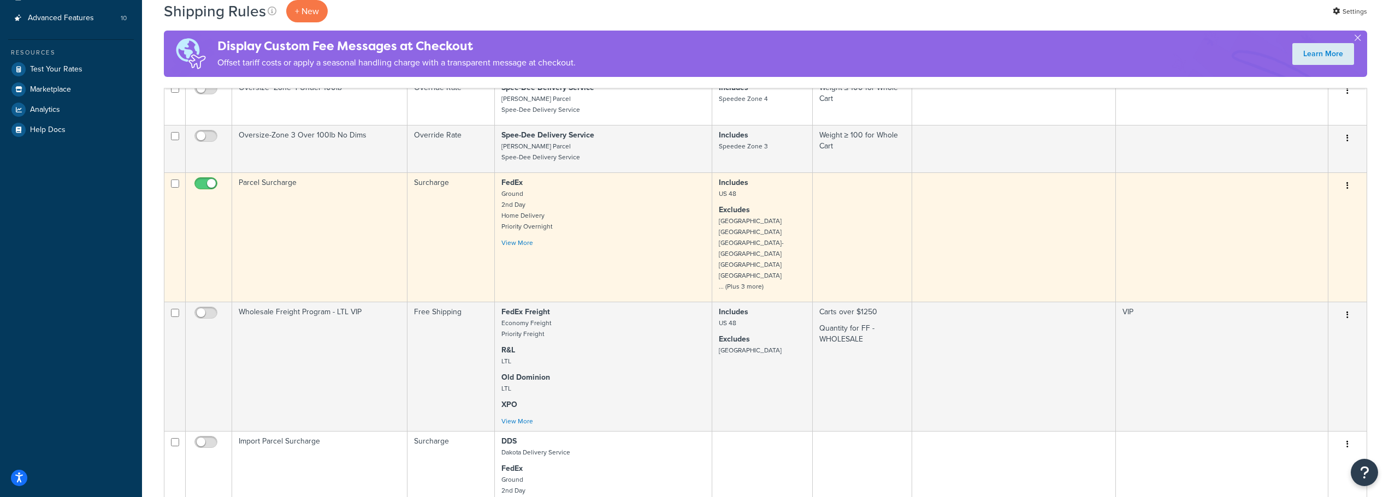
click at [274, 188] on td "Parcel Surcharge" at bounding box center [319, 237] width 175 height 129
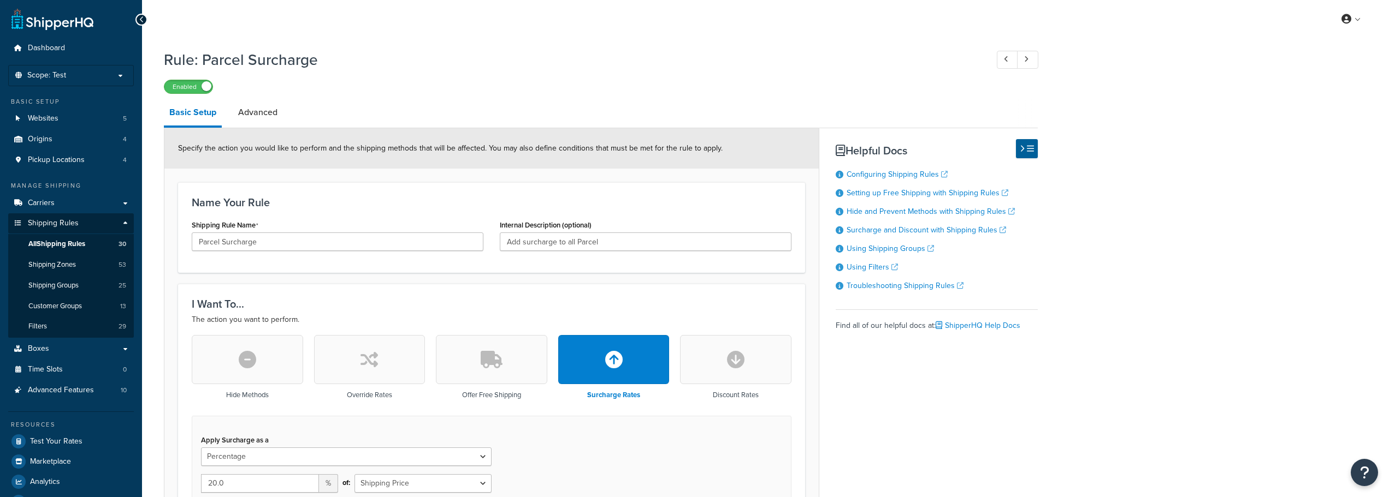
select select "PERCENTAGE"
select select "CART"
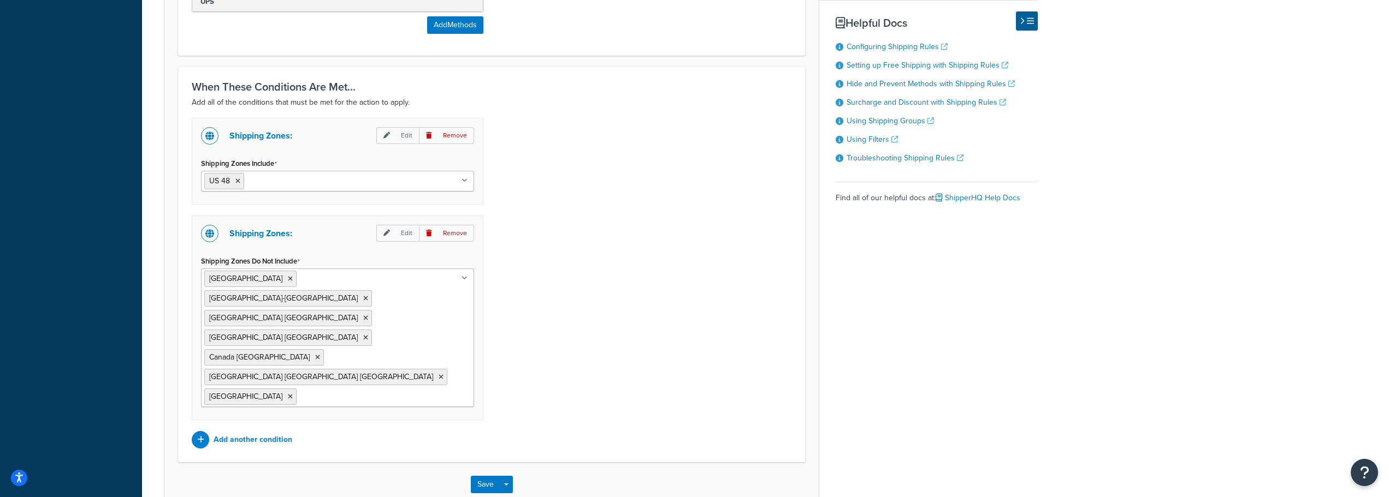
scroll to position [886, 0]
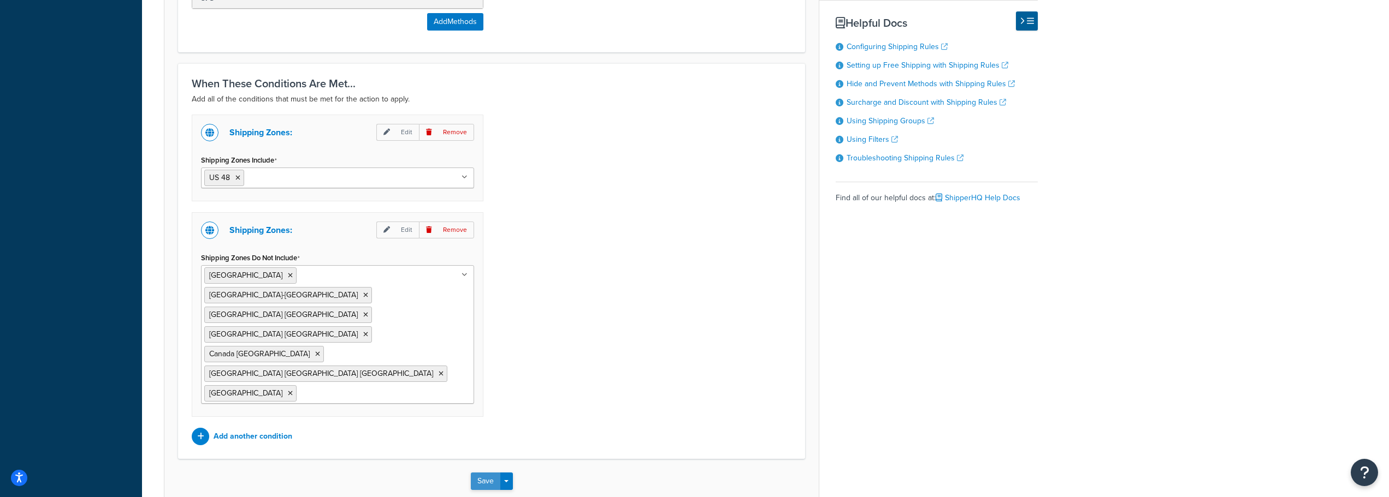
click at [479, 473] on button "Save" at bounding box center [485, 481] width 29 height 17
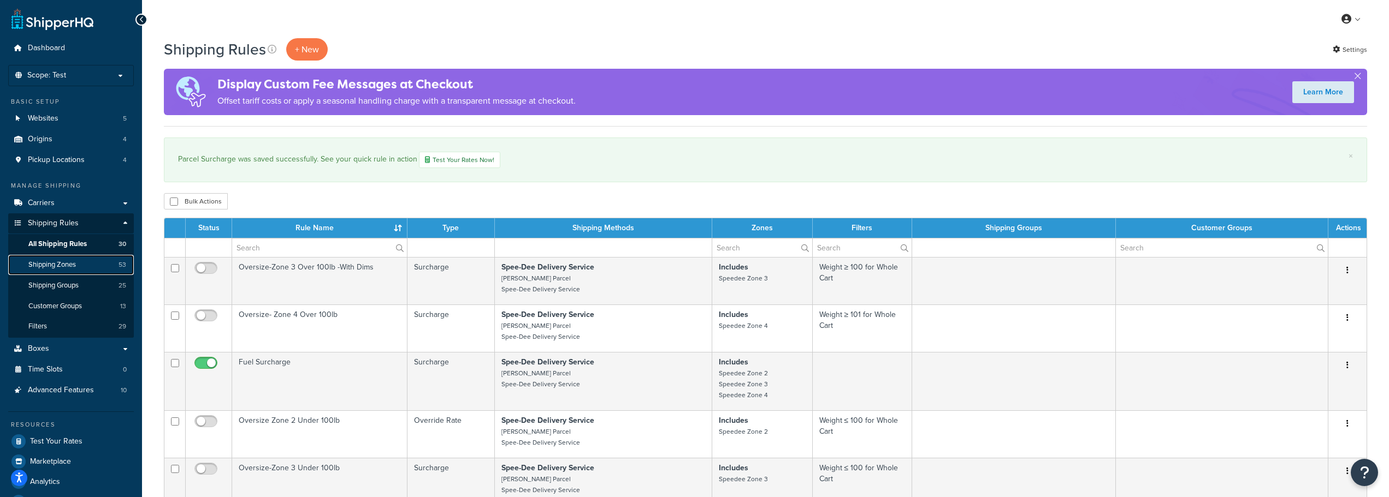
click at [51, 260] on span "Shipping Zones" at bounding box center [52, 264] width 48 height 9
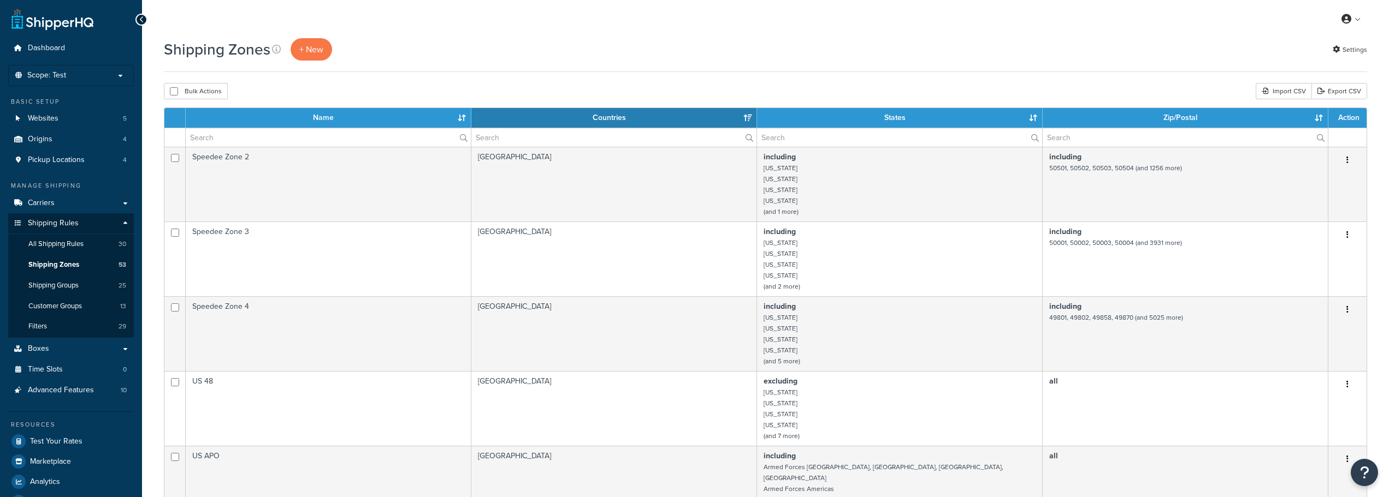
select select "15"
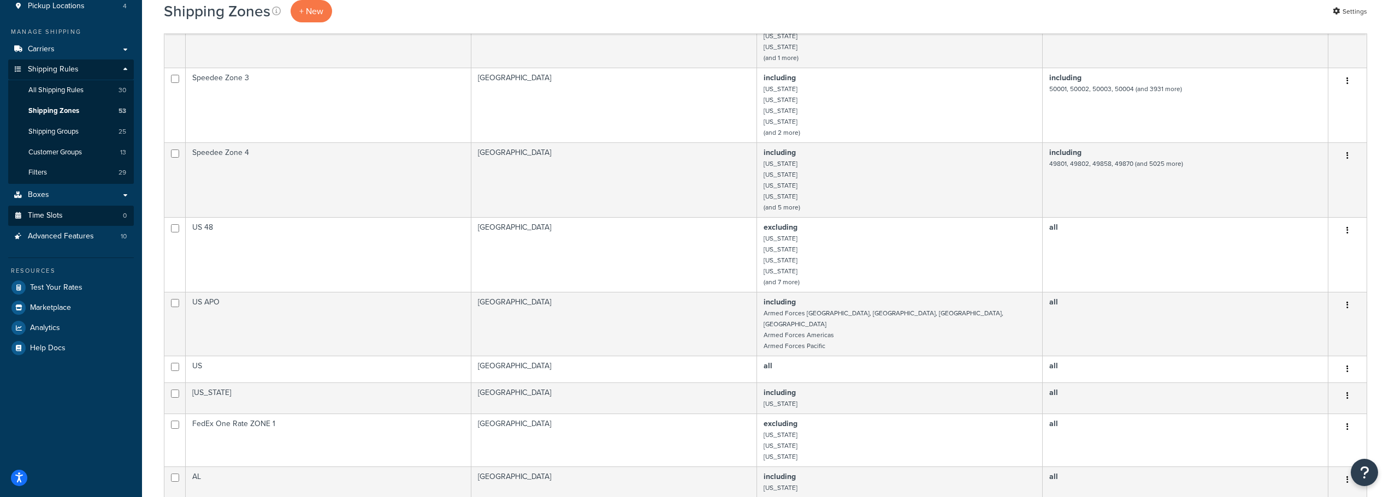
scroll to position [55, 0]
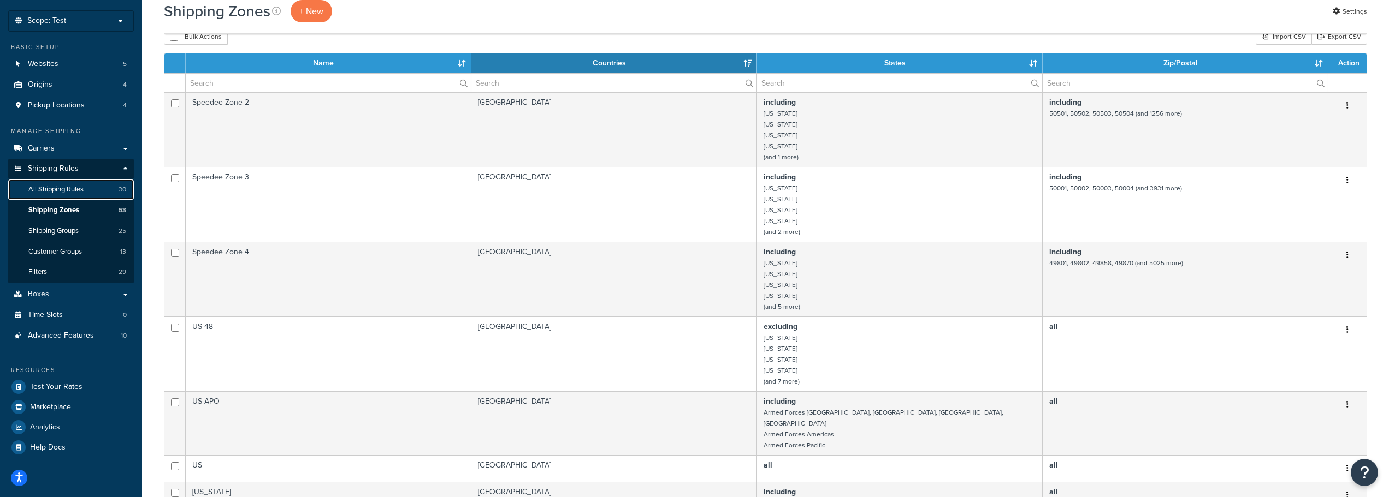
click at [52, 189] on span "All Shipping Rules" at bounding box center [55, 189] width 55 height 9
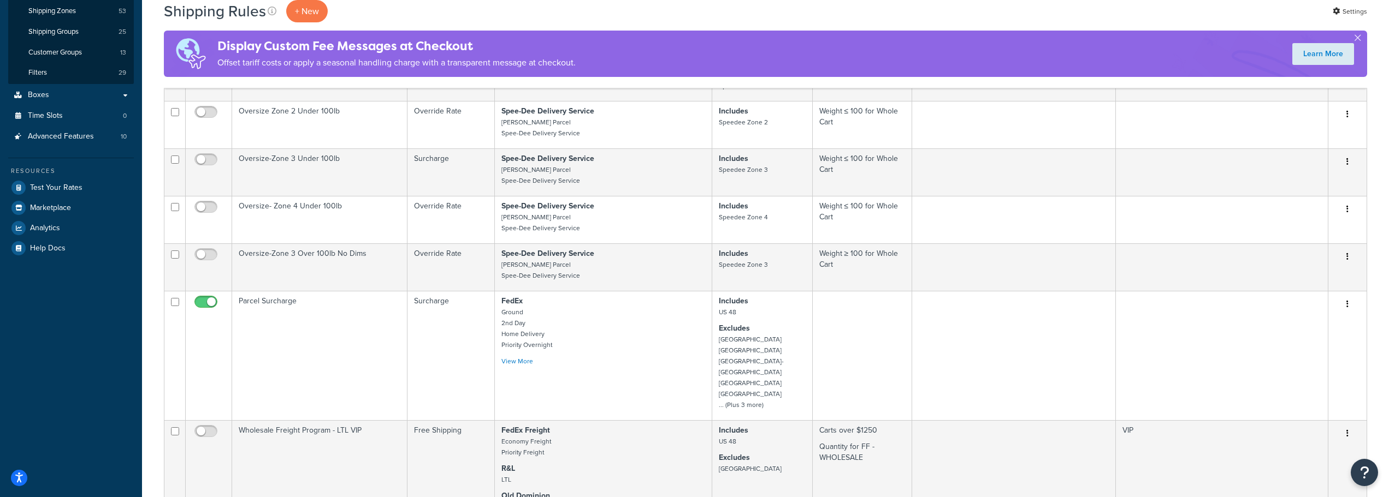
scroll to position [273, 0]
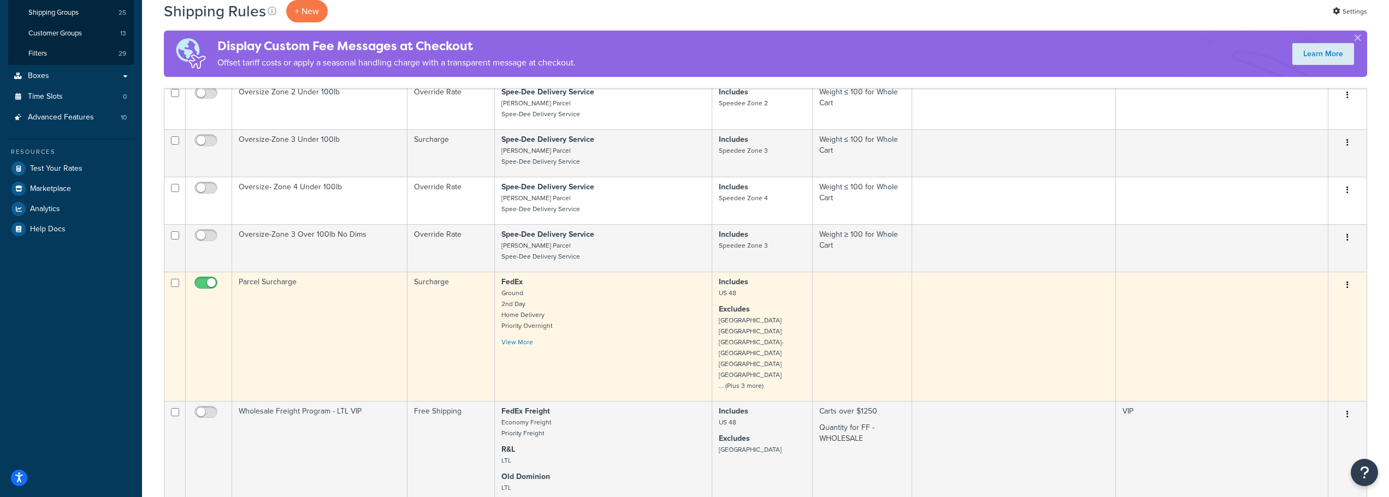
click at [276, 286] on td "Parcel Surcharge" at bounding box center [319, 336] width 175 height 129
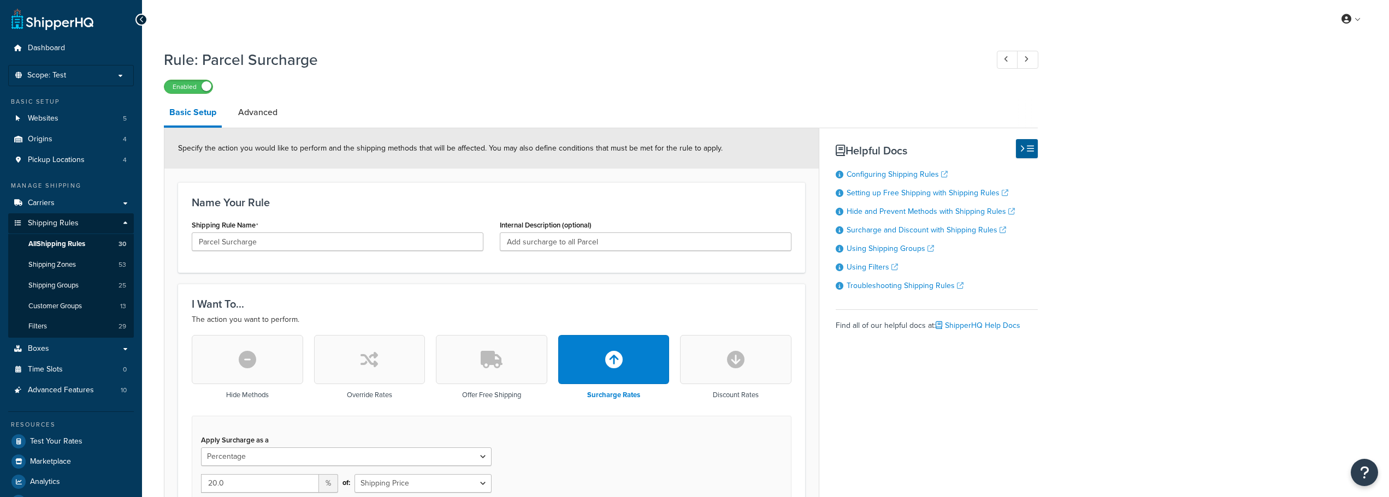
select select "PERCENTAGE"
select select "CART"
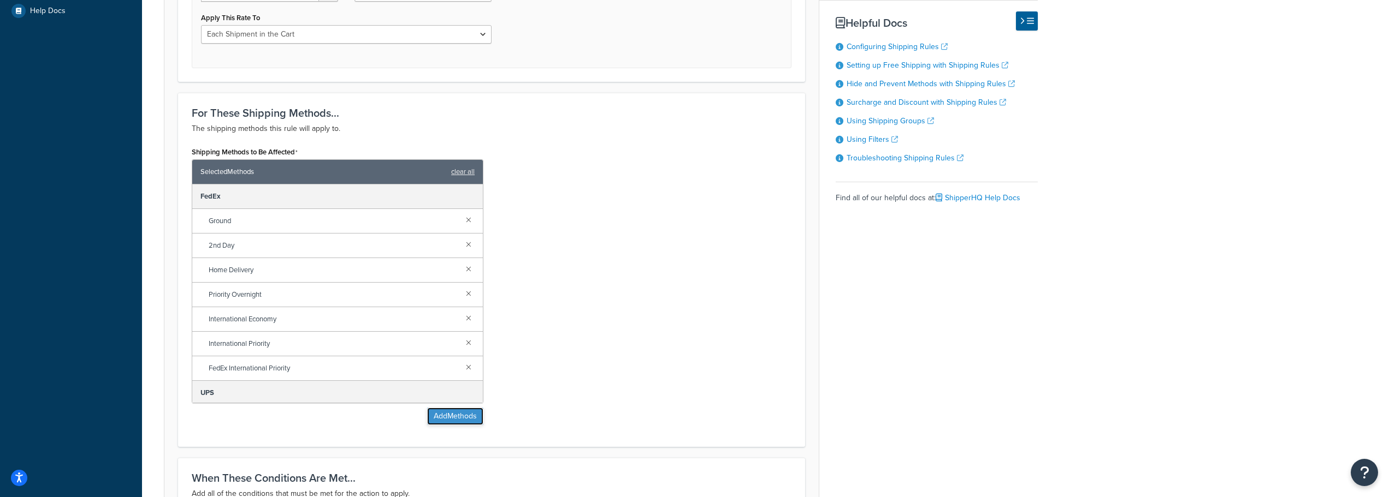
click at [469, 419] on button "Add Methods" at bounding box center [455, 416] width 56 height 17
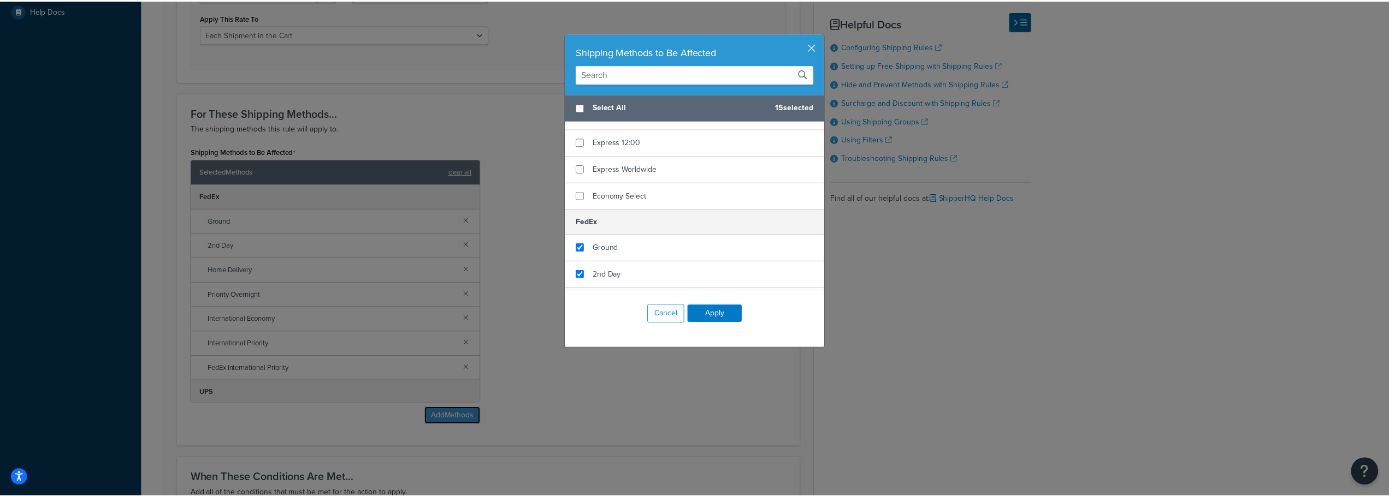
scroll to position [1256, 0]
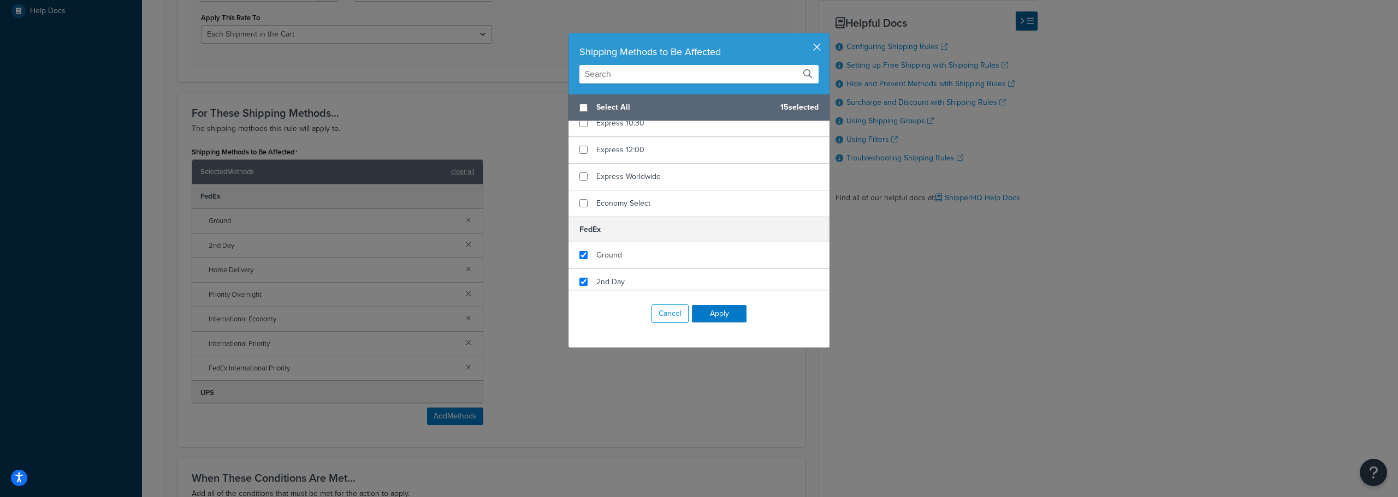
click at [827, 36] on button "button" at bounding box center [828, 34] width 3 height 3
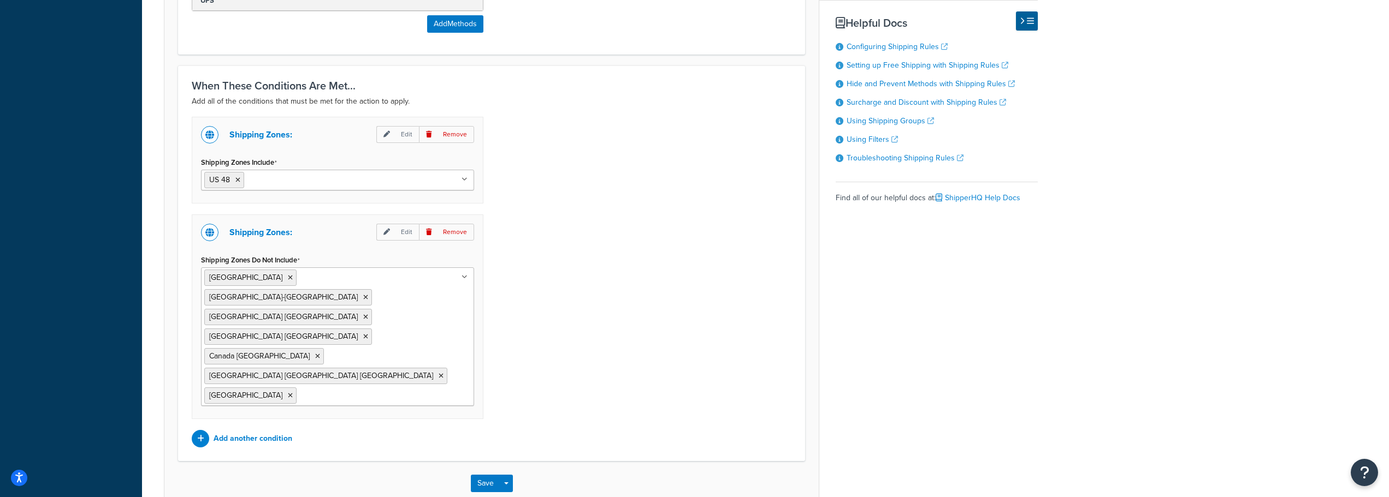
scroll to position [886, 0]
click at [477, 473] on button "Save" at bounding box center [485, 481] width 29 height 17
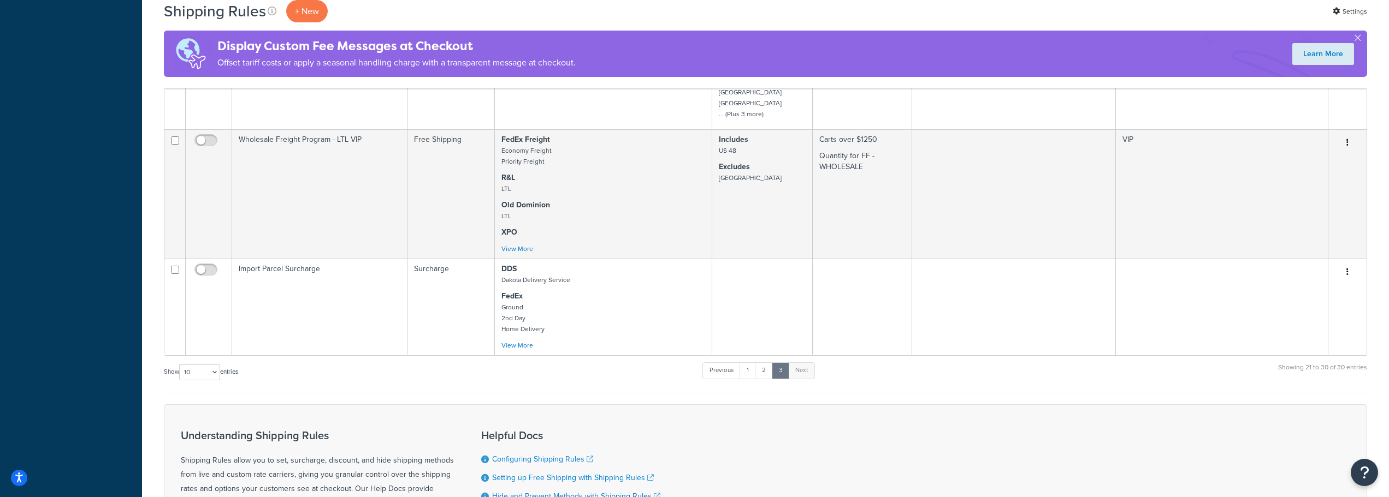
scroll to position [655, 0]
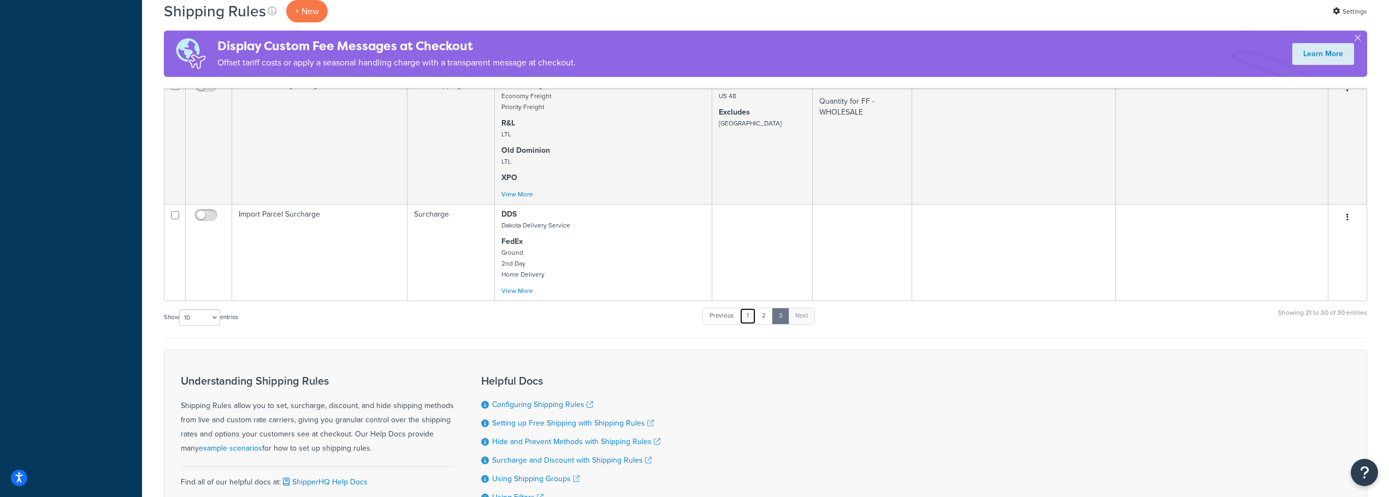
click at [755, 308] on link "1" at bounding box center [747, 316] width 16 height 16
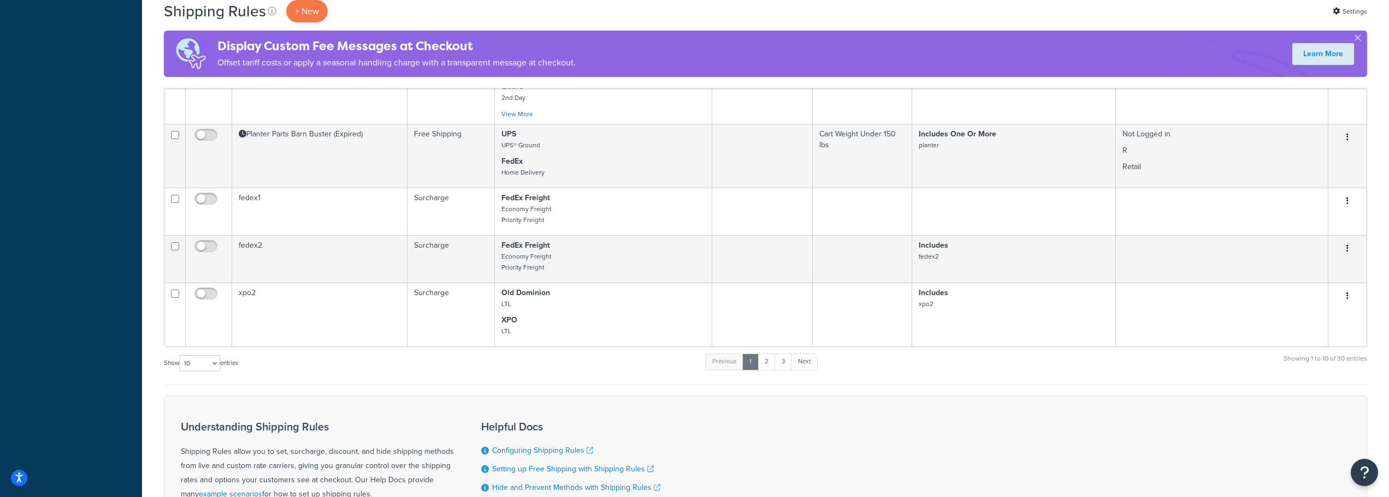
scroll to position [764, 0]
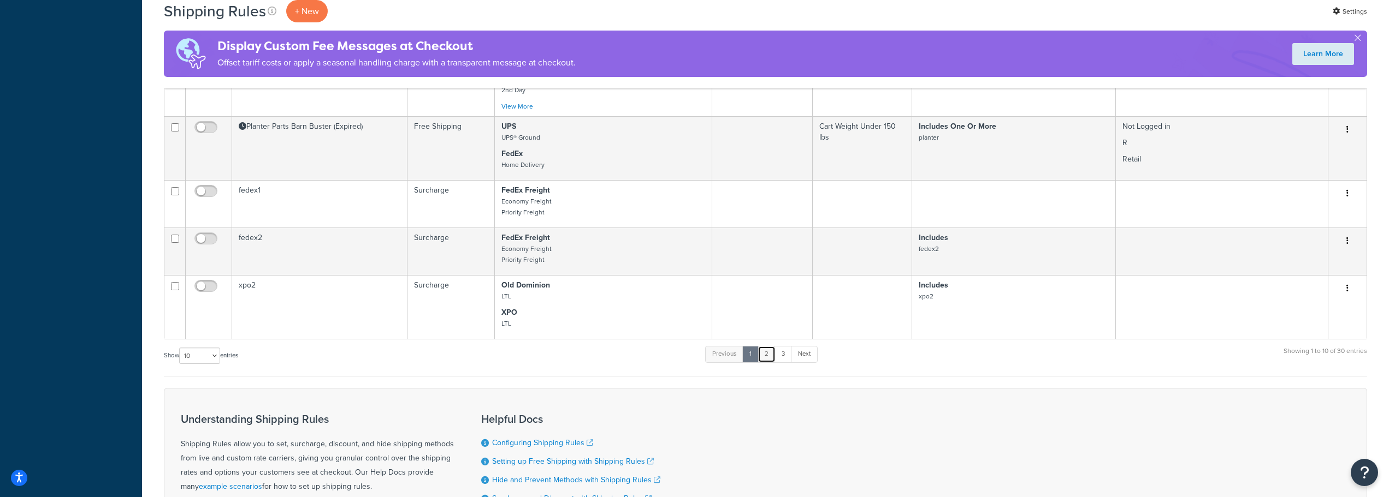
click at [769, 350] on link "2" at bounding box center [766, 354] width 18 height 16
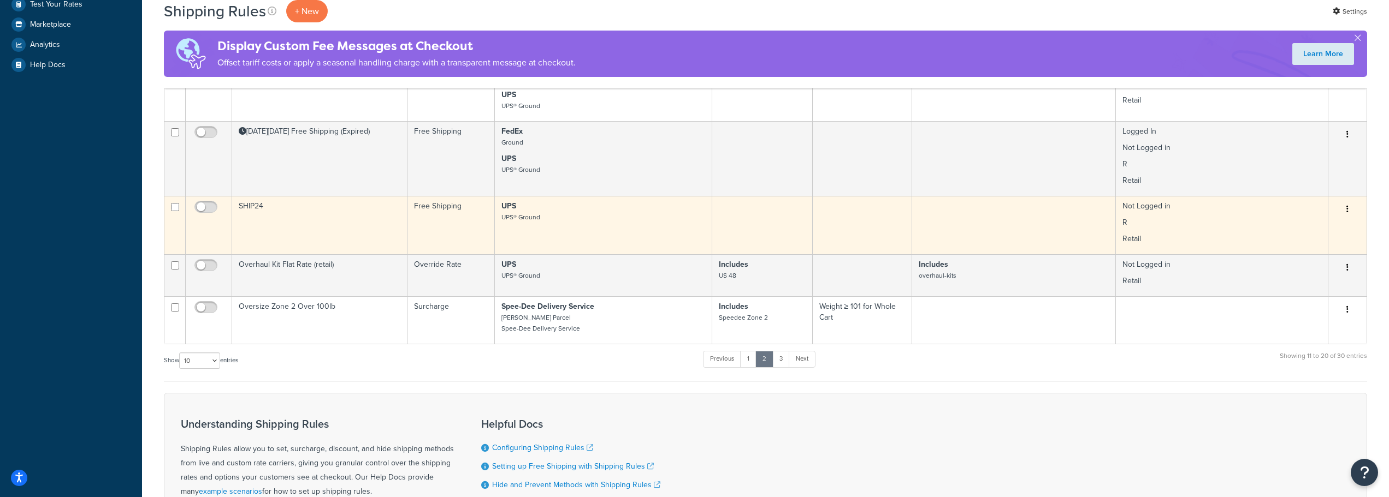
scroll to position [540, 0]
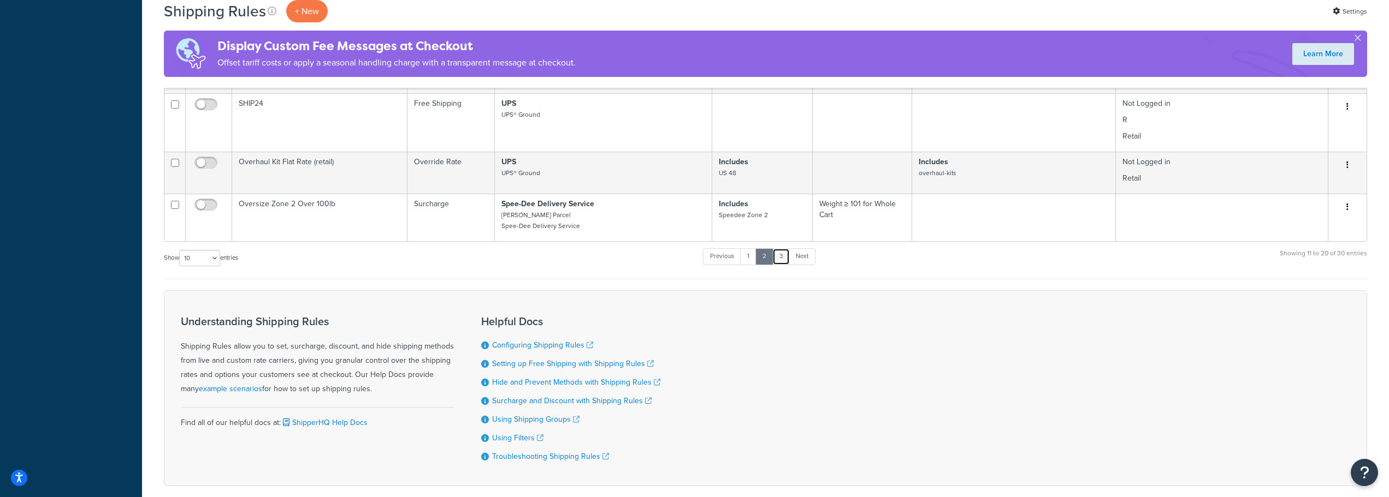
click at [779, 260] on link "3" at bounding box center [780, 256] width 17 height 16
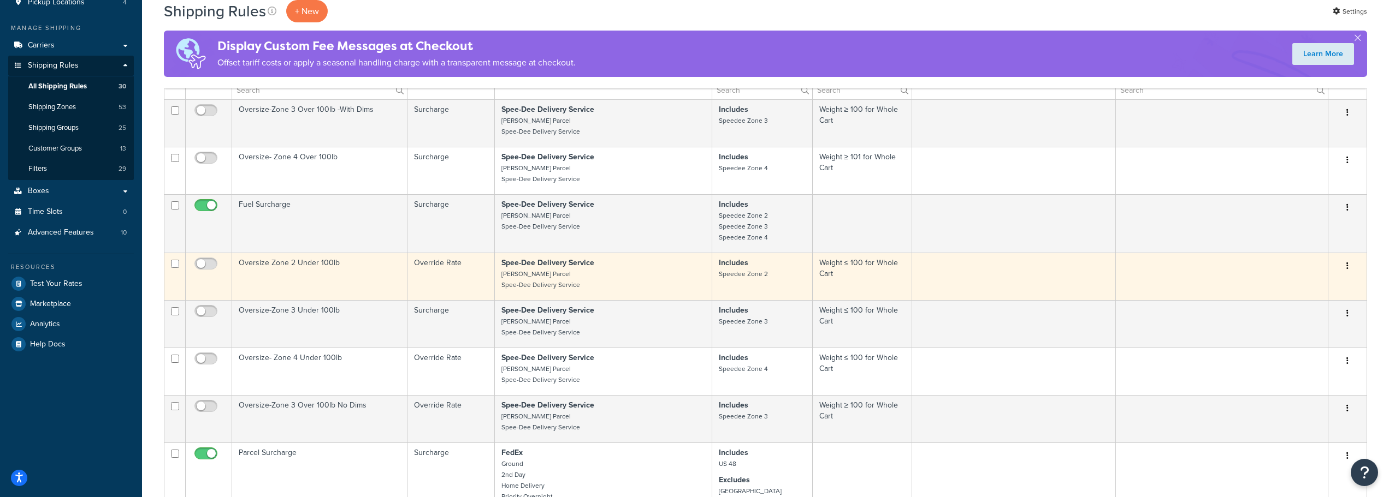
scroll to position [103, 0]
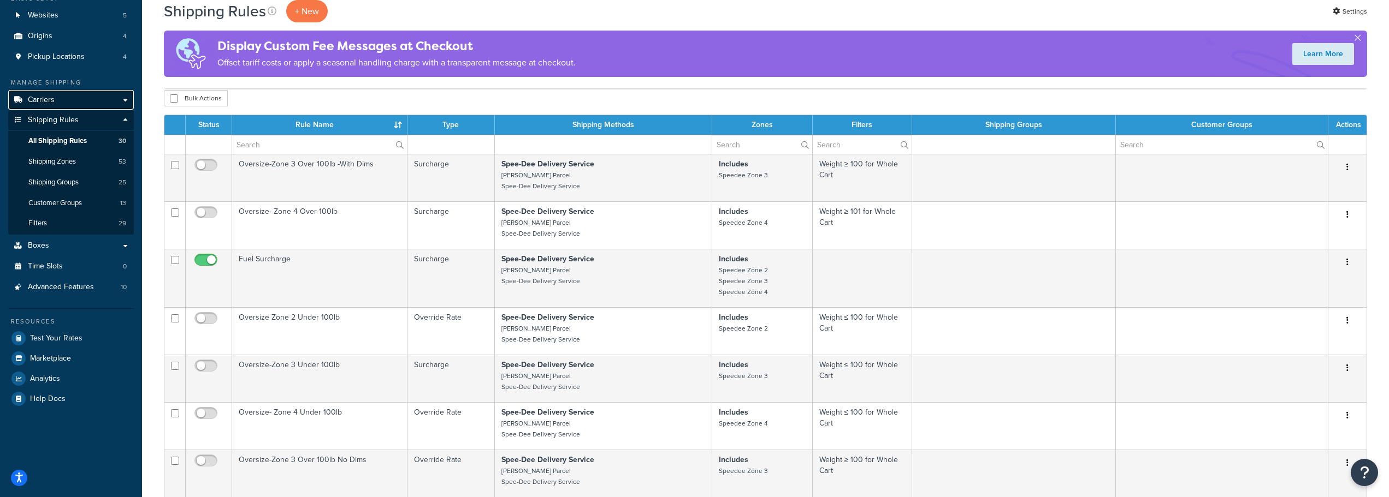
click at [55, 102] on link "Carriers" at bounding box center [71, 100] width 126 height 20
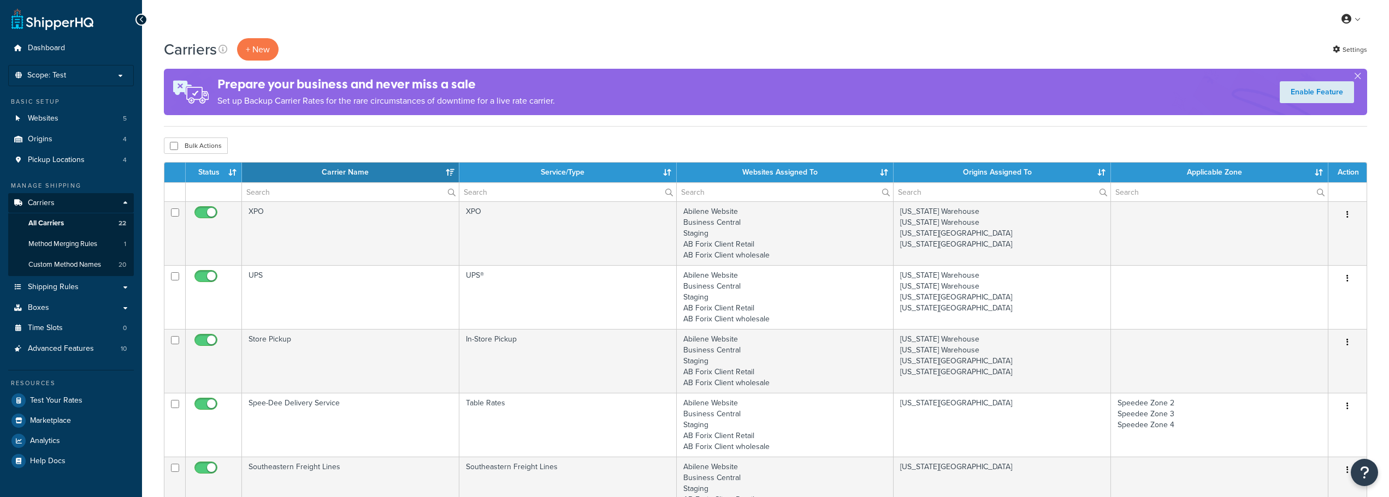
select select "15"
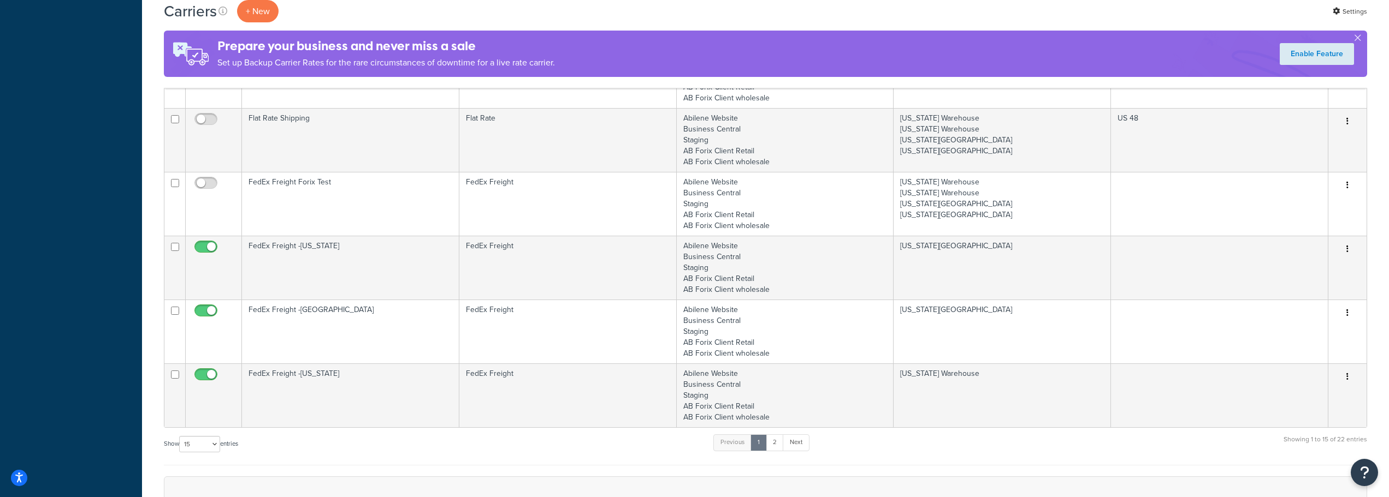
scroll to position [928, 0]
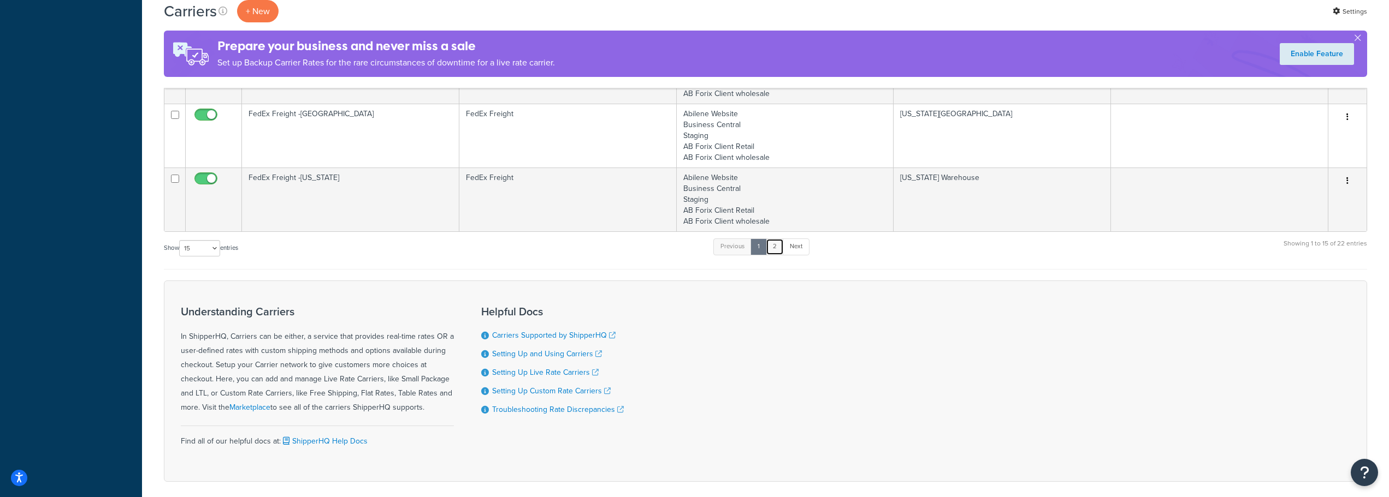
click at [773, 250] on link "2" at bounding box center [775, 247] width 18 height 16
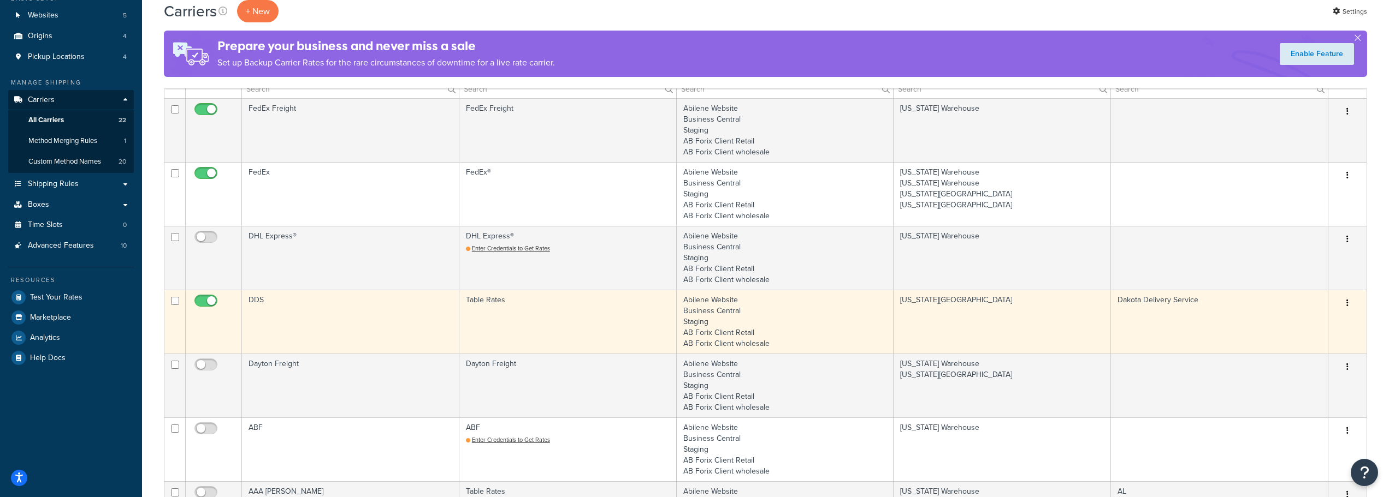
scroll to position [0, 0]
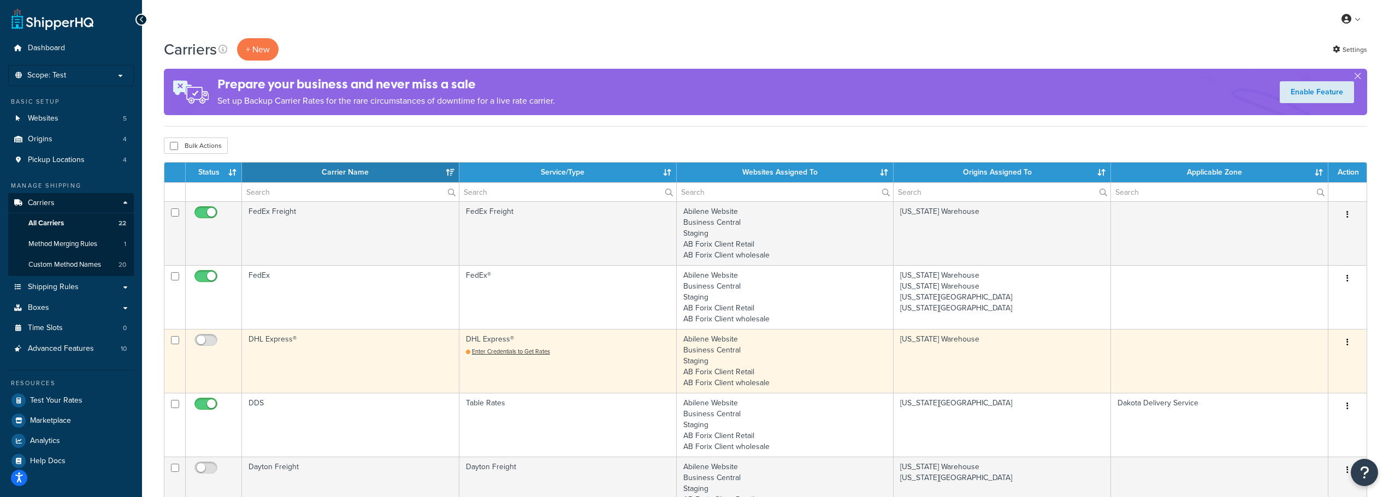
click at [1344, 341] on button "button" at bounding box center [1346, 342] width 15 height 17
click at [1285, 406] on link "Delete" at bounding box center [1303, 409] width 86 height 22
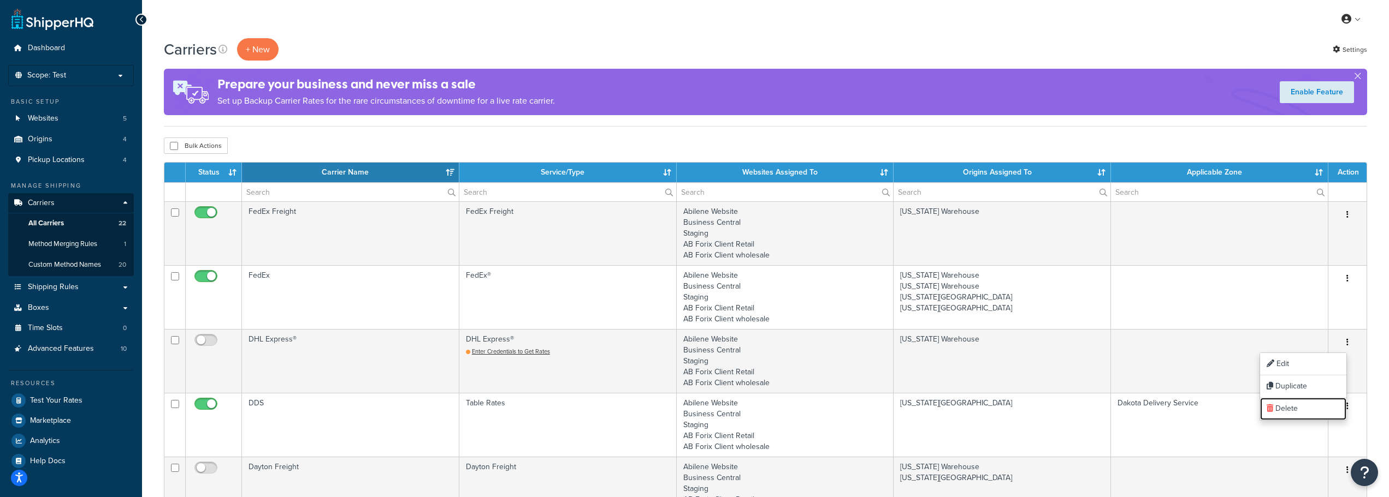
drag, startPoint x: 1277, startPoint y: 411, endPoint x: 747, endPoint y: 40, distance: 646.7
click at [1278, 411] on link "Delete" at bounding box center [1303, 409] width 86 height 22
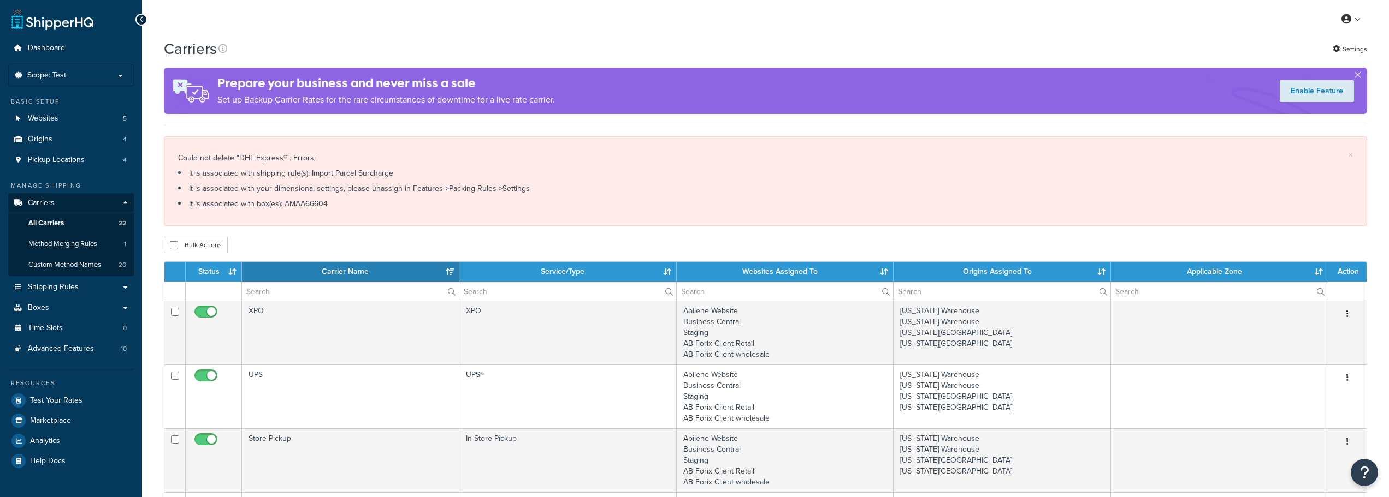
select select "15"
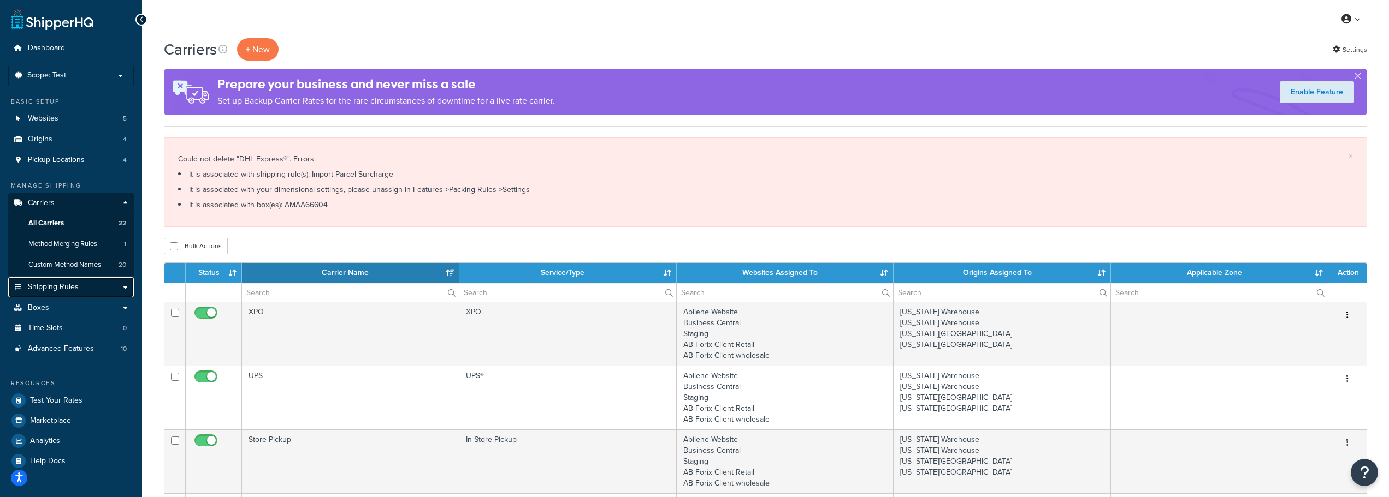
click at [59, 289] on span "Shipping Rules" at bounding box center [53, 287] width 51 height 9
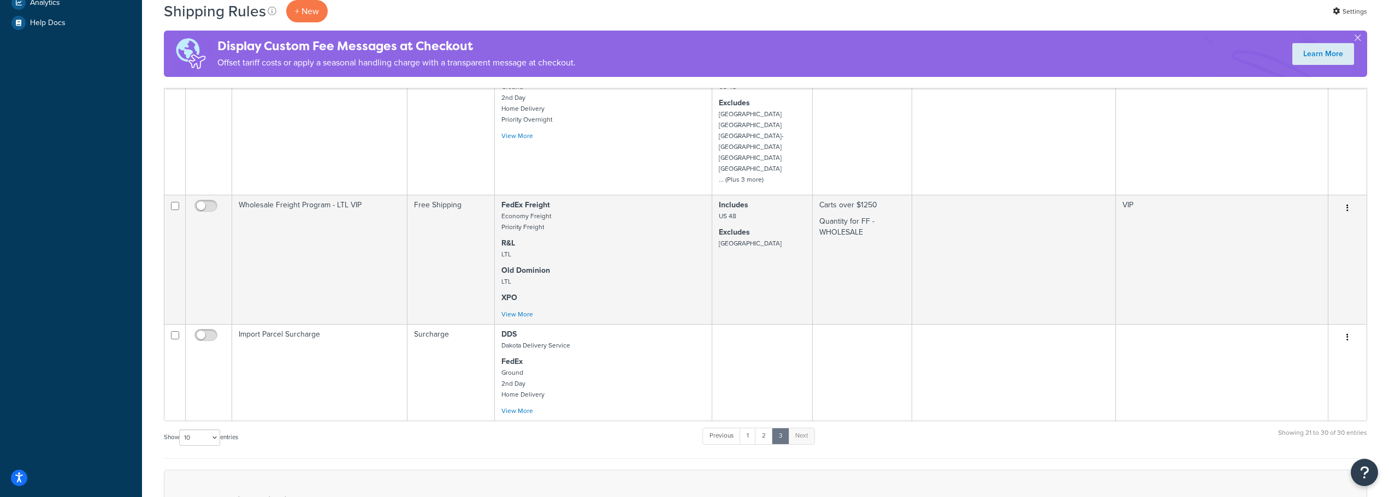
scroll to position [491, 0]
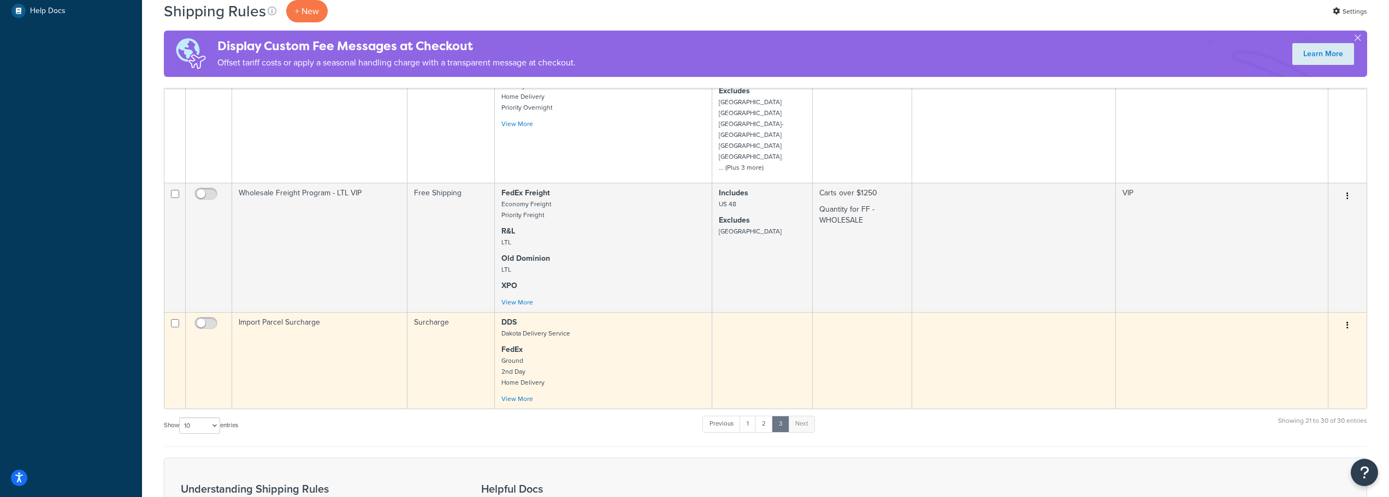
click at [301, 312] on td "Import Parcel Surcharge" at bounding box center [319, 360] width 175 height 97
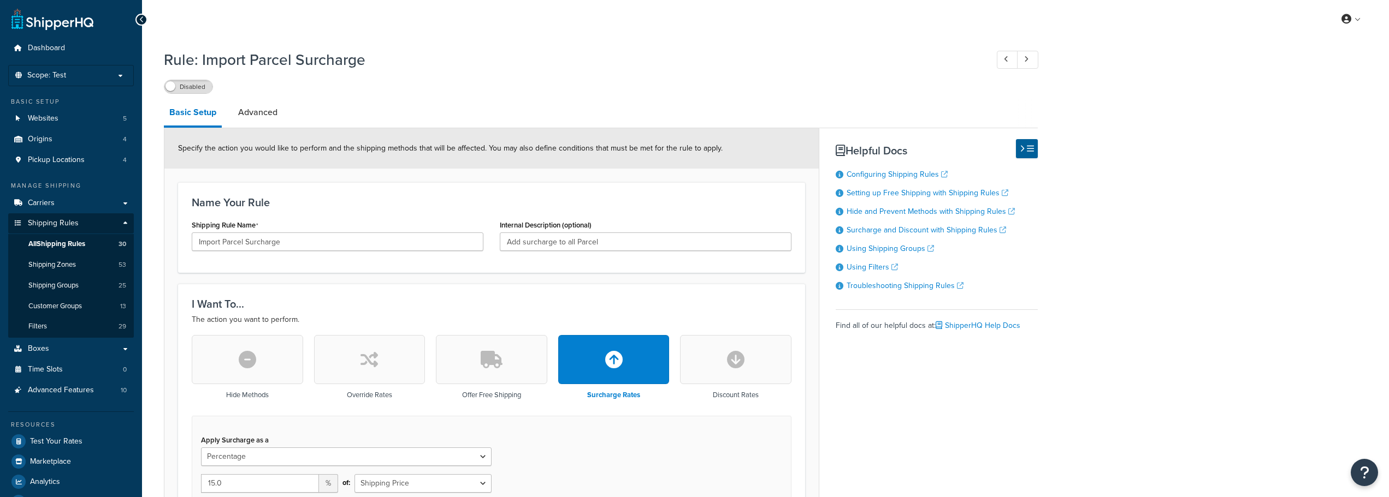
select select "PERCENTAGE"
select select "CART"
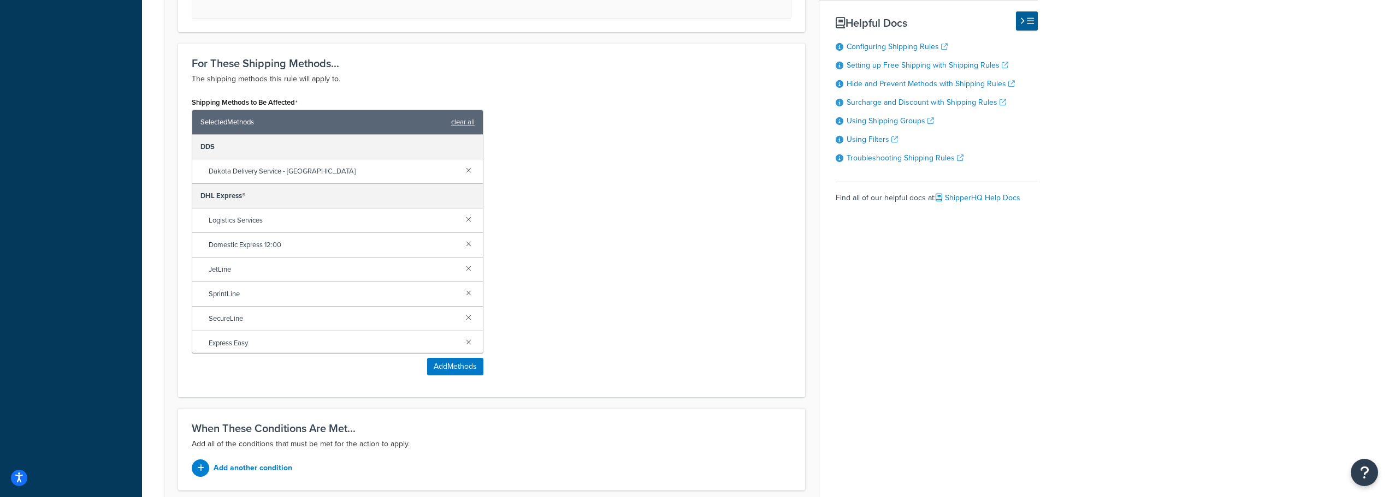
scroll to position [546, 0]
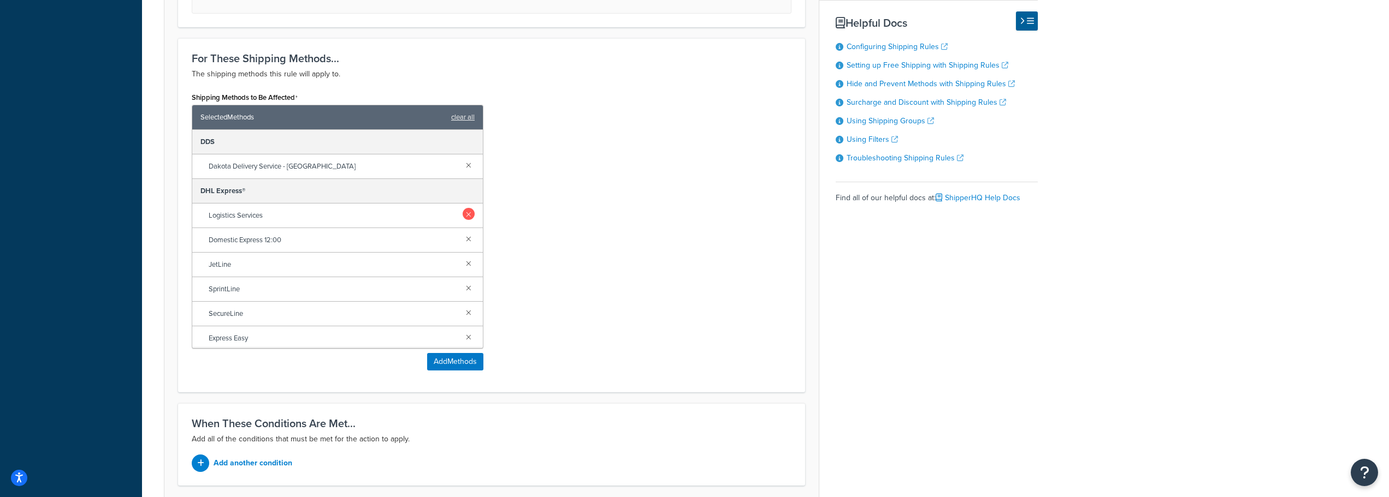
click at [463, 216] on link at bounding box center [469, 214] width 12 height 12
click at [463, 218] on link at bounding box center [469, 214] width 12 height 12
click at [463, 233] on link at bounding box center [469, 239] width 12 height 12
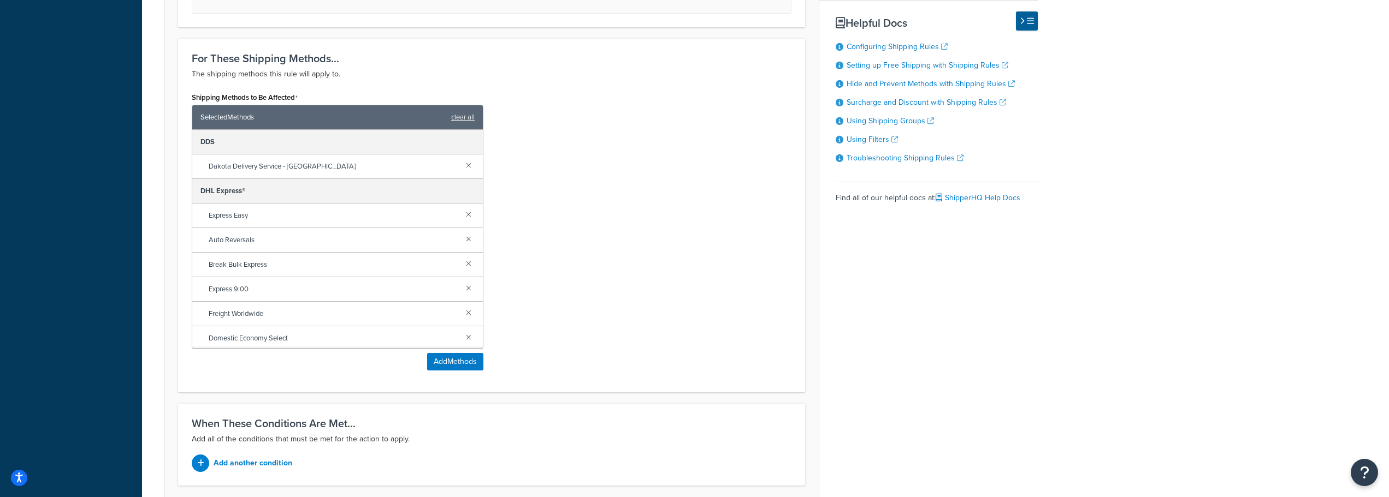
click at [463, 218] on link at bounding box center [469, 214] width 12 height 12
click at [463, 216] on link at bounding box center [469, 214] width 12 height 12
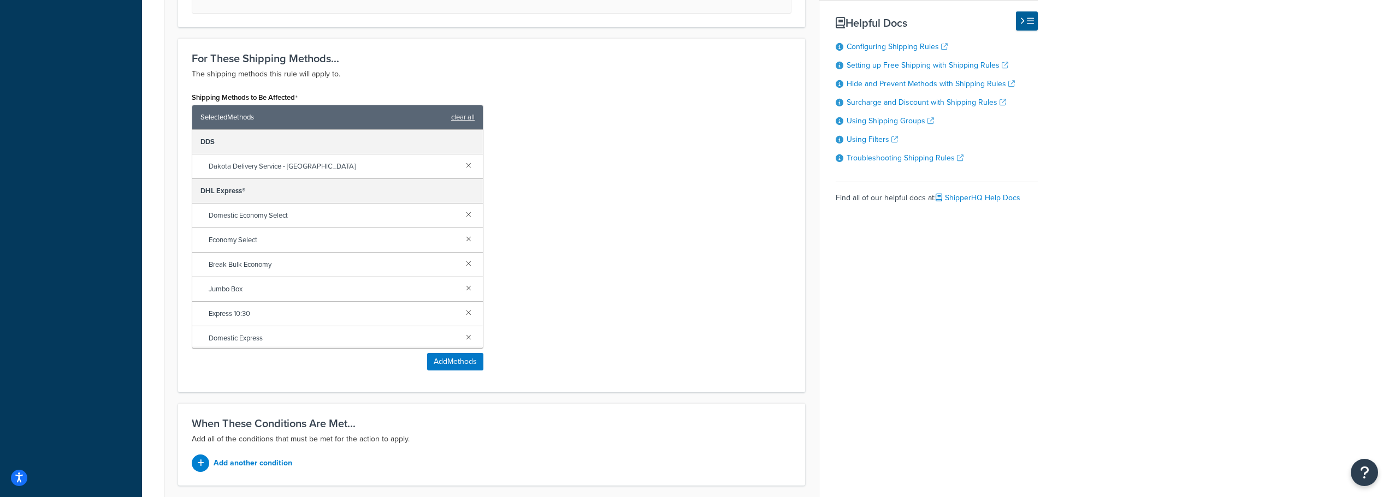
click at [463, 216] on link at bounding box center [469, 214] width 12 height 12
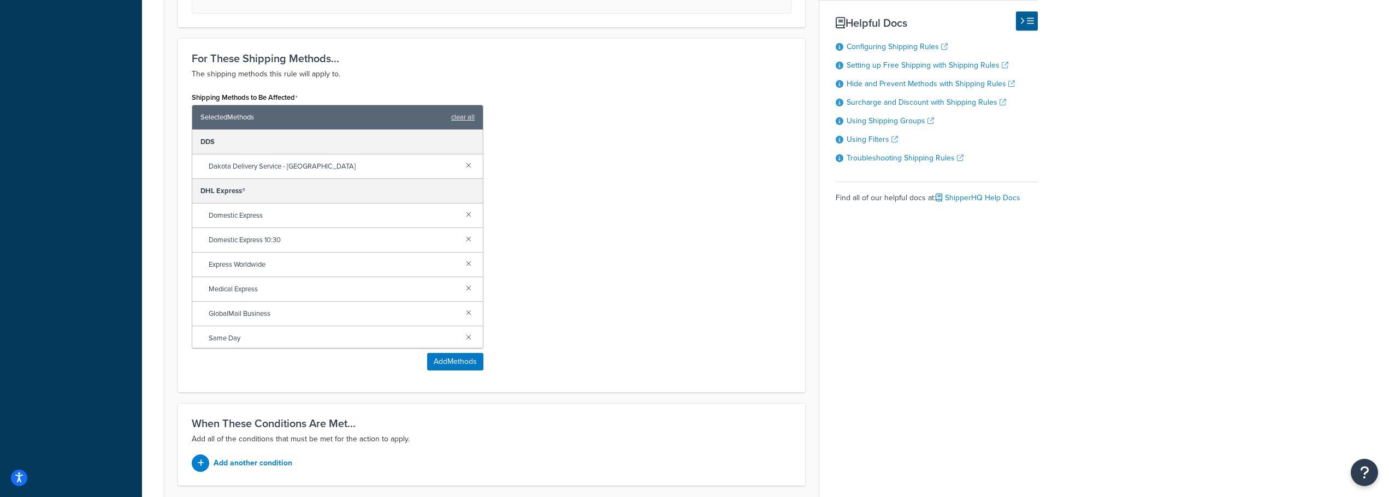
click at [463, 216] on link at bounding box center [469, 214] width 12 height 12
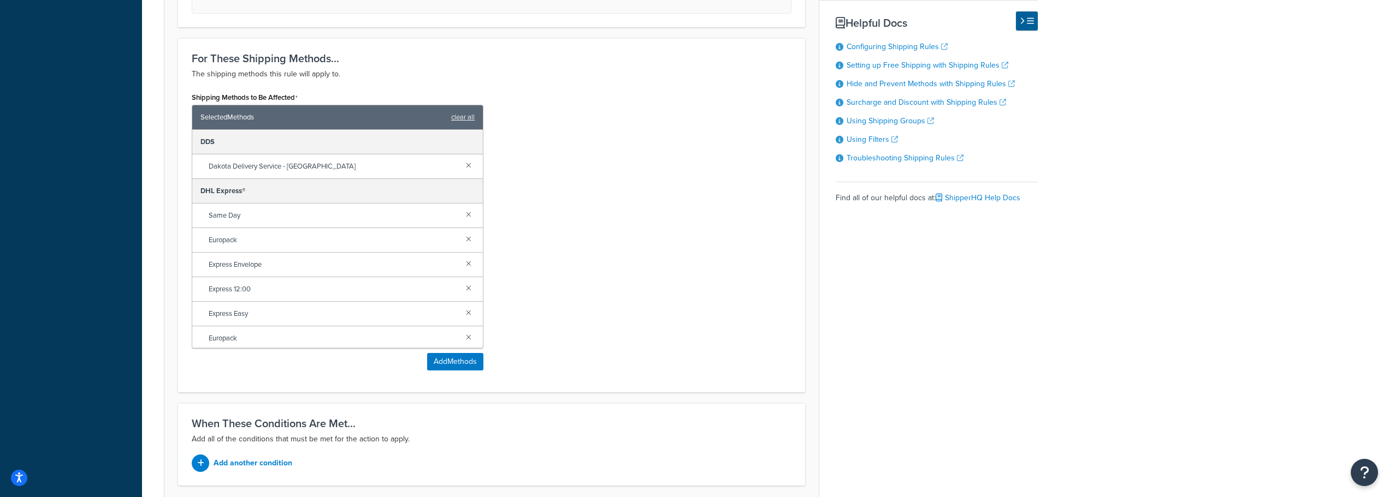
click at [463, 216] on link at bounding box center [469, 214] width 12 height 12
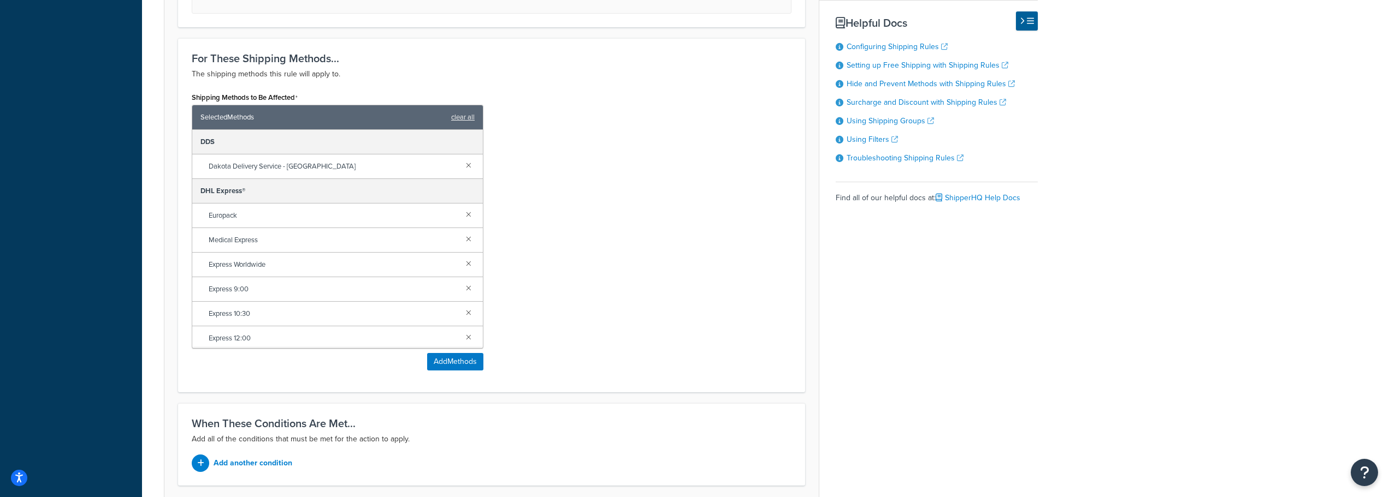
click at [463, 216] on link at bounding box center [469, 214] width 12 height 12
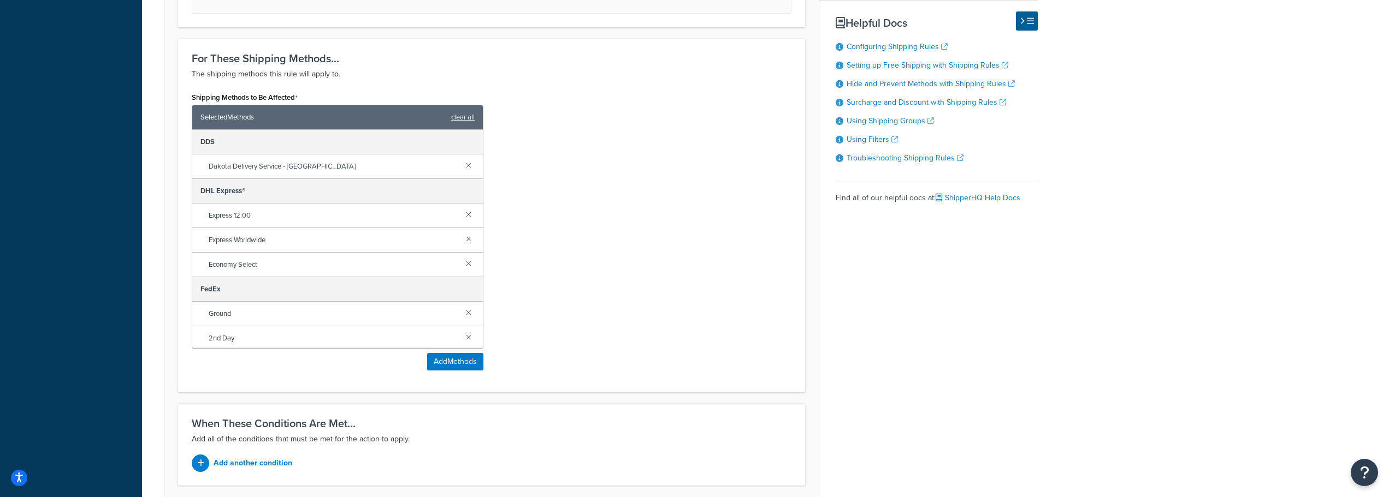
click at [463, 216] on link at bounding box center [469, 214] width 12 height 12
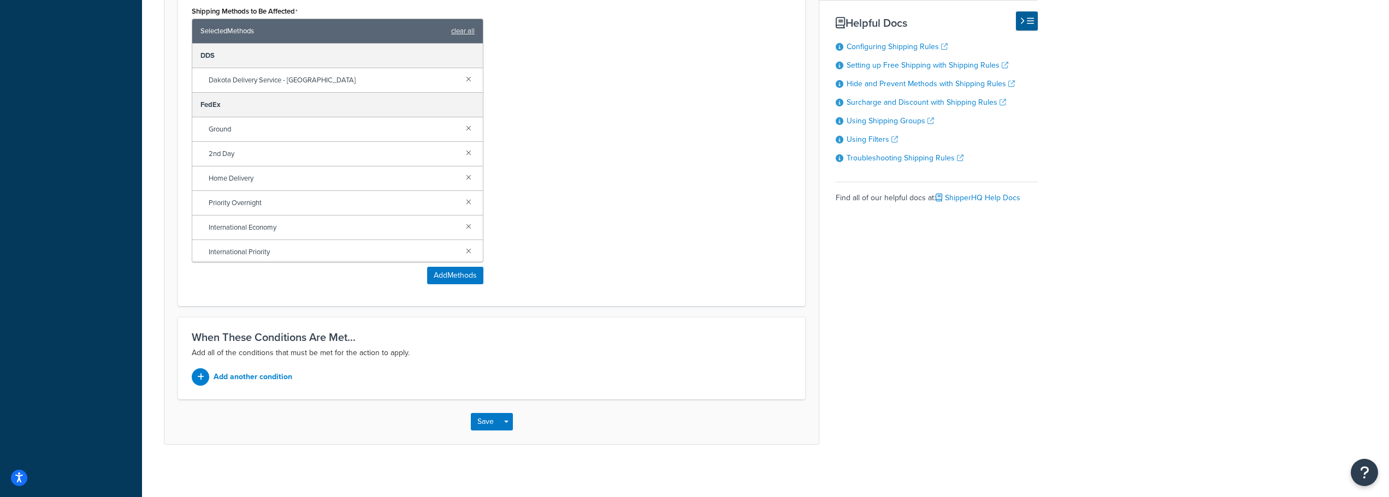
scroll to position [635, 0]
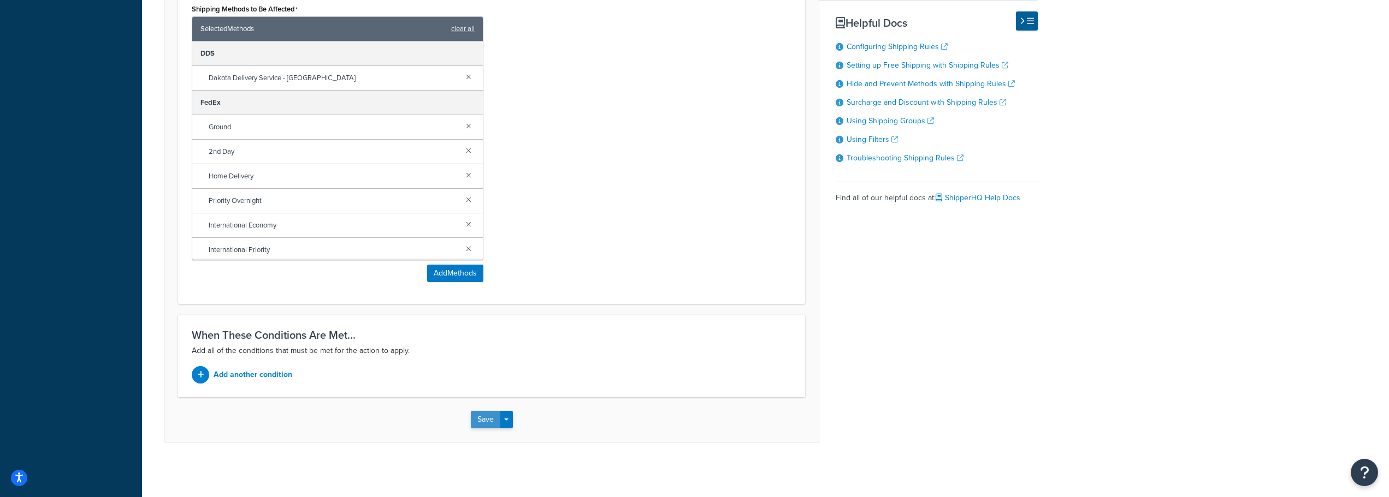
click at [494, 425] on button "Save" at bounding box center [485, 419] width 29 height 17
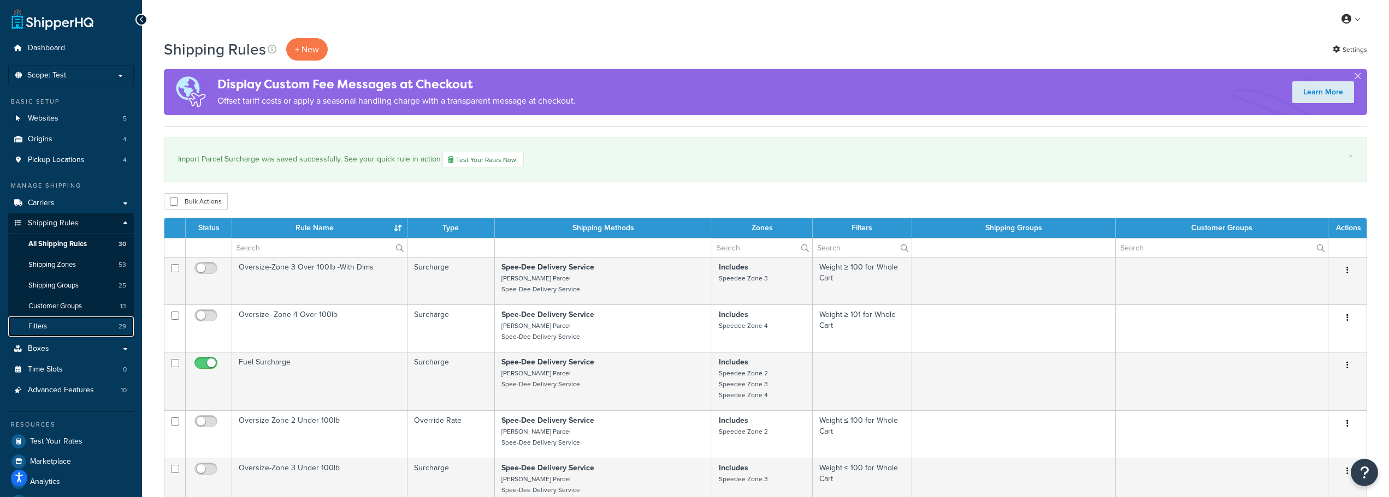
click at [69, 333] on link "Filters 29" at bounding box center [71, 327] width 126 height 20
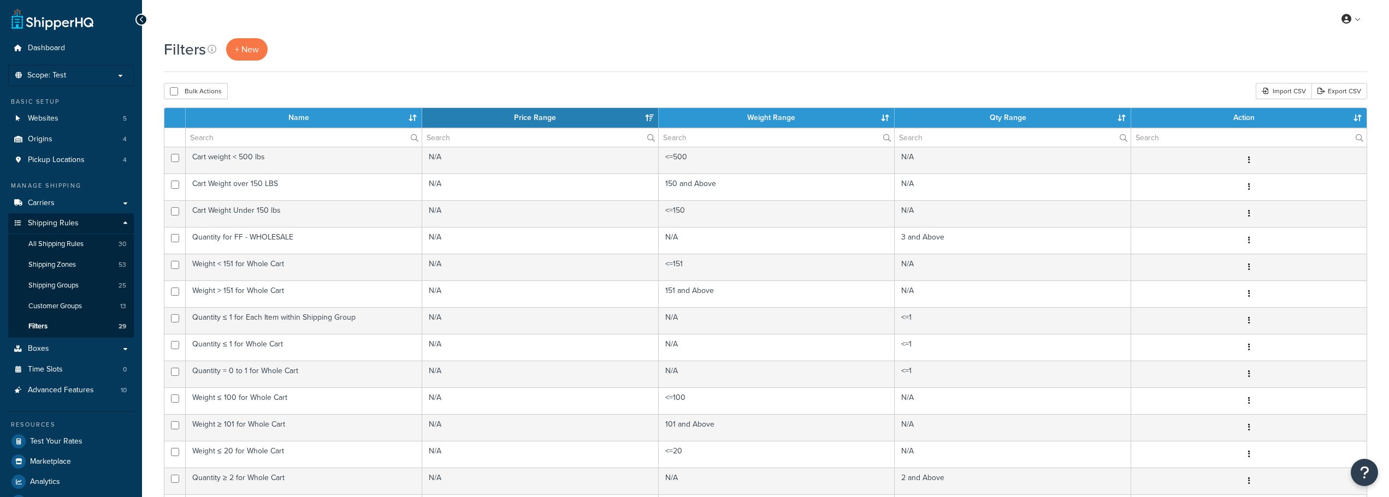
select select "15"
click at [60, 393] on span "Advanced Features" at bounding box center [61, 390] width 66 height 9
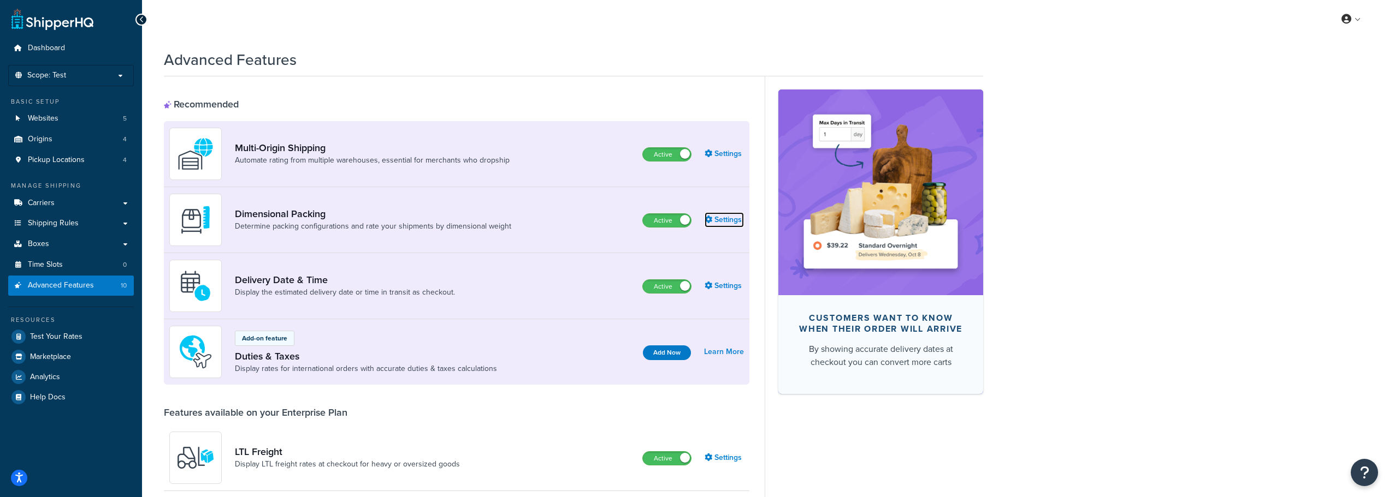
click at [729, 218] on link "Settings" at bounding box center [723, 219] width 39 height 15
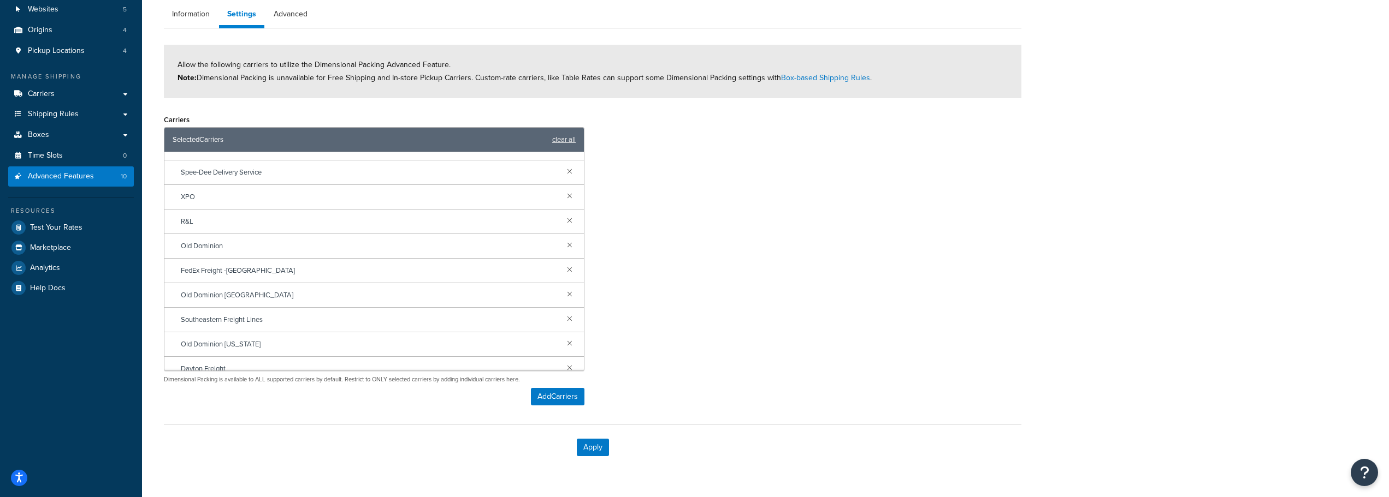
scroll to position [710, 0]
click at [564, 361] on link at bounding box center [570, 362] width 12 height 12
click at [564, 333] on link at bounding box center [570, 333] width 12 height 12
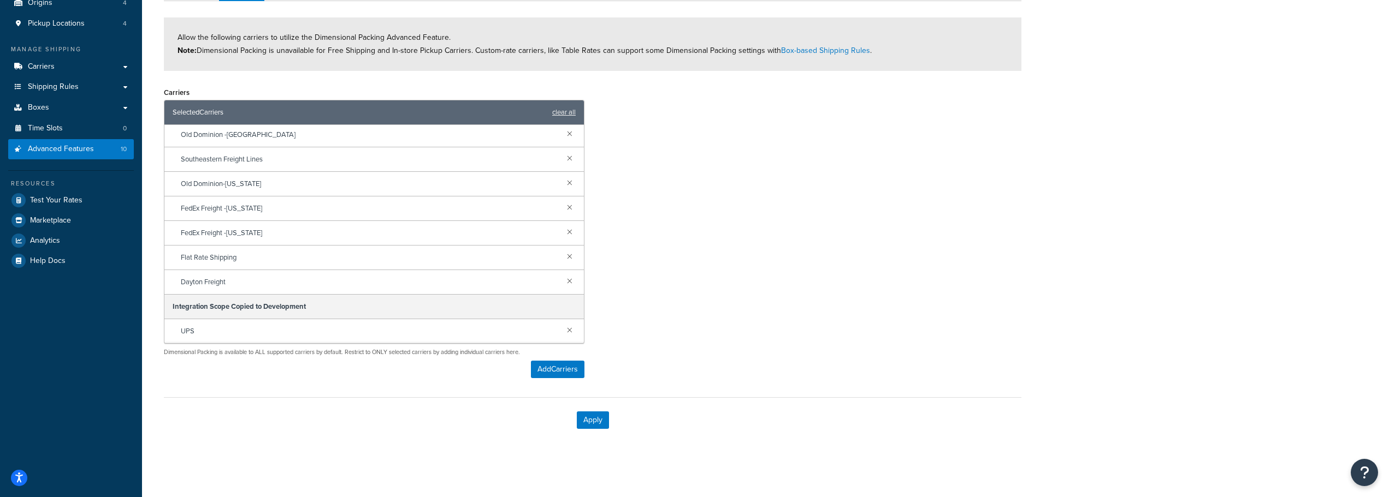
scroll to position [204, 0]
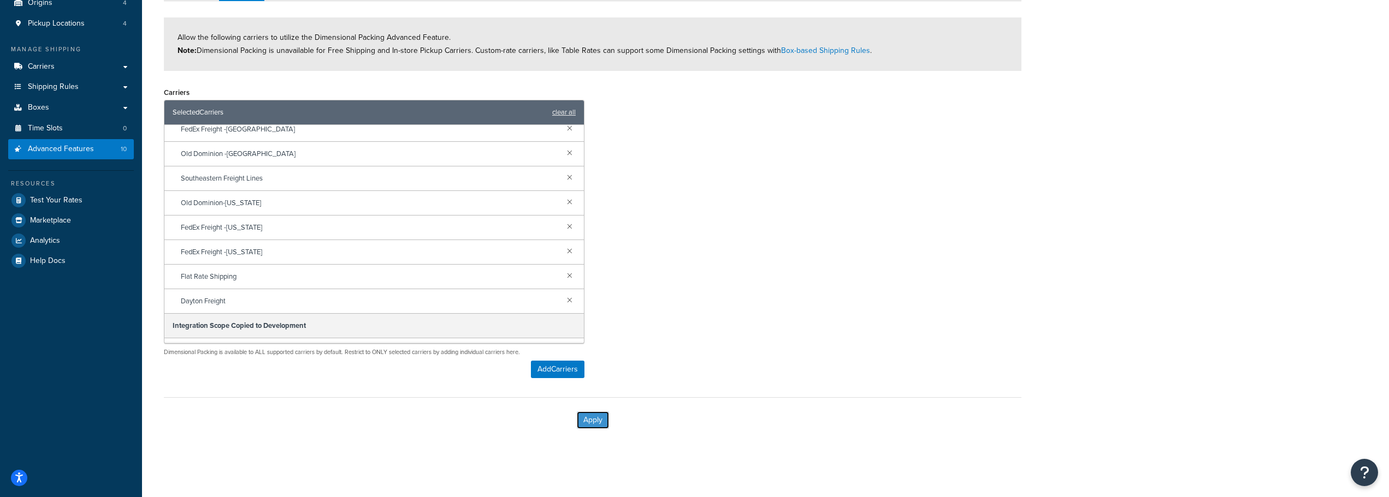
drag, startPoint x: 583, startPoint y: 419, endPoint x: 576, endPoint y: 417, distance: 7.8
click at [585, 420] on button "Apply" at bounding box center [593, 420] width 32 height 17
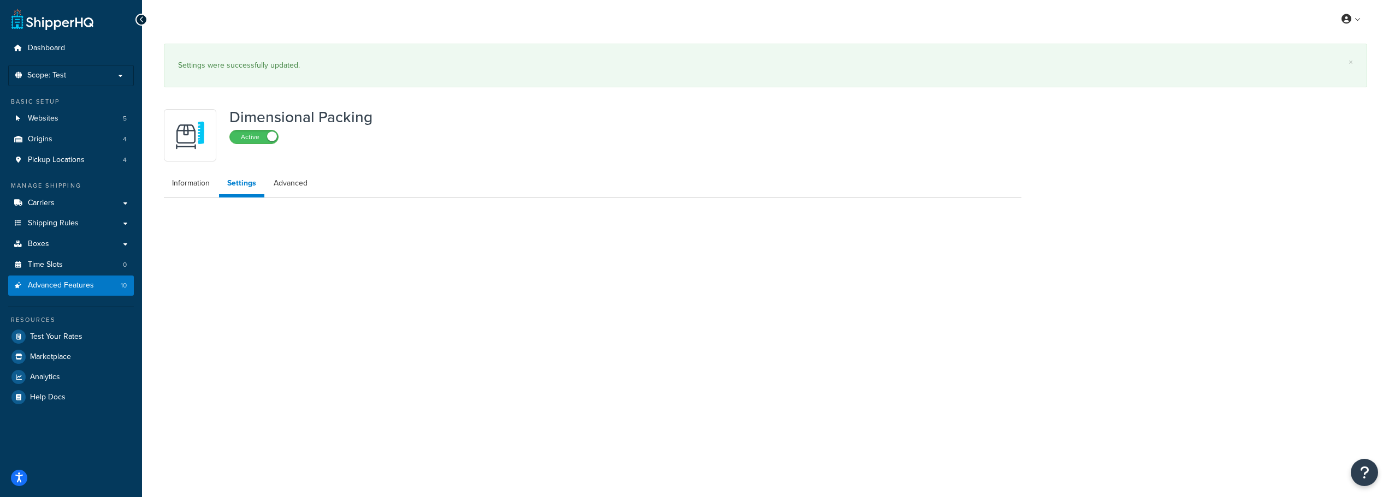
scroll to position [0, 0]
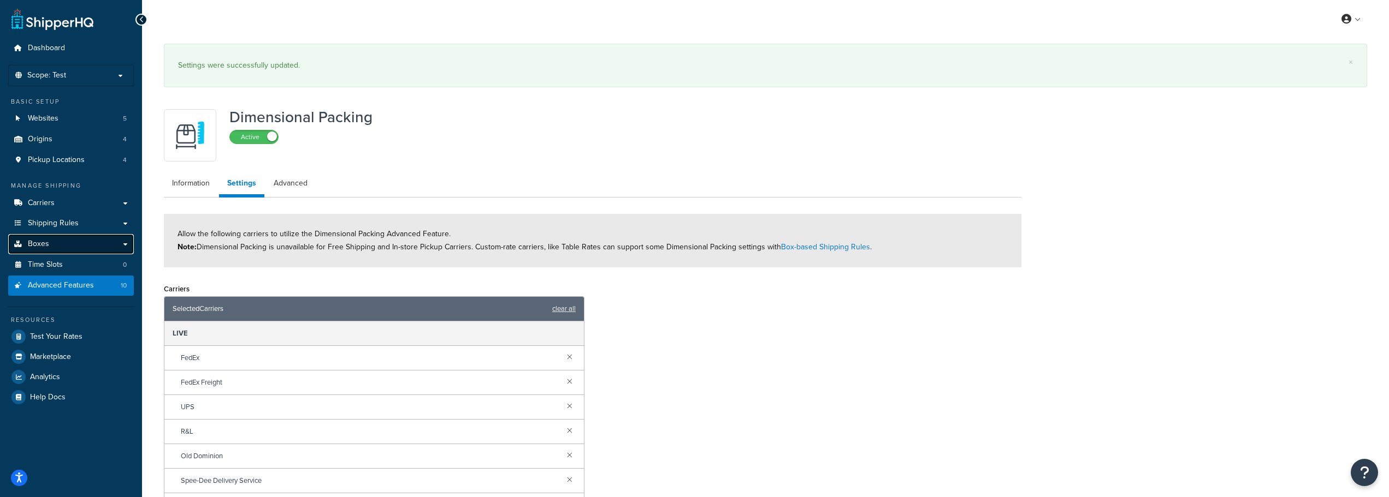
click at [55, 241] on link "Boxes" at bounding box center [71, 244] width 126 height 20
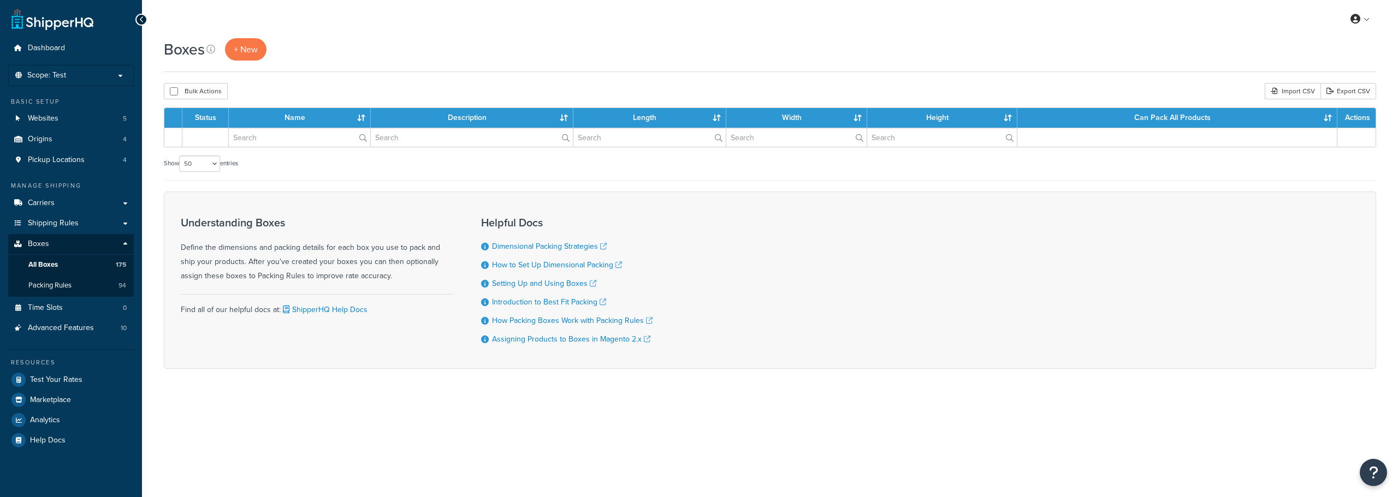
select select "50"
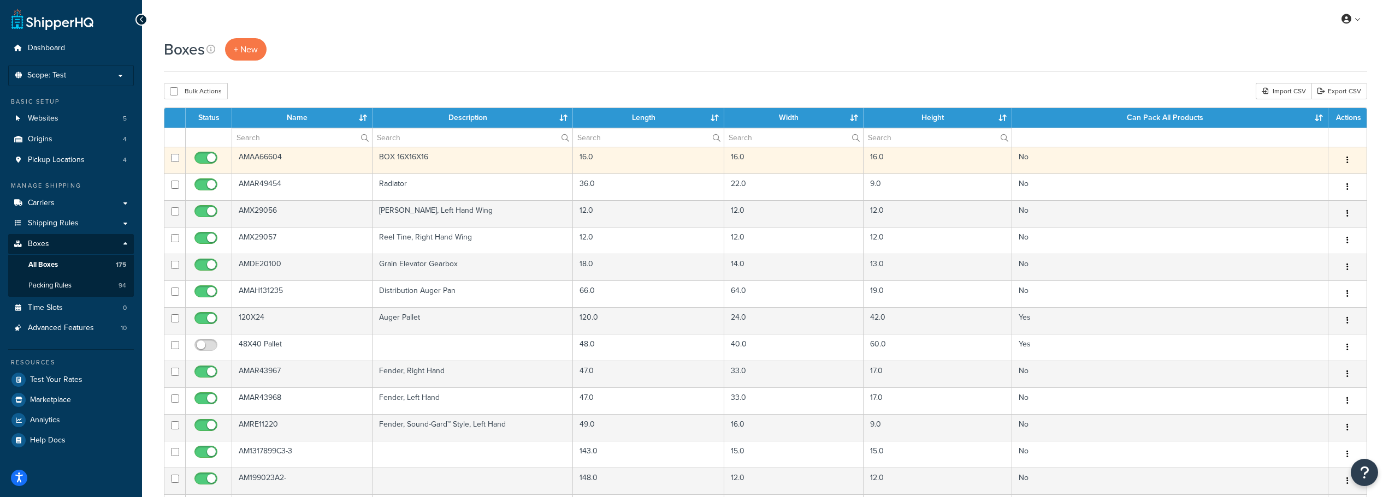
click at [258, 156] on td "AMAA66604" at bounding box center [302, 160] width 140 height 27
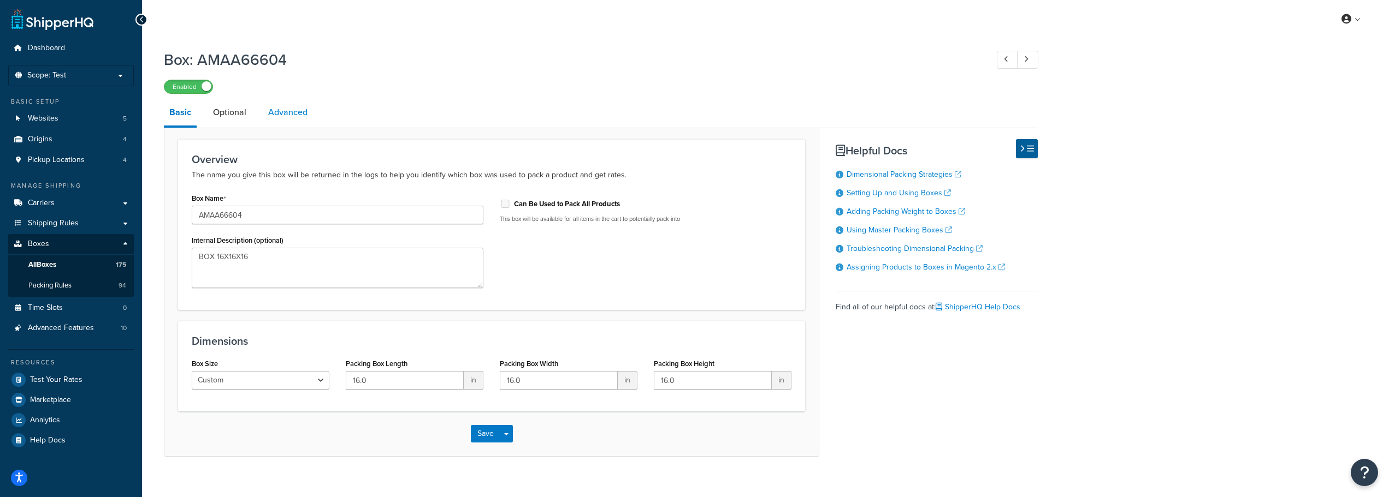
click at [287, 117] on link "Advanced" at bounding box center [288, 112] width 50 height 26
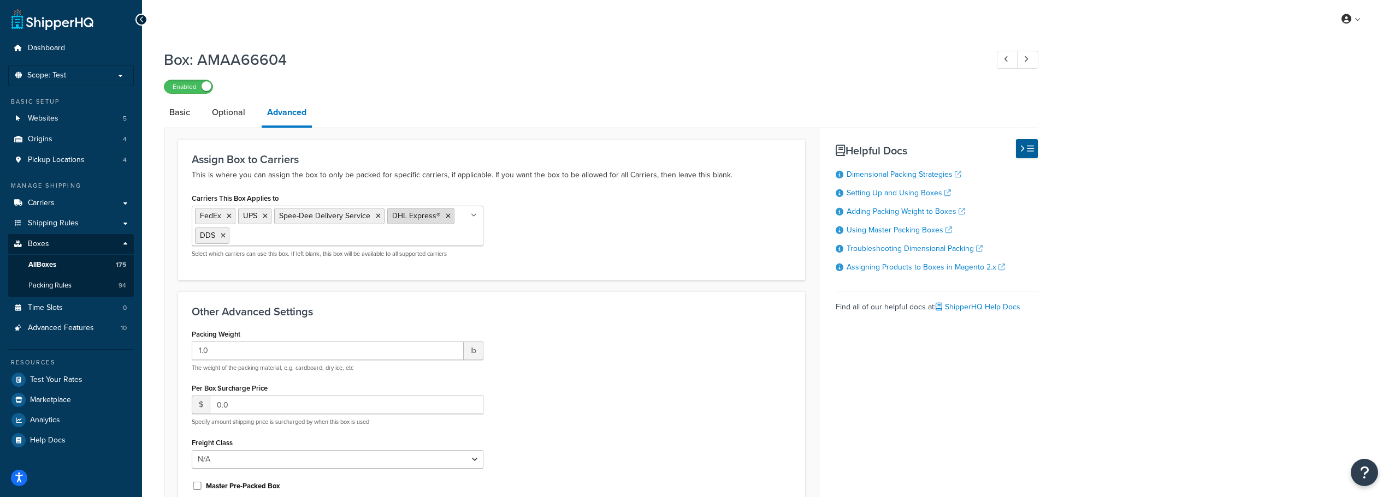
click at [447, 215] on icon at bounding box center [448, 216] width 5 height 7
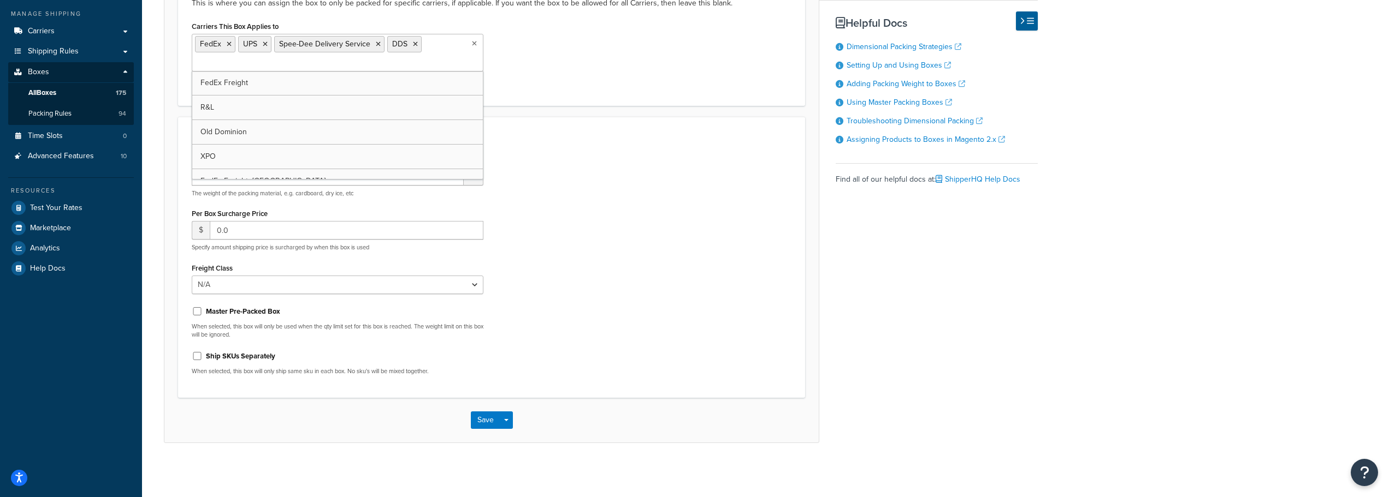
scroll to position [173, 0]
click at [487, 414] on button "Save" at bounding box center [485, 419] width 29 height 17
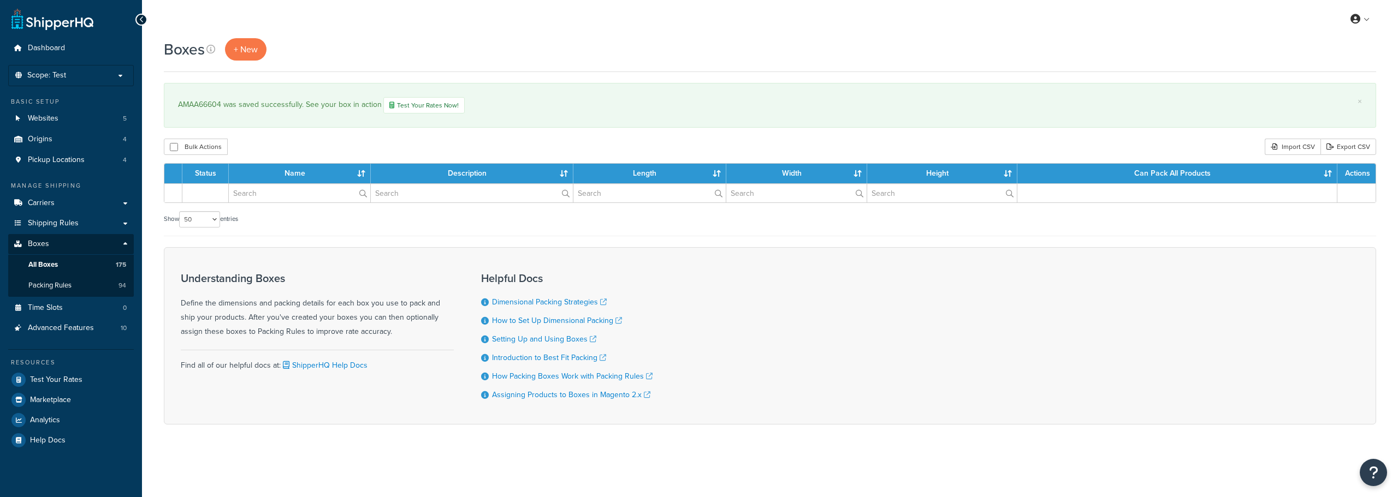
select select "50"
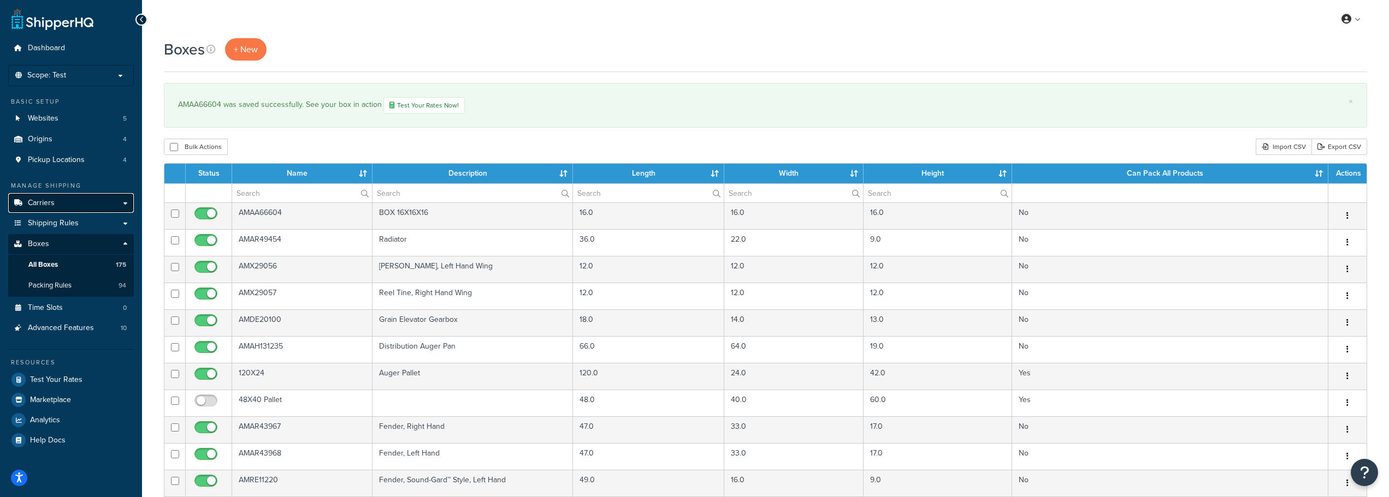
click at [53, 201] on span "Carriers" at bounding box center [41, 203] width 27 height 9
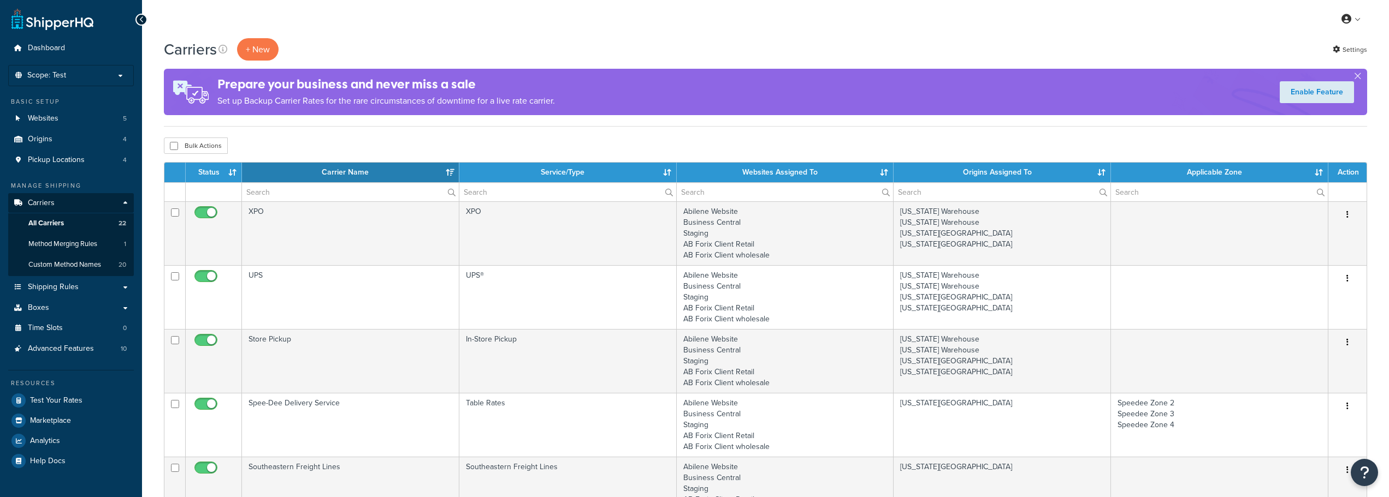
select select "15"
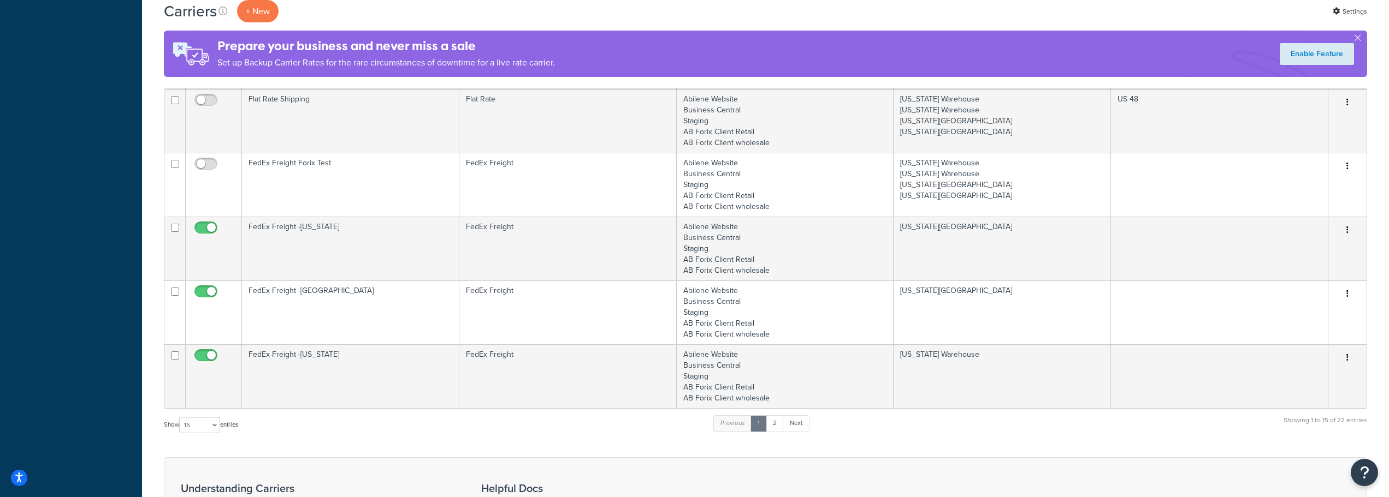
scroll to position [764, 0]
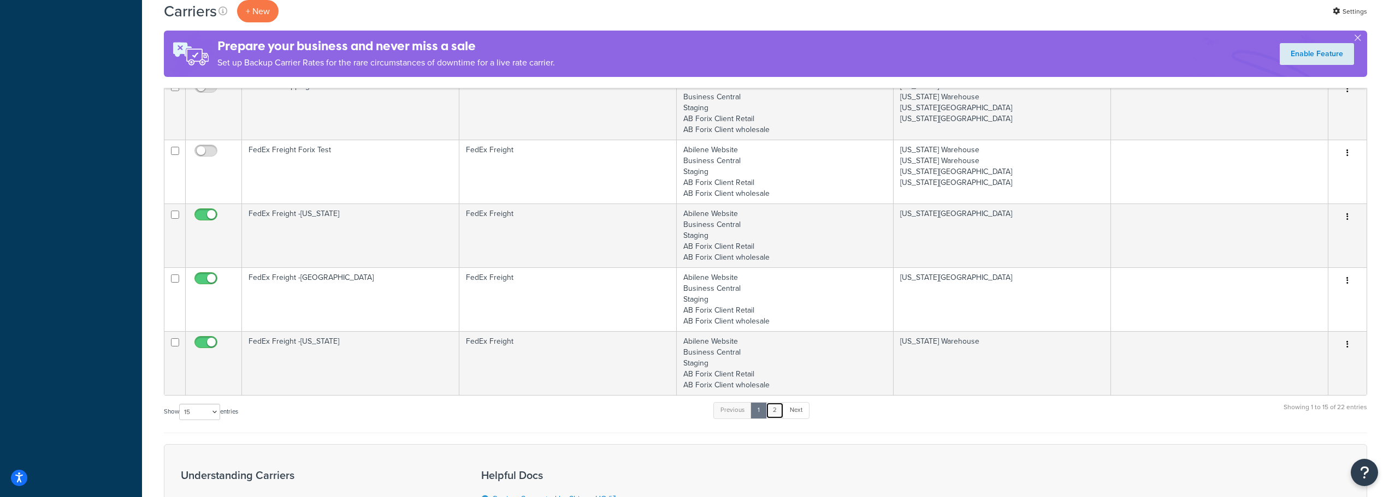
click at [775, 411] on link "2" at bounding box center [775, 410] width 18 height 16
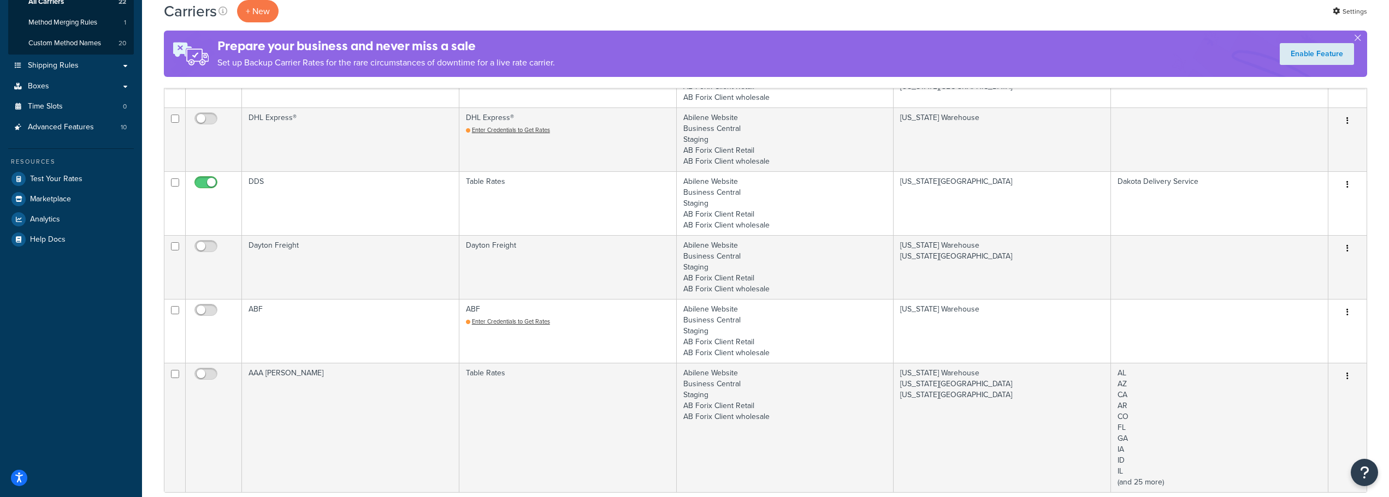
scroll to position [205, 0]
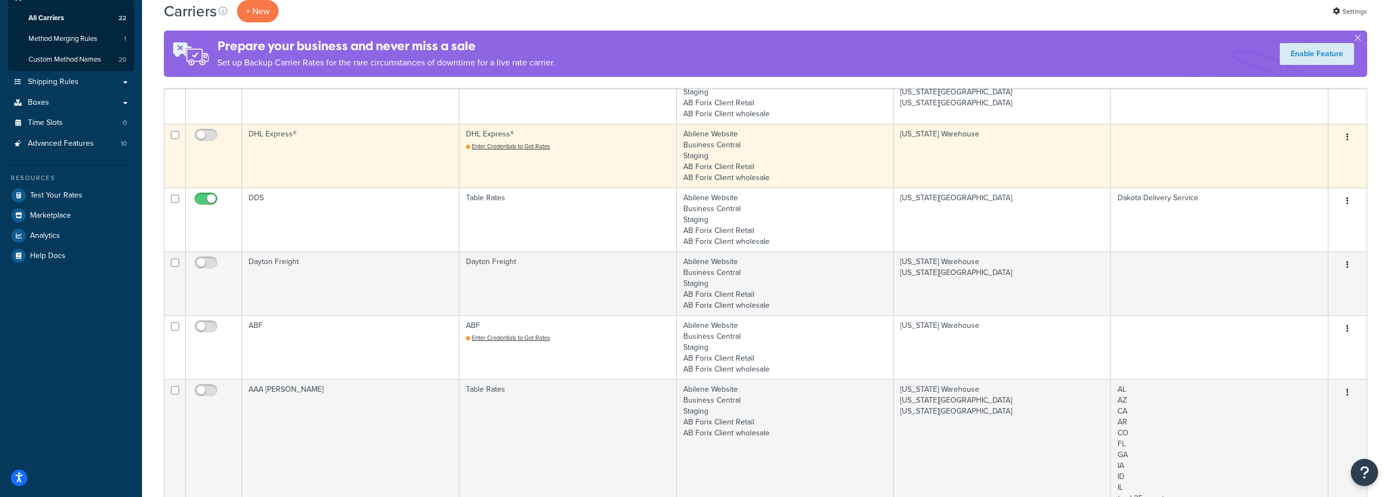
click at [1349, 139] on button "button" at bounding box center [1346, 137] width 15 height 17
click at [1295, 203] on link "Delete" at bounding box center [1303, 204] width 86 height 22
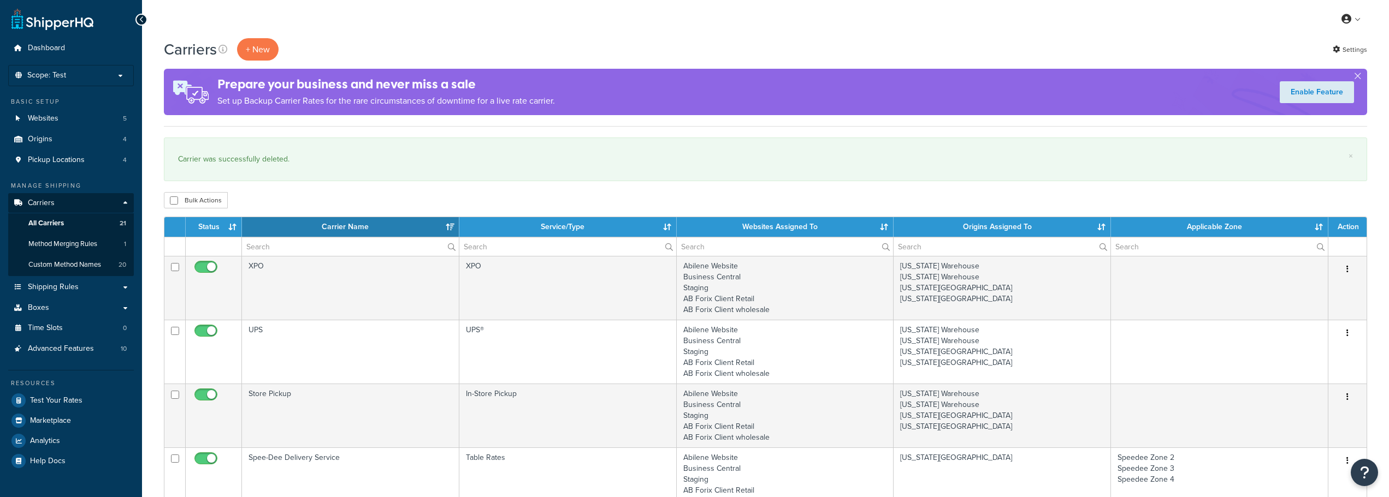
select select "15"
click at [55, 199] on link "Carriers" at bounding box center [71, 203] width 126 height 20
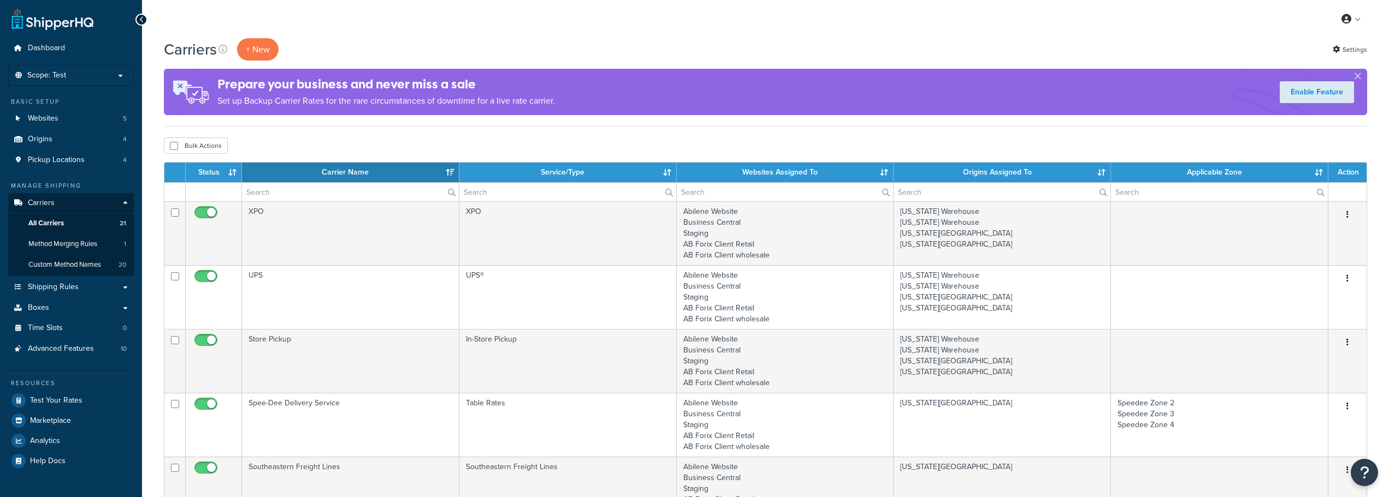
select select "15"
click at [256, 40] on button "+ New" at bounding box center [258, 49] width 42 height 22
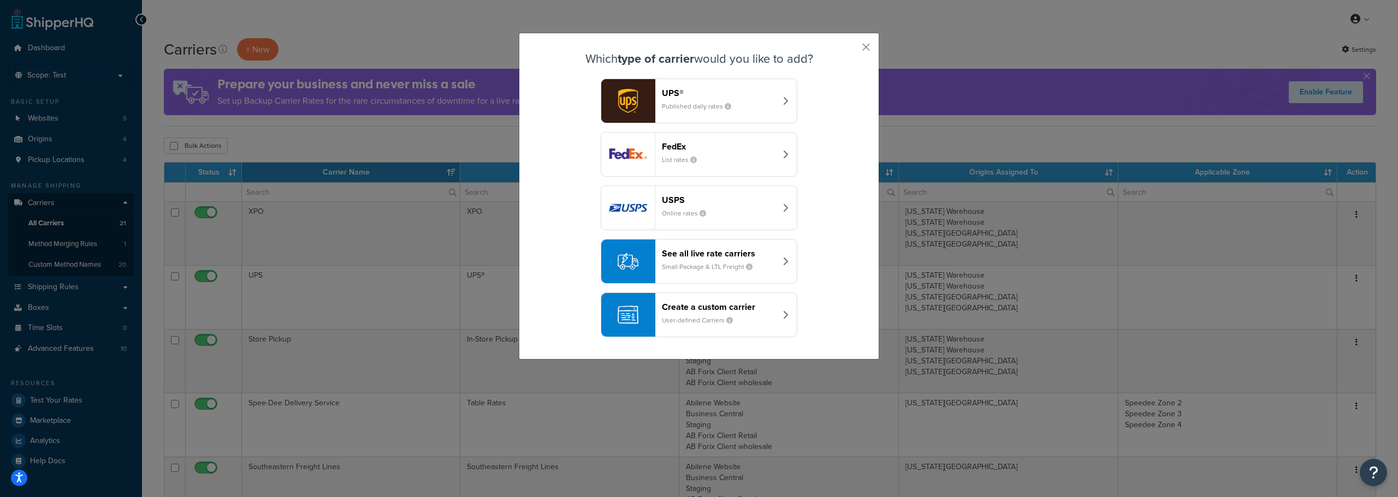
click at [712, 270] on small "Small Package & LTL Freight" at bounding box center [711, 267] width 99 height 10
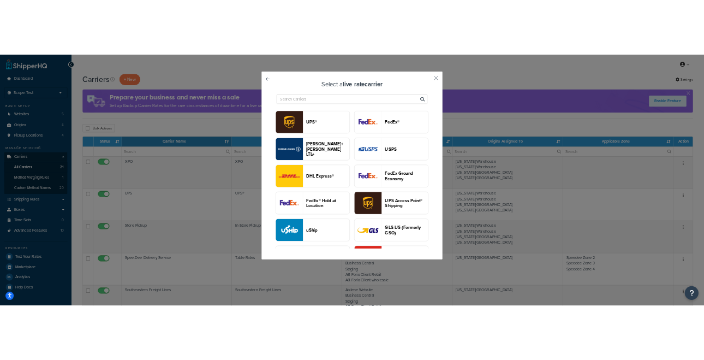
scroll to position [109, 0]
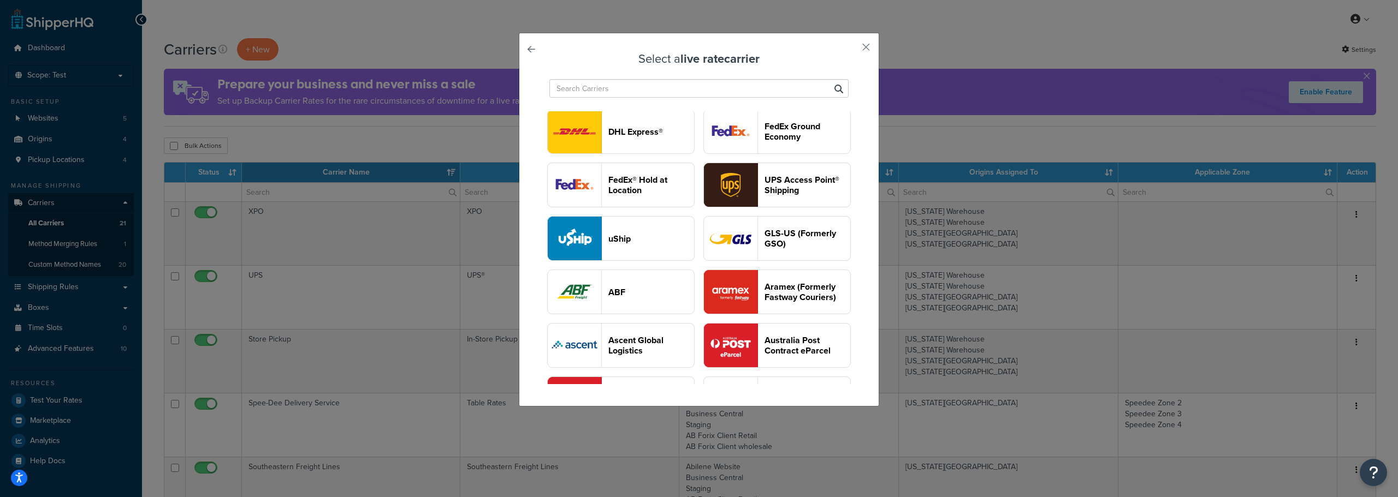
click at [693, 154] on button "DHL Express®" at bounding box center [620, 131] width 147 height 45
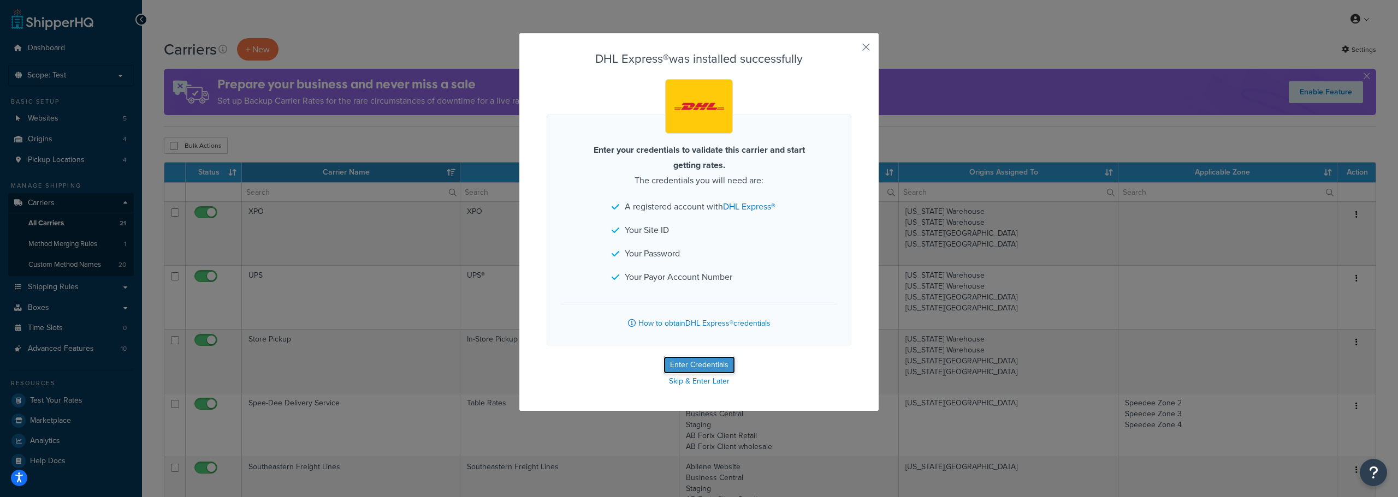
click at [680, 363] on button "Enter Credentials" at bounding box center [699, 365] width 72 height 17
select select "US"
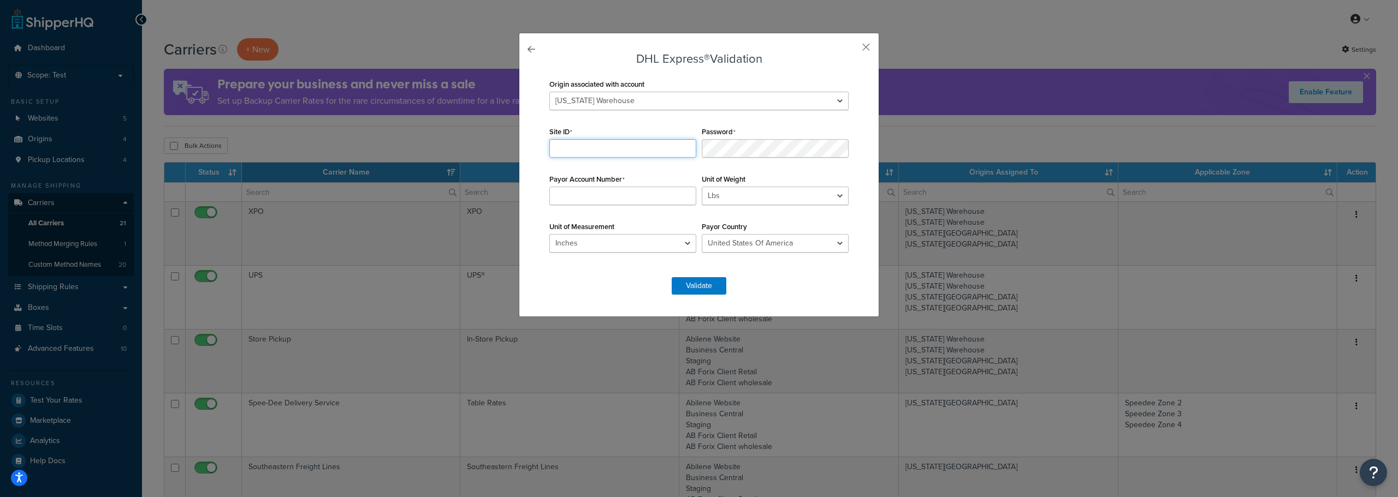
click at [583, 144] on input "Site ID" at bounding box center [622, 148] width 147 height 19
paste input "Z$0sO!3fR@6bK#2e"
type input "Z$0sO!3fR@6bK#2e"
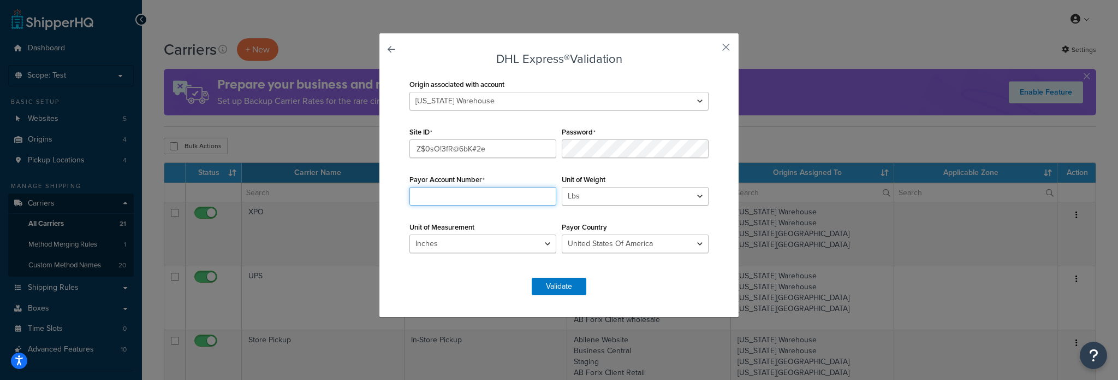
click at [468, 192] on input "Payor Account Number" at bounding box center [483, 196] width 147 height 19
click at [536, 203] on input "Payor Account Number" at bounding box center [483, 196] width 147 height 19
type input "9"
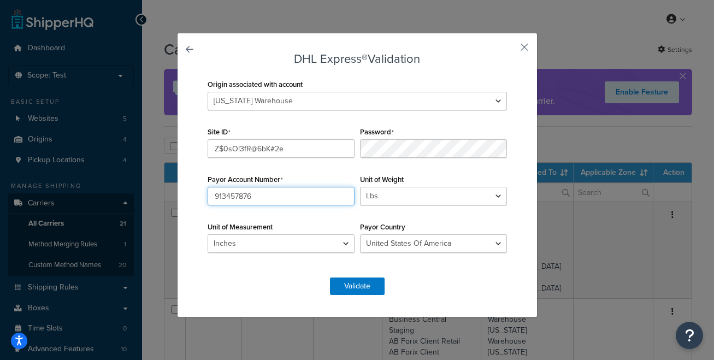
type input "913457876"
click at [379, 137] on div "Password" at bounding box center [433, 141] width 152 height 34
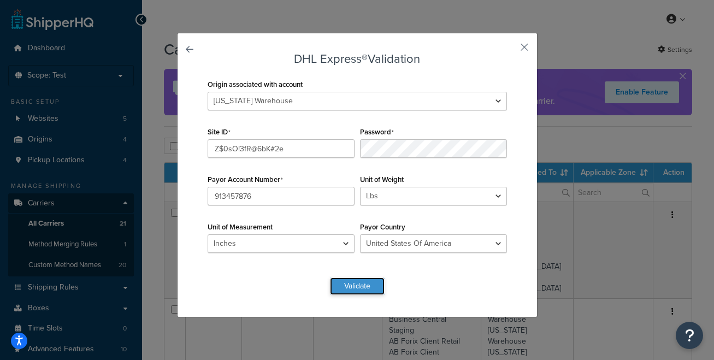
click at [352, 288] on button "Validate" at bounding box center [357, 285] width 55 height 17
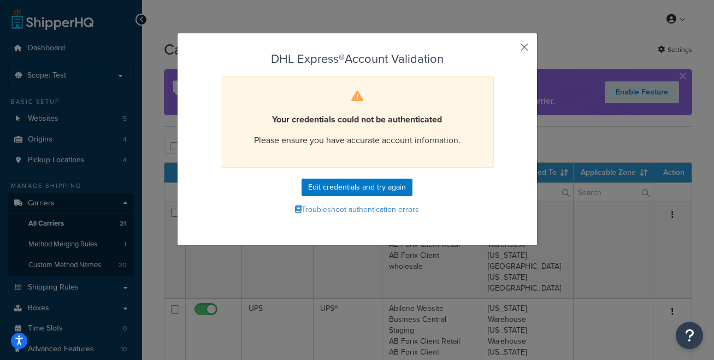
click at [509, 50] on button "button" at bounding box center [508, 51] width 3 height 3
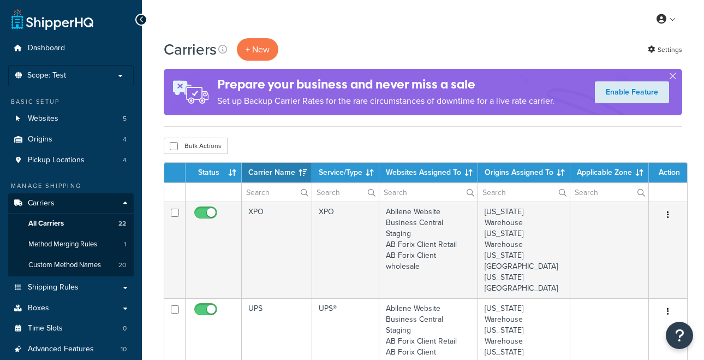
select select "15"
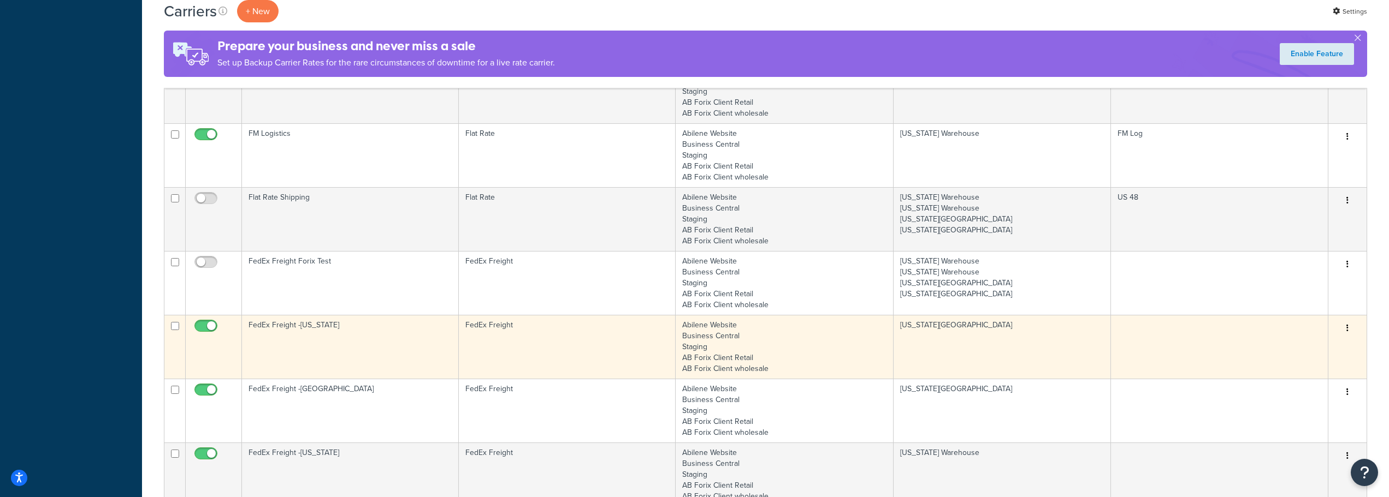
scroll to position [764, 0]
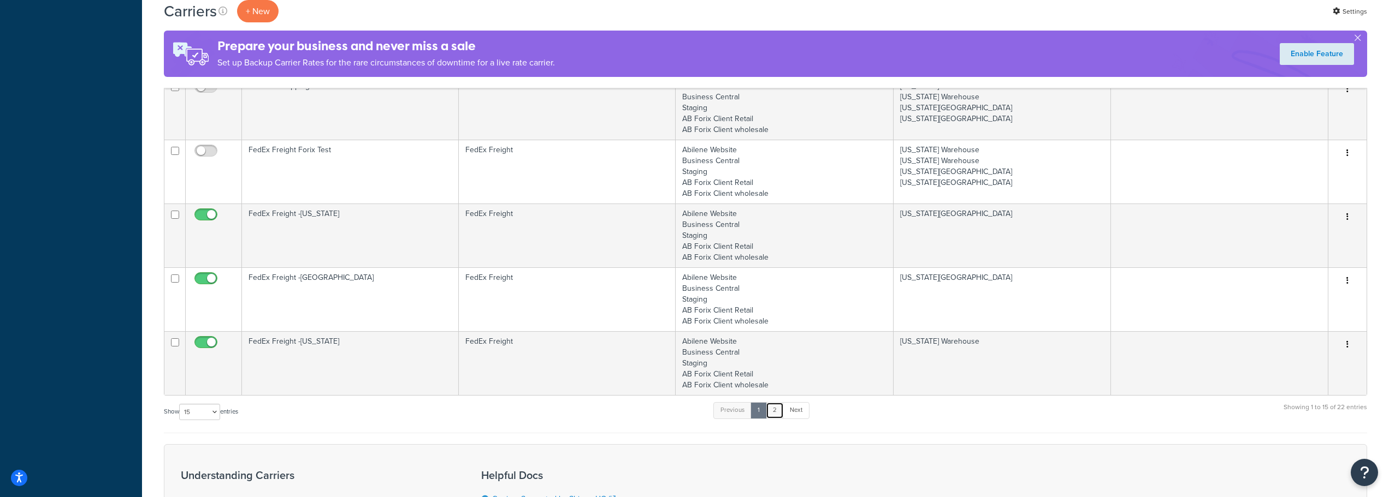
click at [704, 359] on link "2" at bounding box center [775, 410] width 18 height 16
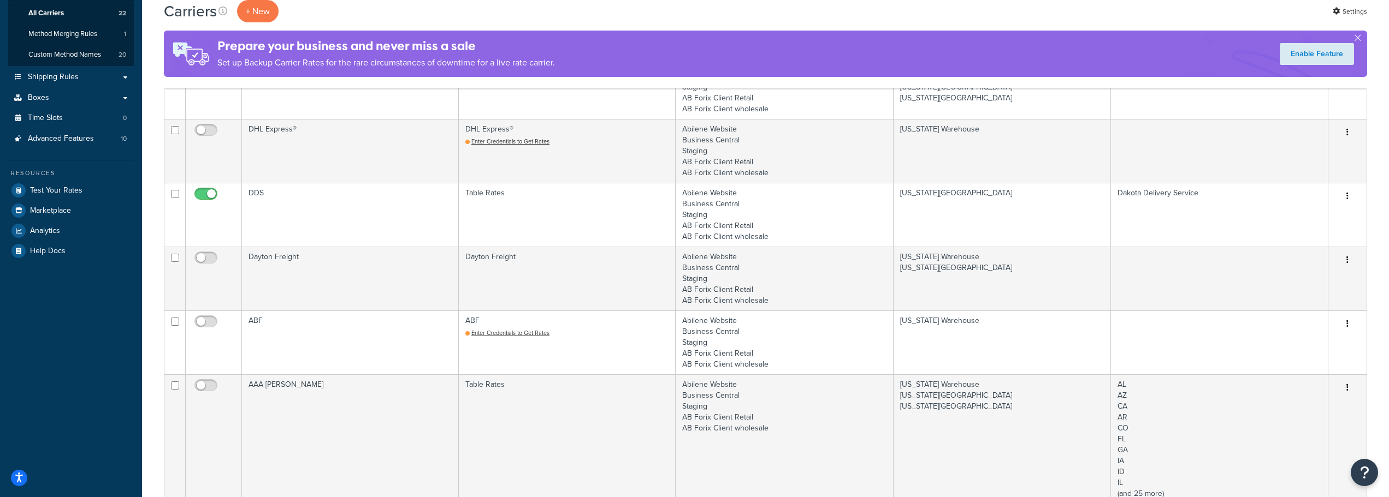
scroll to position [205, 0]
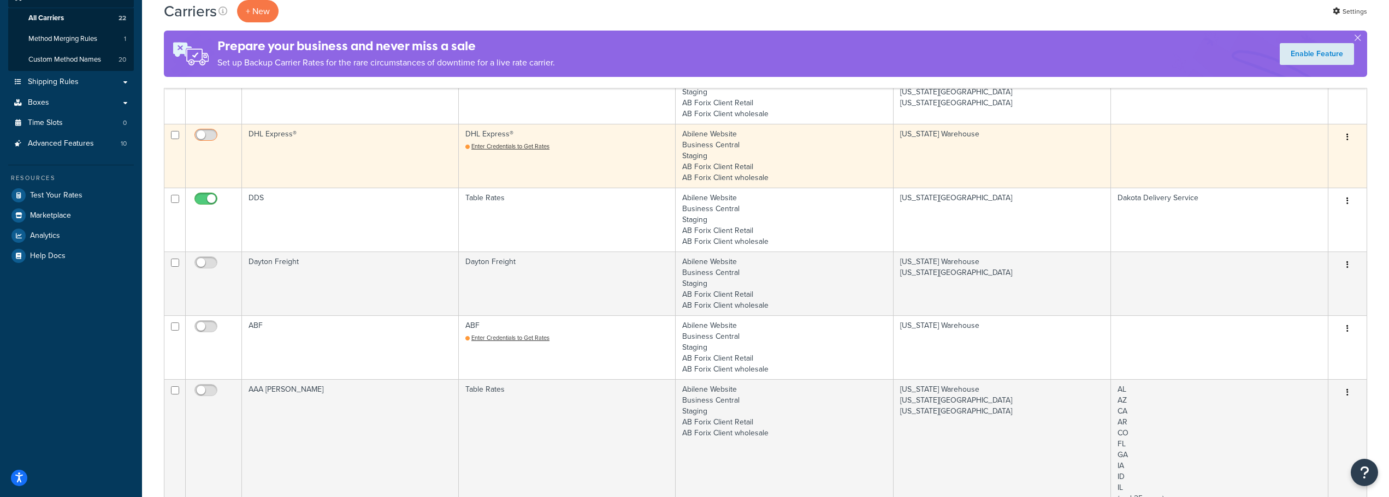
click at [212, 129] on span at bounding box center [205, 135] width 23 height 13
click at [212, 131] on input "checkbox" at bounding box center [207, 138] width 30 height 14
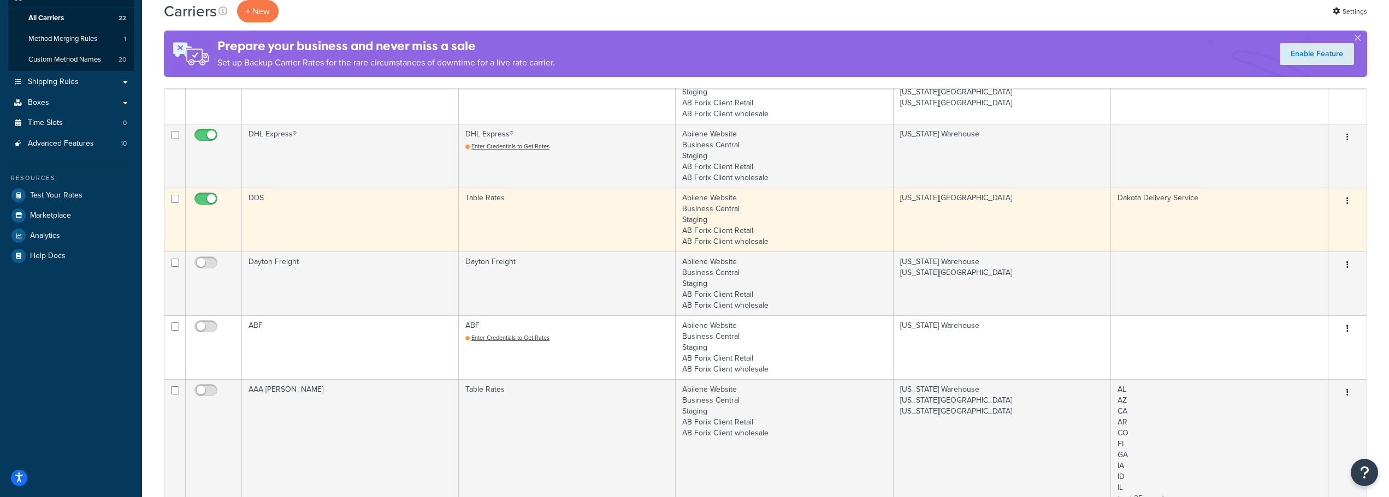
checkbox input "false"
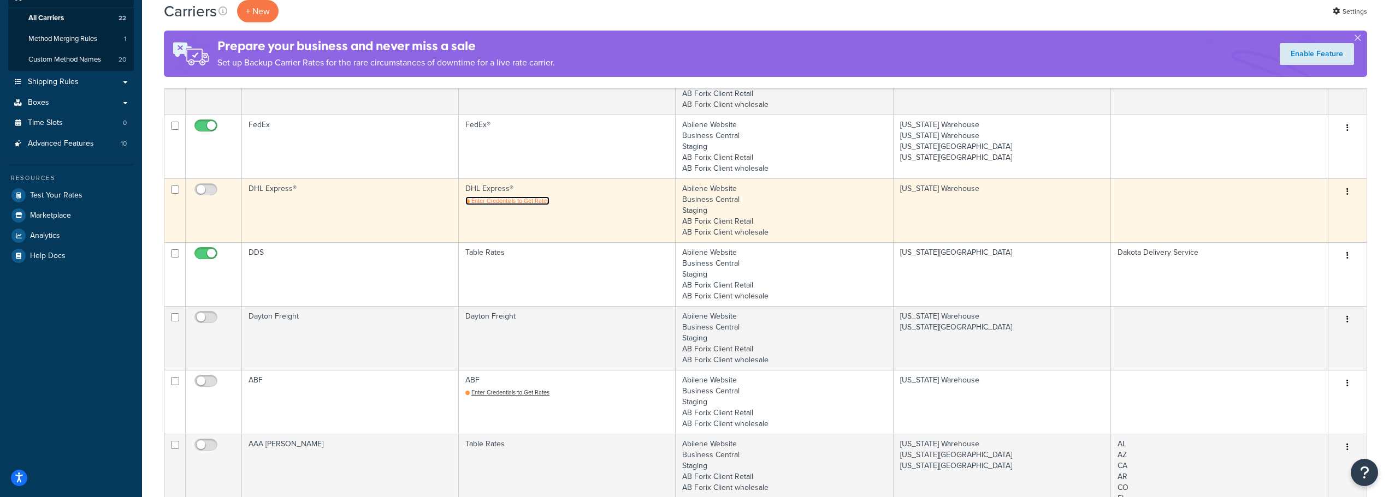
click at [517, 204] on span "Enter Credentials to Get Rates" at bounding box center [510, 201] width 78 height 9
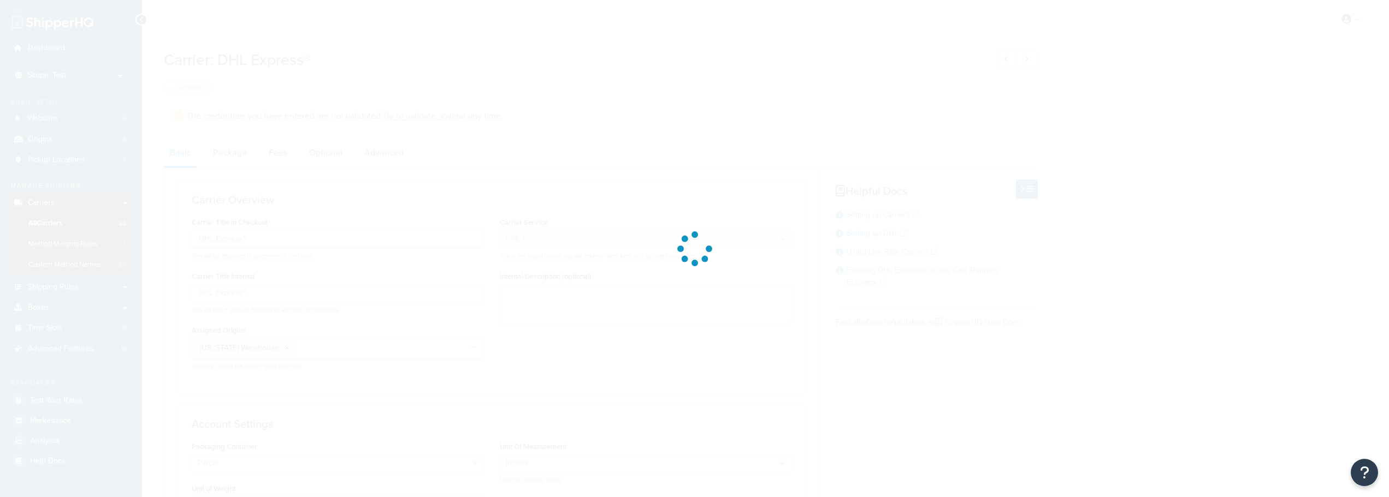
select select "dhl"
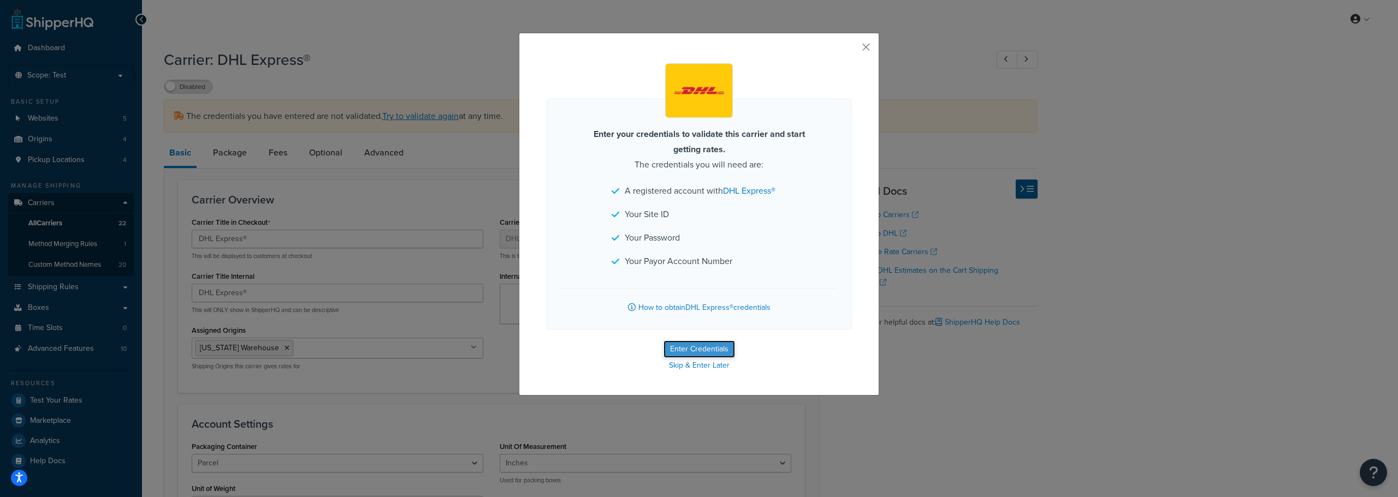
click at [700, 352] on button "Enter Credentials" at bounding box center [699, 349] width 72 height 17
select select "US"
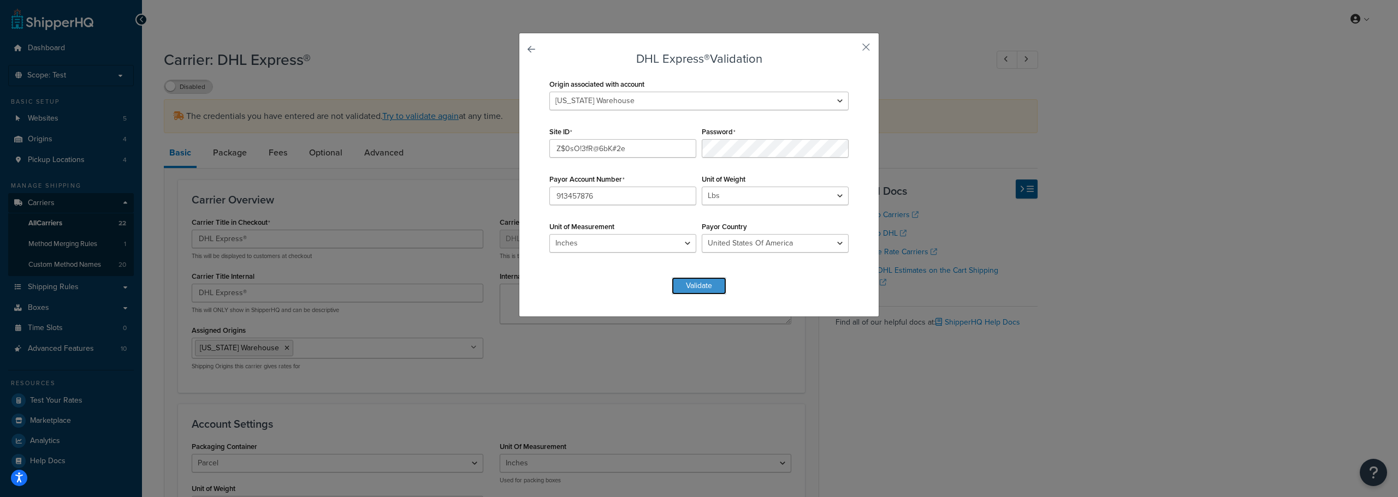
click at [701, 282] on button "Validate" at bounding box center [699, 285] width 55 height 17
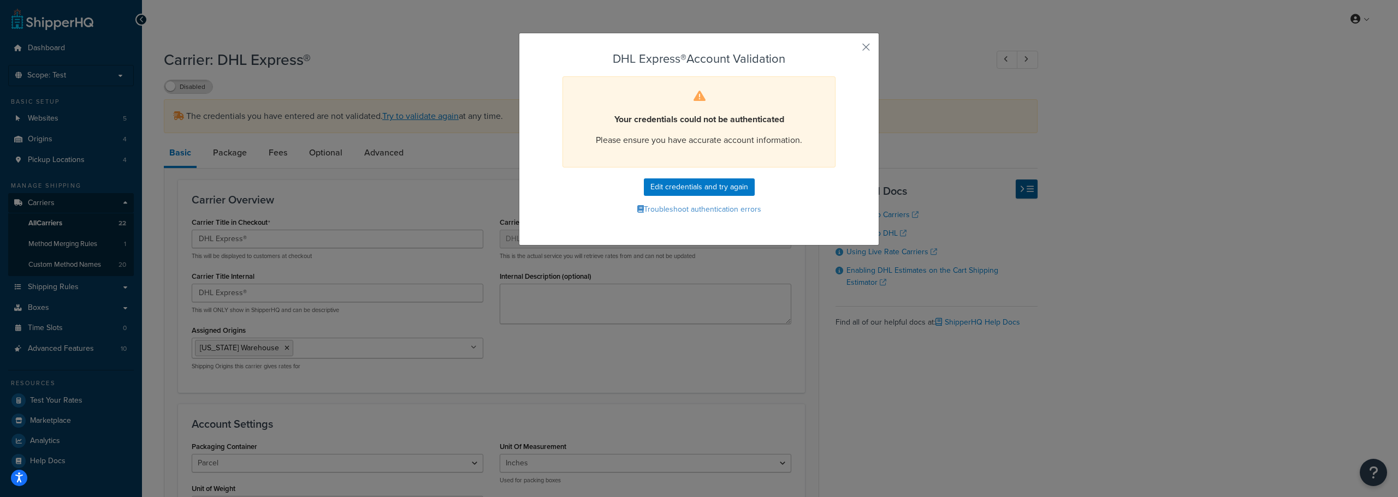
click at [719, 197] on form "DHL Express® Account Validation Your credentials could not be authenticated Ple…" at bounding box center [699, 134] width 305 height 165
click at [869, 41] on div "DHL Express® Account Validation Your credentials could not be authenticated Ple…" at bounding box center [699, 139] width 360 height 213
click at [851, 50] on button "button" at bounding box center [850, 51] width 3 height 3
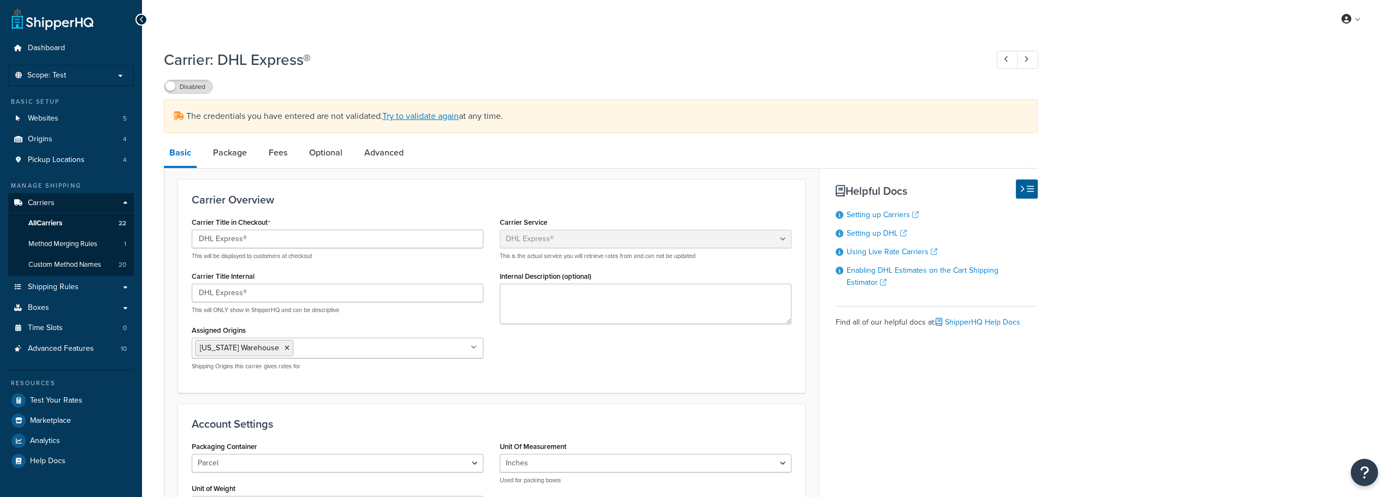
select select "dhl"
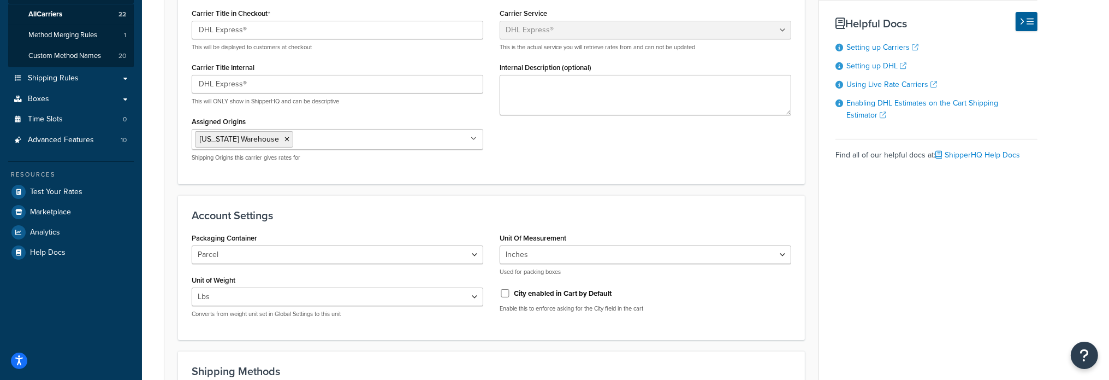
scroll to position [75, 0]
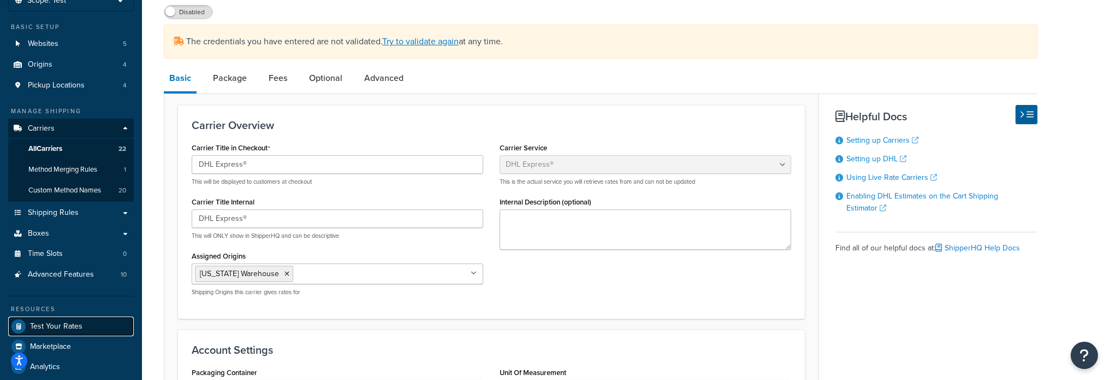
click at [60, 327] on span "Test Your Rates" at bounding box center [56, 326] width 52 height 9
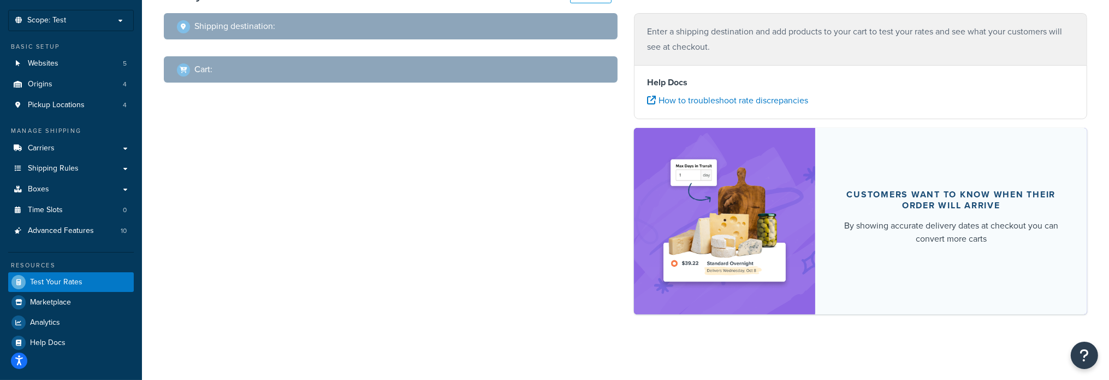
scroll to position [55, 0]
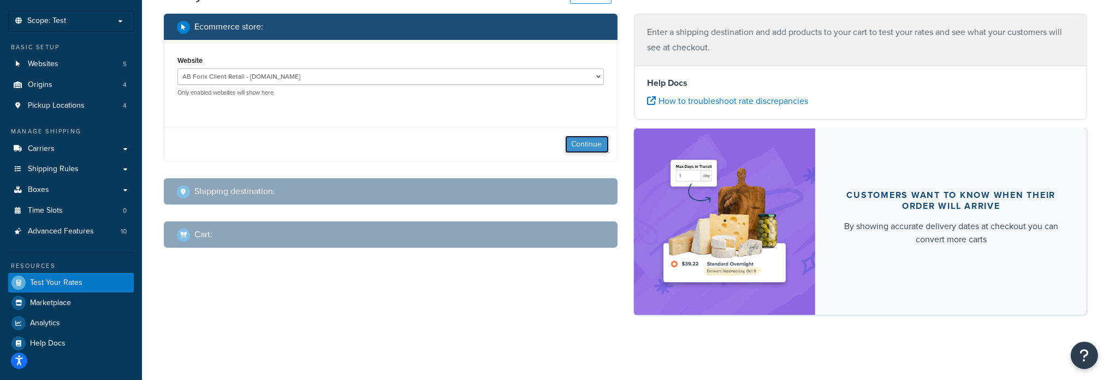
click at [589, 143] on button "Continue" at bounding box center [587, 143] width 44 height 17
select select "TX"
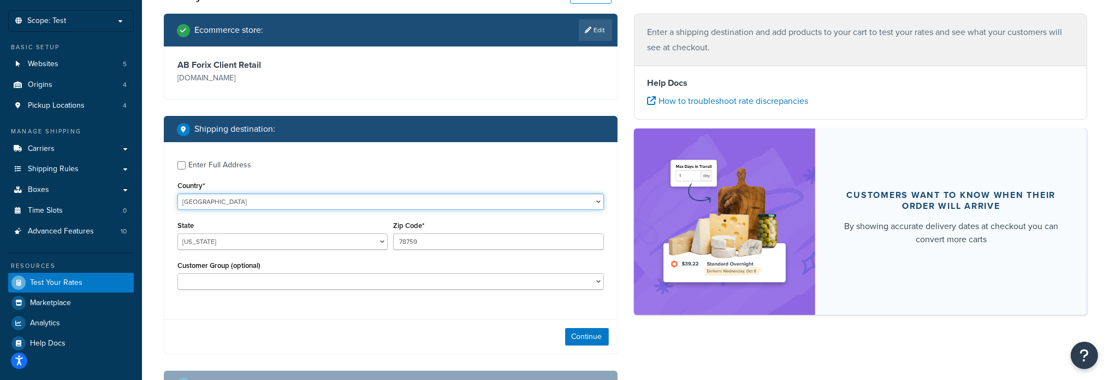
click at [258, 198] on select "United States United Kingdom Afghanistan Åland Islands Albania Algeria American…" at bounding box center [390, 201] width 426 height 16
select select "CA"
click at [177, 193] on select "United States United Kingdom Afghanistan Åland Islands Albania Algeria American…" at bounding box center [390, 201] width 426 height 16
drag, startPoint x: 428, startPoint y: 238, endPoint x: 341, endPoint y: 247, distance: 87.9
click at [341, 247] on div "Region Alberta British Columbia Manitoba New Brunswick Newfoundland and Labrado…" at bounding box center [391, 238] width 432 height 40
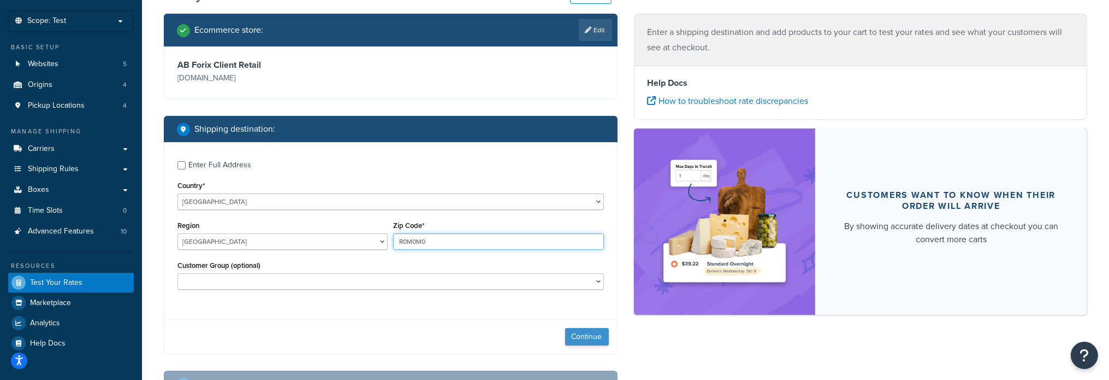
type input "R0M0M0"
drag, startPoint x: 596, startPoint y: 340, endPoint x: 582, endPoint y: 348, distance: 16.9
click at [596, 339] on button "Continue" at bounding box center [587, 336] width 44 height 17
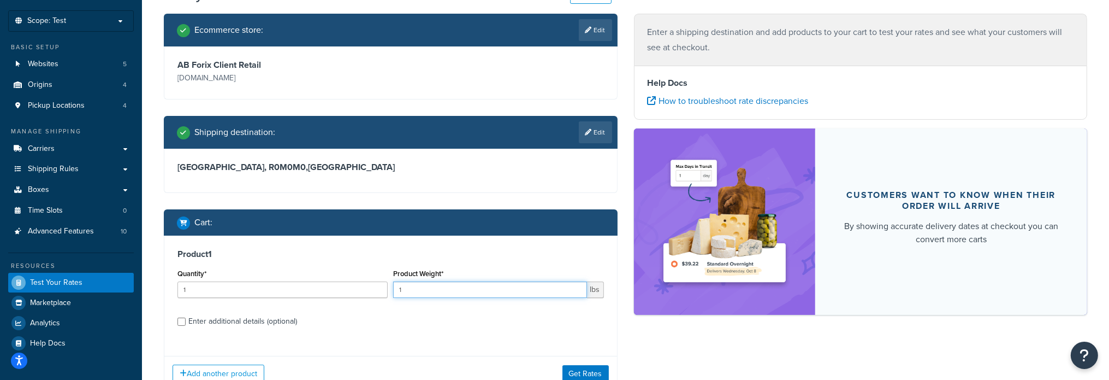
click at [440, 293] on input "1" at bounding box center [489, 289] width 193 height 16
type input "20"
click at [589, 371] on button "Get Rates" at bounding box center [585, 373] width 46 height 17
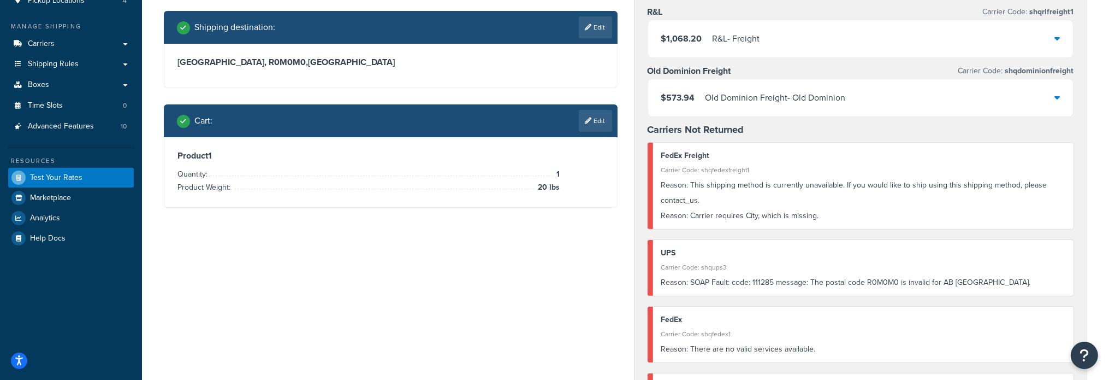
scroll to position [164, 0]
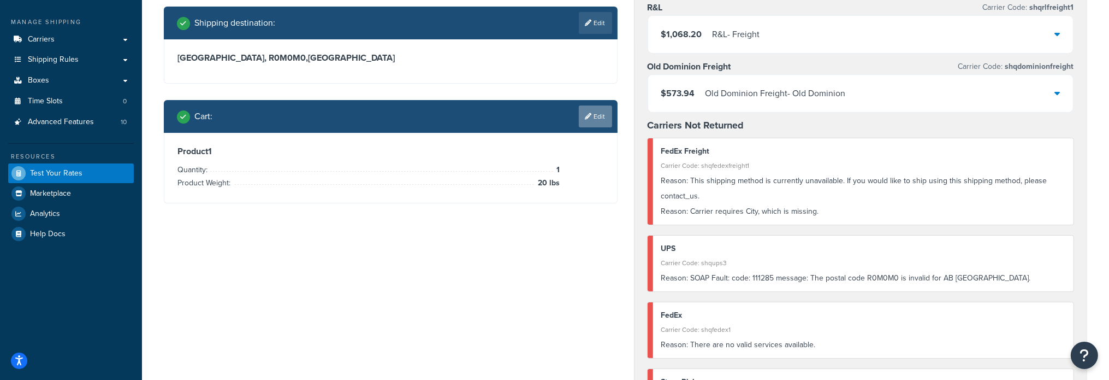
click at [603, 120] on link "Edit" at bounding box center [595, 116] width 33 height 22
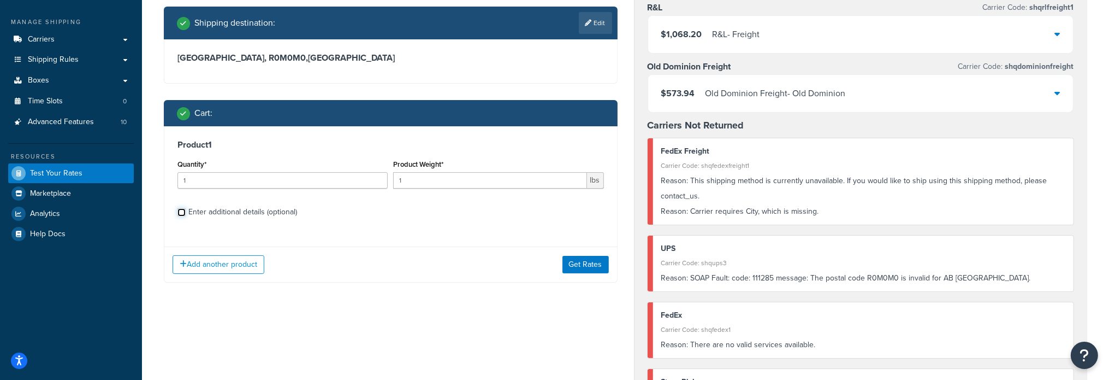
click at [179, 211] on input "Enter additional details (optional)" at bounding box center [181, 212] width 8 height 8
checkbox input "true"
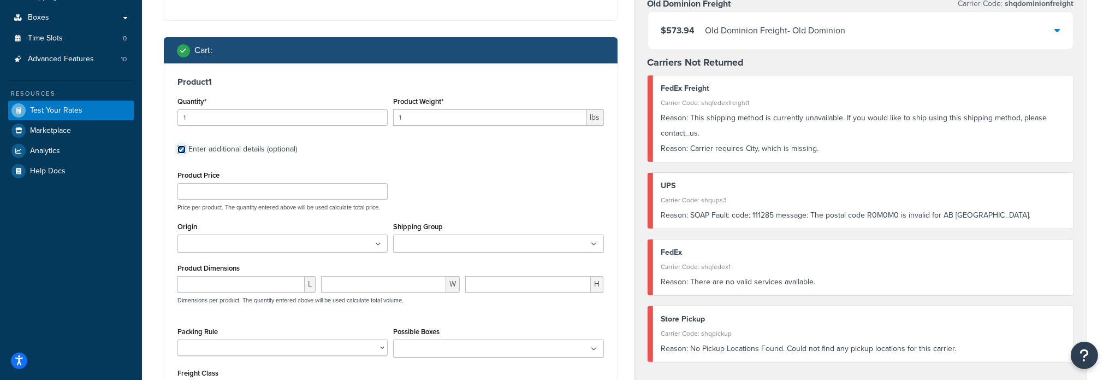
scroll to position [328, 0]
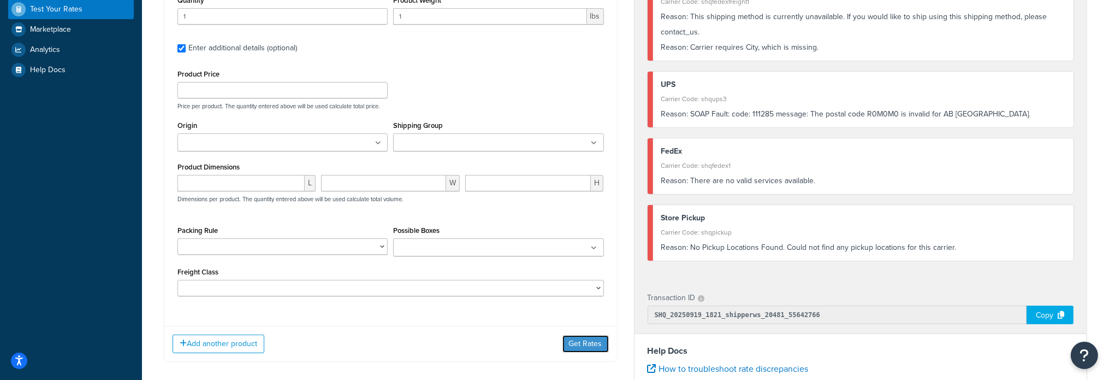
click at [596, 345] on button "Get Rates" at bounding box center [585, 343] width 46 height 17
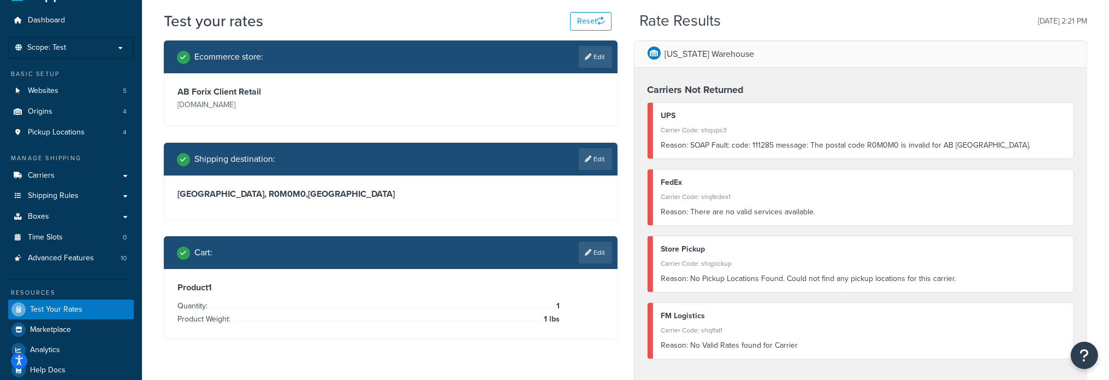
scroll to position [0, 0]
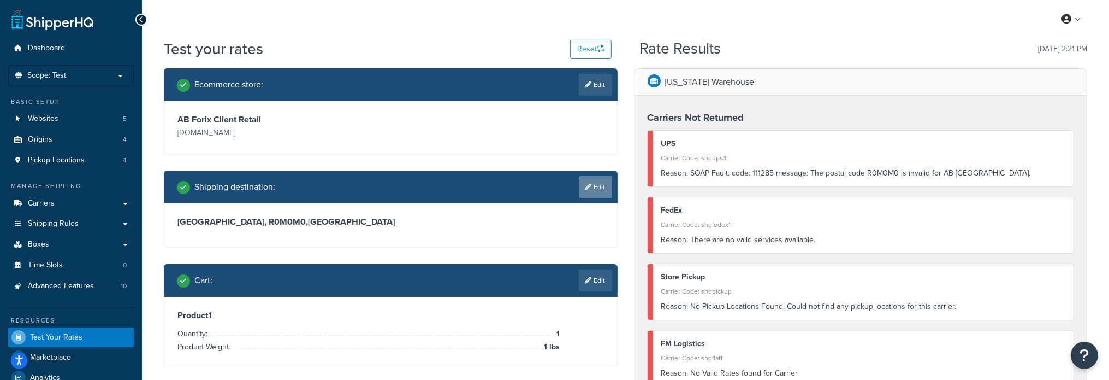
click at [598, 187] on link "Edit" at bounding box center [595, 187] width 33 height 22
select select "CA"
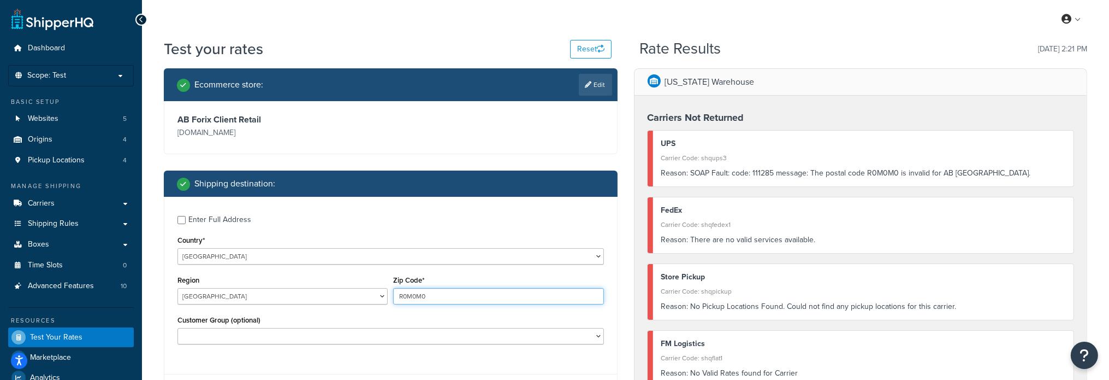
click at [415, 295] on input "R0M0M0" at bounding box center [498, 296] width 210 height 16
click at [413, 301] on input "R0M0M0" at bounding box center [498, 296] width 210 height 16
click at [413, 294] on input "R0M0M0" at bounding box center [498, 296] width 210 height 16
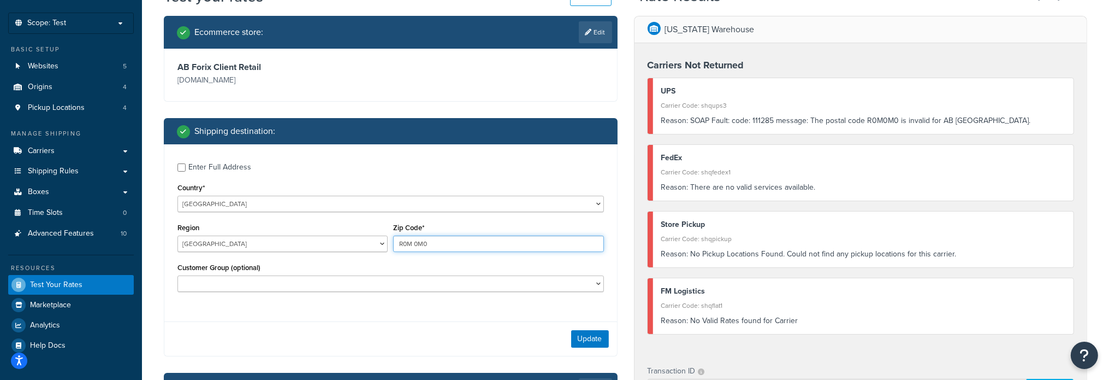
scroll to position [109, 0]
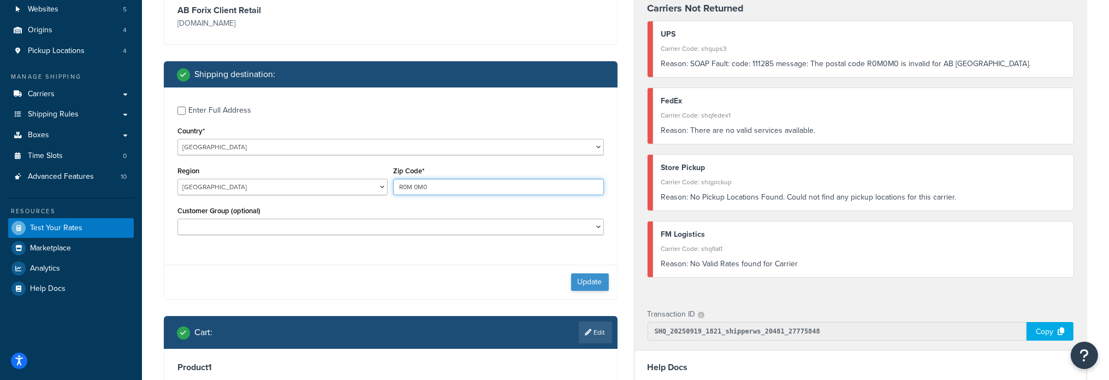
type input "R0M 0M0"
click at [580, 283] on button "Update" at bounding box center [590, 281] width 38 height 17
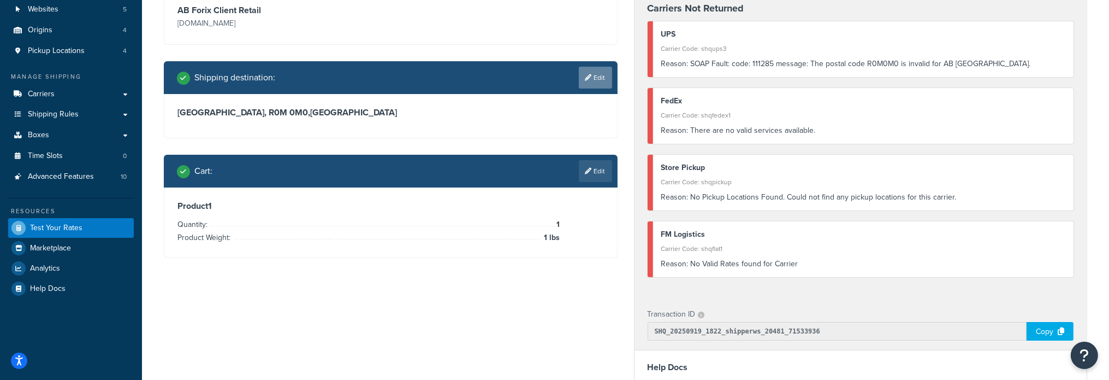
click at [585, 85] on link "Edit" at bounding box center [595, 78] width 33 height 22
select select "CA"
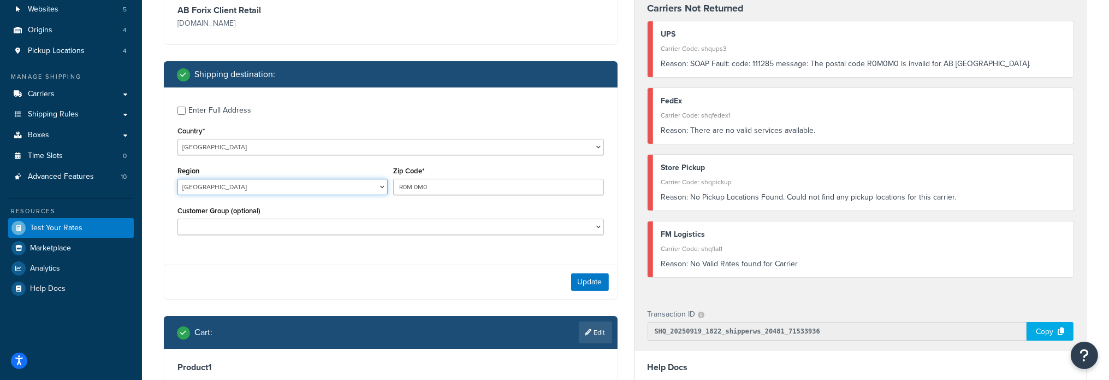
click at [341, 187] on select "Alberta British Columbia Manitoba New Brunswick Newfoundland and Labrador North…" at bounding box center [282, 187] width 210 height 16
select select "MB"
click at [177, 179] on select "Alberta British Columbia Manitoba New Brunswick Newfoundland and Labrador North…" at bounding box center [282, 187] width 210 height 16
click at [412, 188] on input "R0M 0M0" at bounding box center [498, 187] width 210 height 16
type input "R0M0M0"
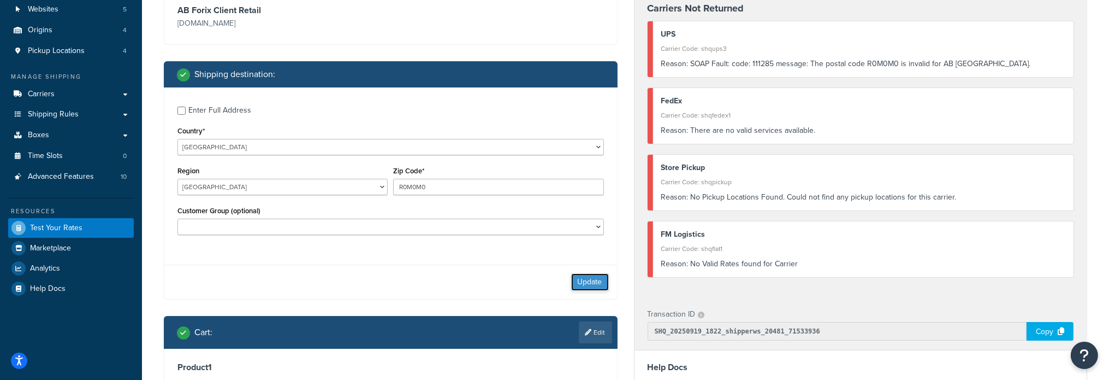
click at [584, 283] on button "Update" at bounding box center [590, 281] width 38 height 17
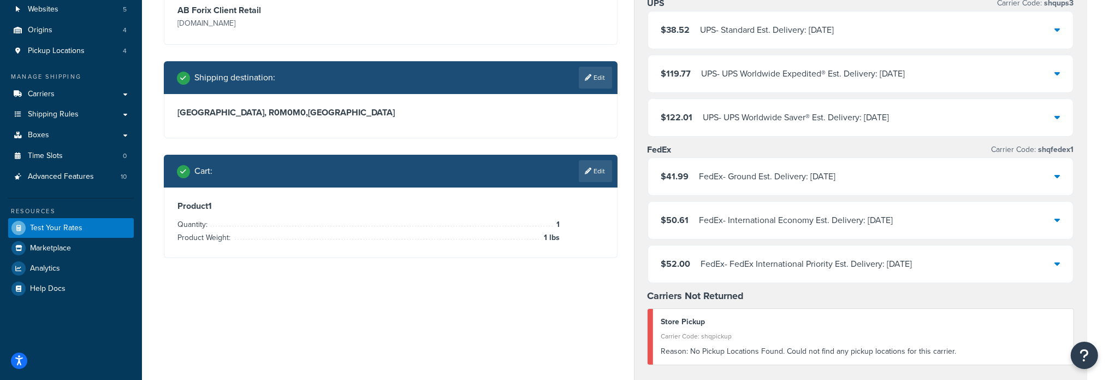
click at [1058, 26] on icon at bounding box center [1056, 29] width 5 height 9
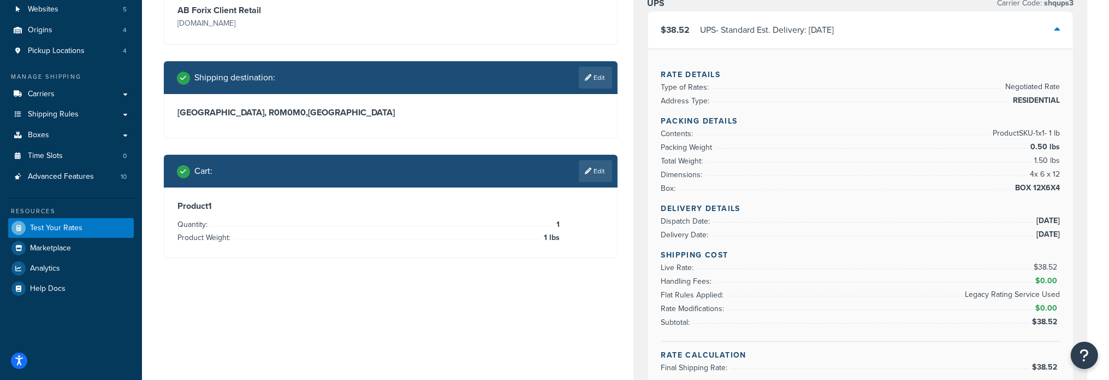
click at [1057, 26] on icon at bounding box center [1056, 29] width 5 height 9
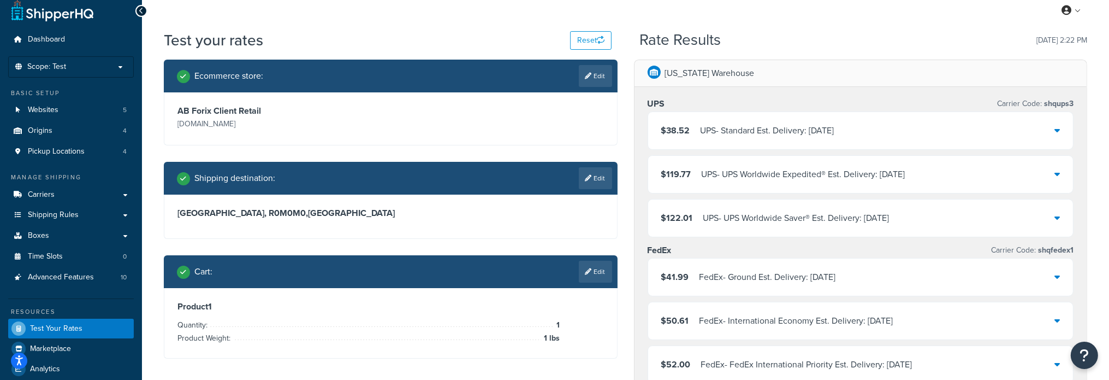
scroll to position [0, 0]
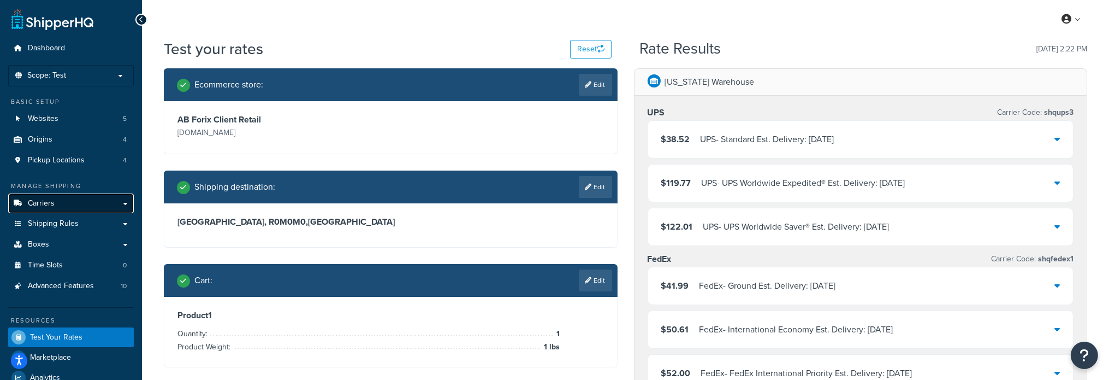
click at [56, 206] on link "Carriers" at bounding box center [71, 203] width 126 height 20
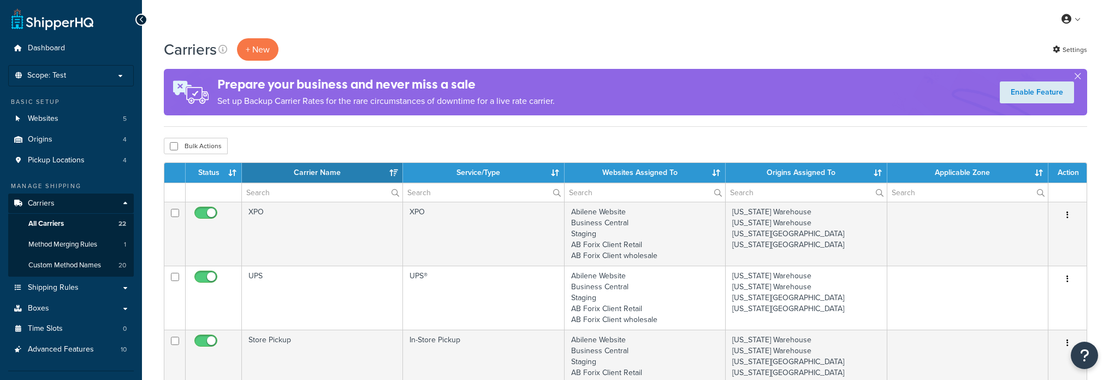
select select "15"
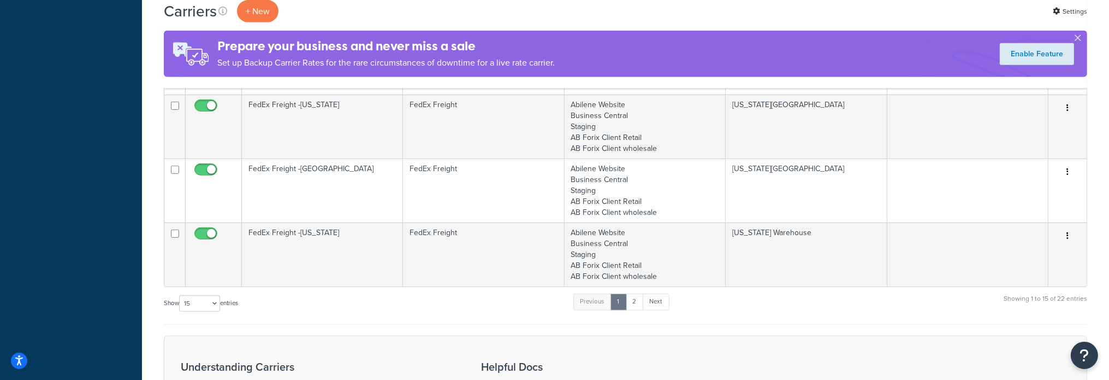
scroll to position [1038, 0]
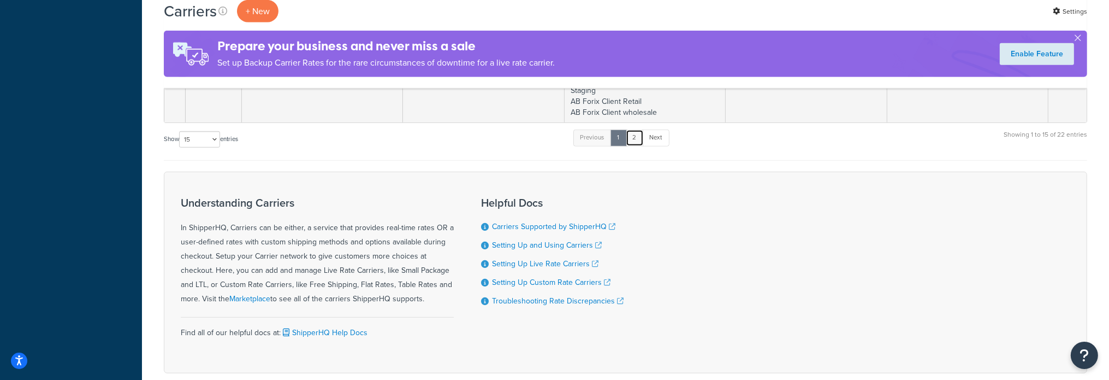
click at [637, 138] on link "2" at bounding box center [635, 137] width 18 height 16
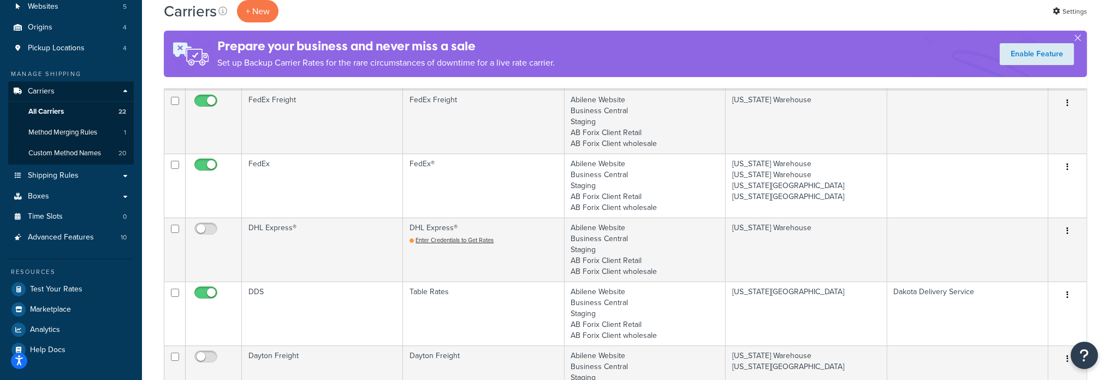
scroll to position [103, 0]
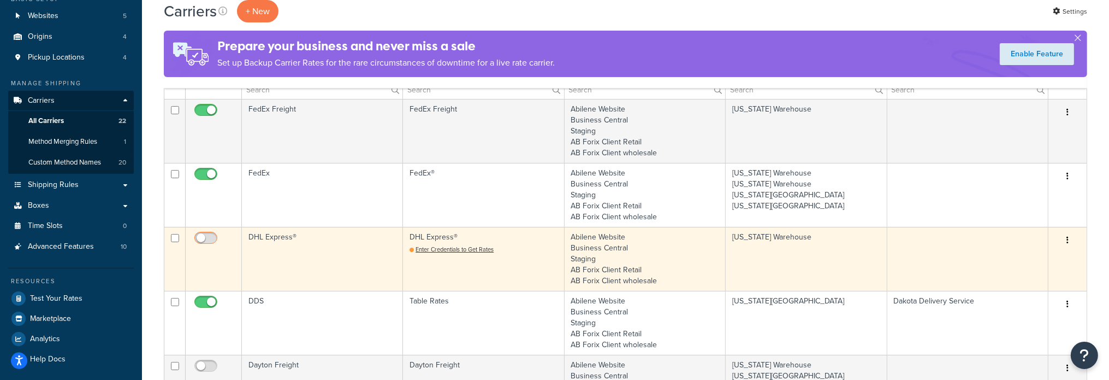
click at [210, 239] on input "checkbox" at bounding box center [207, 241] width 30 height 14
checkbox input "false"
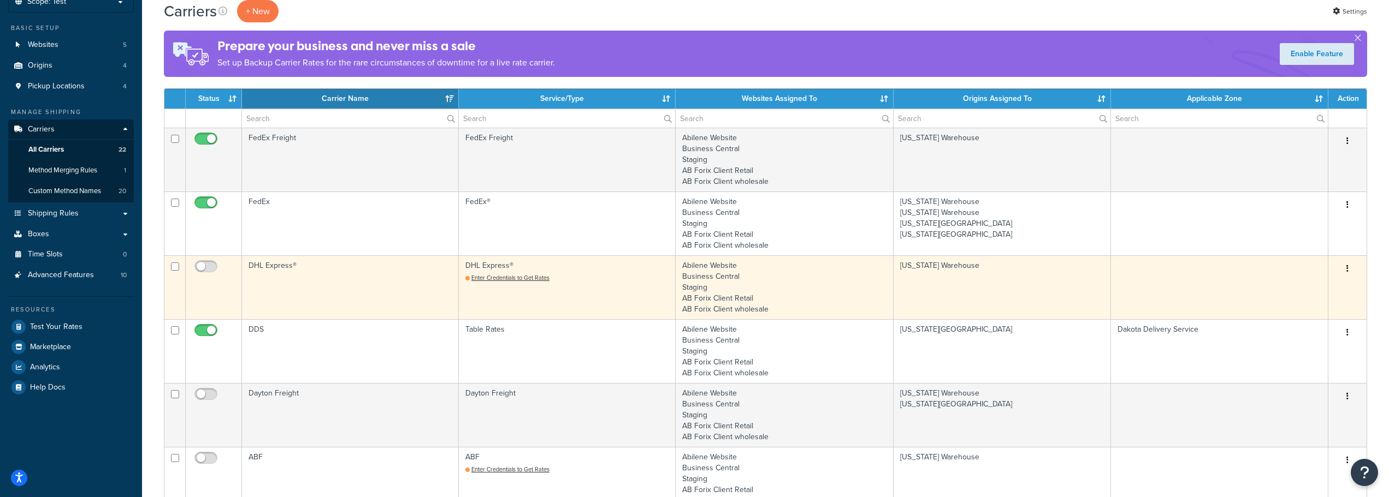
scroll to position [55, 0]
